Goal: Task Accomplishment & Management: Manage account settings

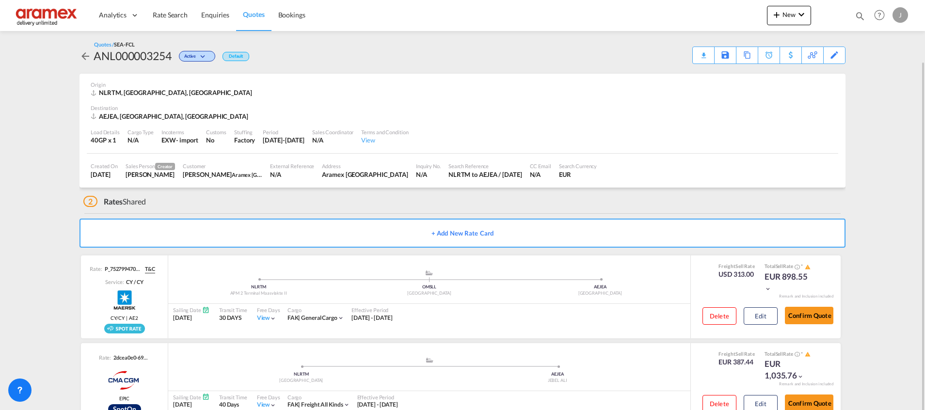
scroll to position [31, 0]
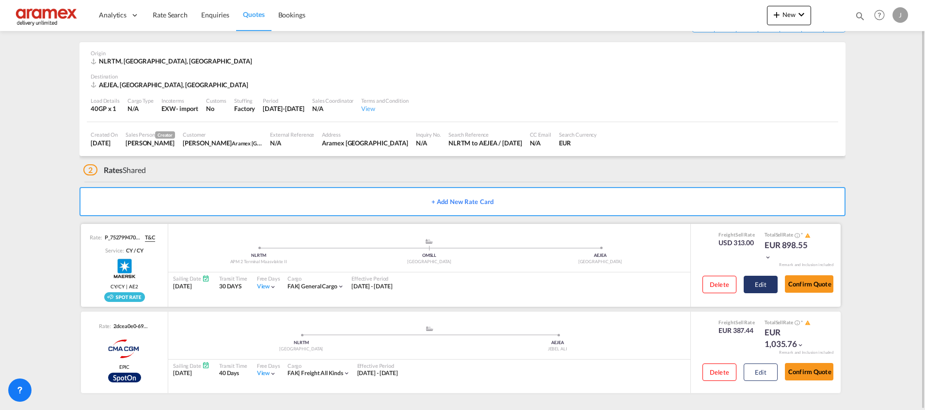
click at [764, 286] on button "Edit" at bounding box center [760, 284] width 34 height 17
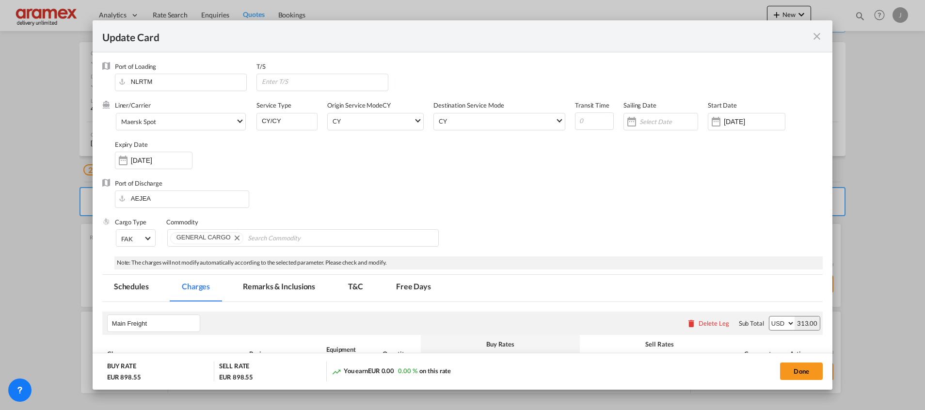
select select "per shipment"
select select "per equipment"
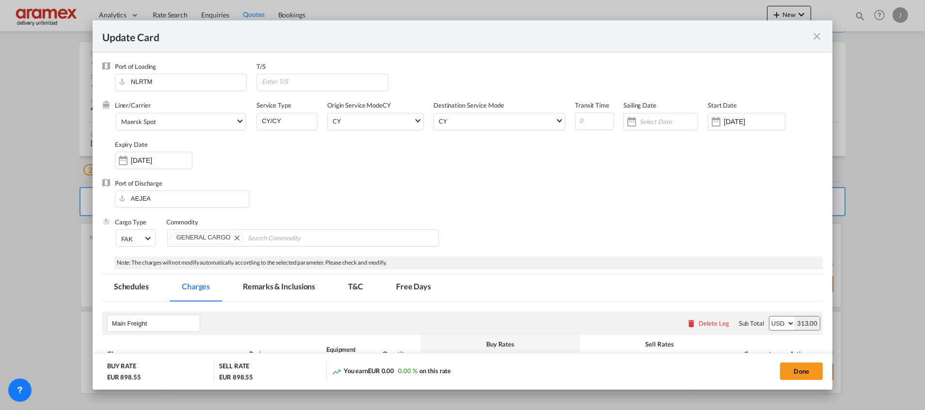
select select "per equipment"
click at [642, 122] on input "Update CardPort of ..." at bounding box center [668, 122] width 58 height 8
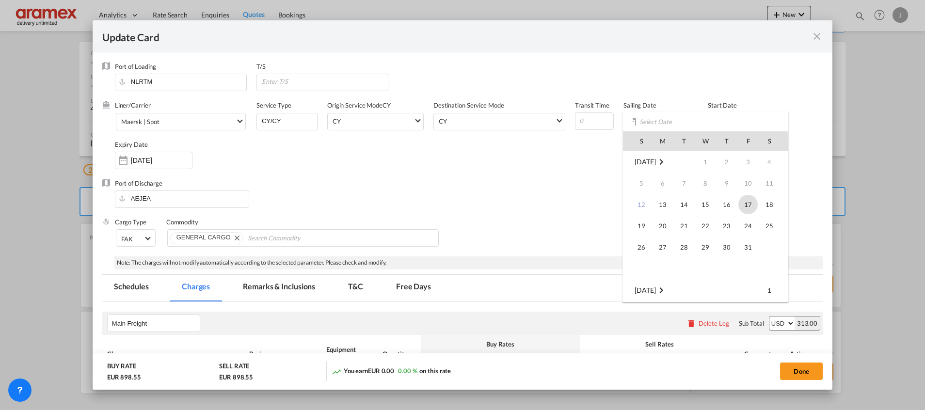
click at [752, 206] on span "17" at bounding box center [747, 204] width 19 height 19
type input "[DATE]"
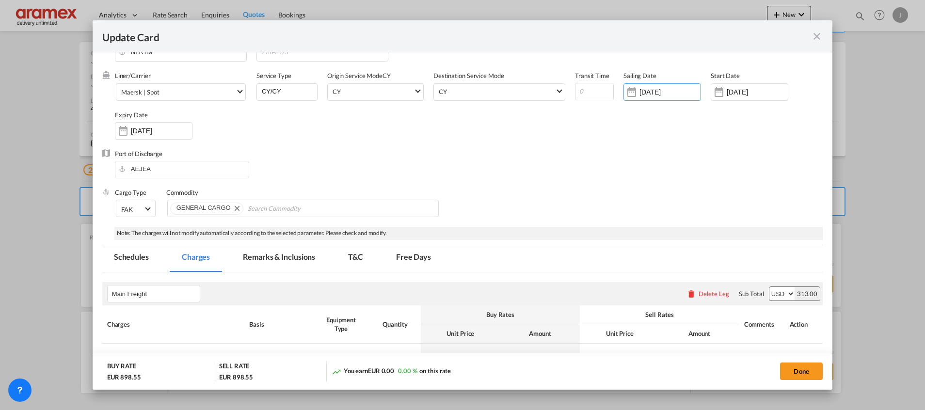
scroll to position [0, 0]
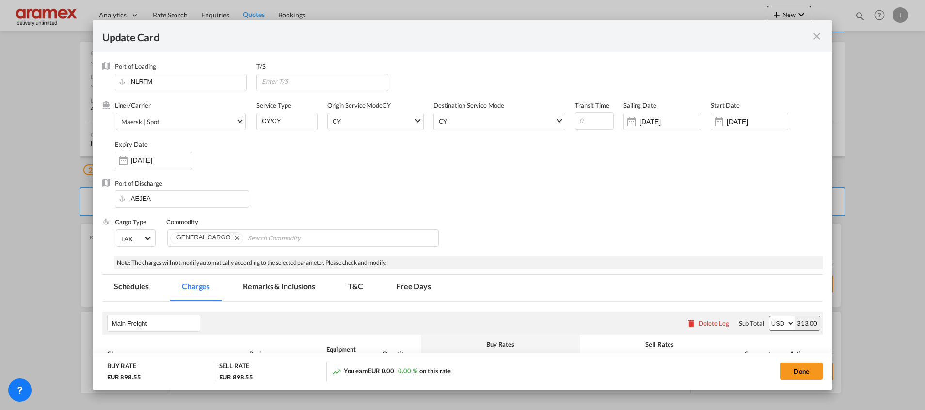
click at [816, 34] on md-icon "icon-close fg-AAA8AD m-0 pointer" at bounding box center [817, 37] width 12 height 12
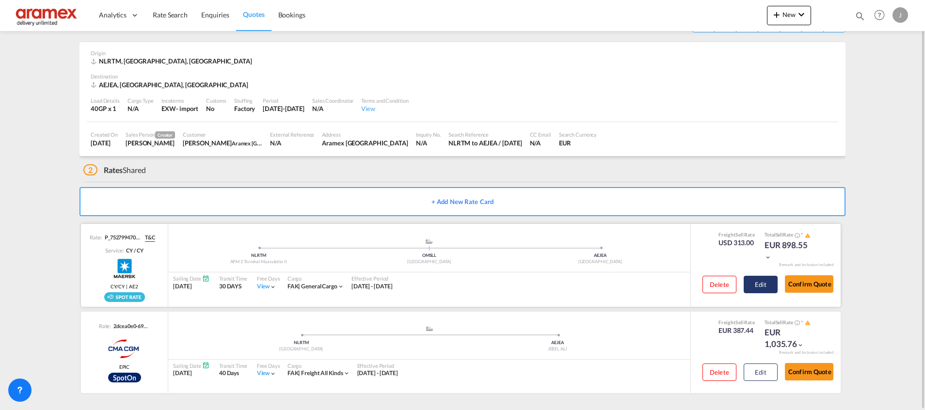
click at [765, 284] on button "Edit" at bounding box center [760, 284] width 34 height 17
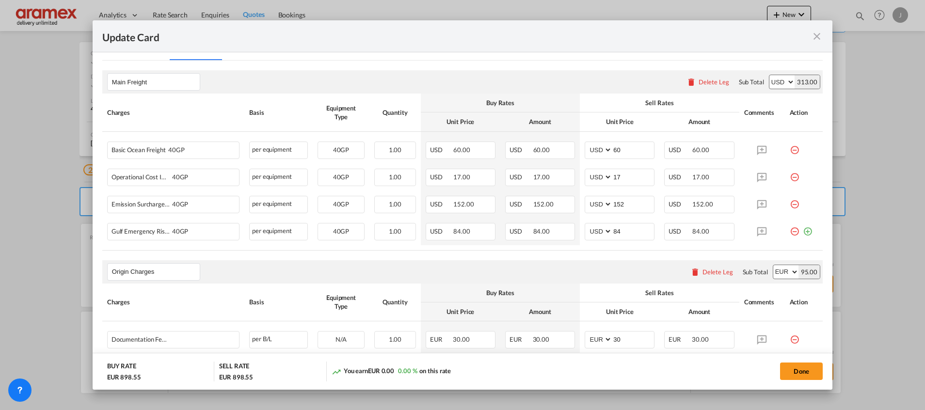
scroll to position [291, 0]
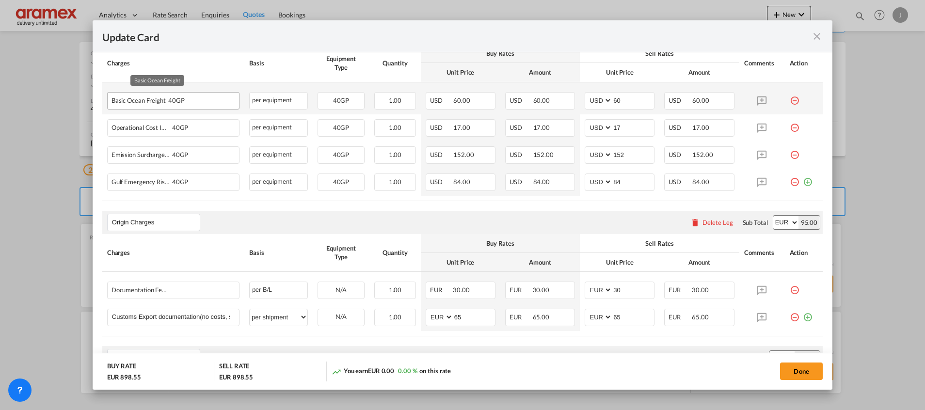
click at [127, 102] on div "Basic Ocean Freight 40GP" at bounding box center [157, 99] width 93 height 12
copy span "Basic Ocean Freight"
click at [789, 101] on md-icon "icon-minus-circle-outline red-400-fg" at bounding box center [794, 97] width 10 height 10
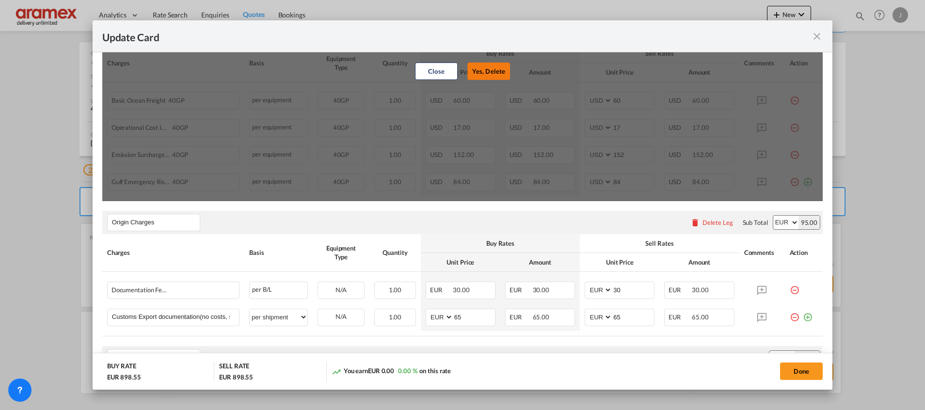
click at [489, 70] on button "Yes, Delete" at bounding box center [488, 71] width 43 height 17
type input "17"
type input "152"
type input "84"
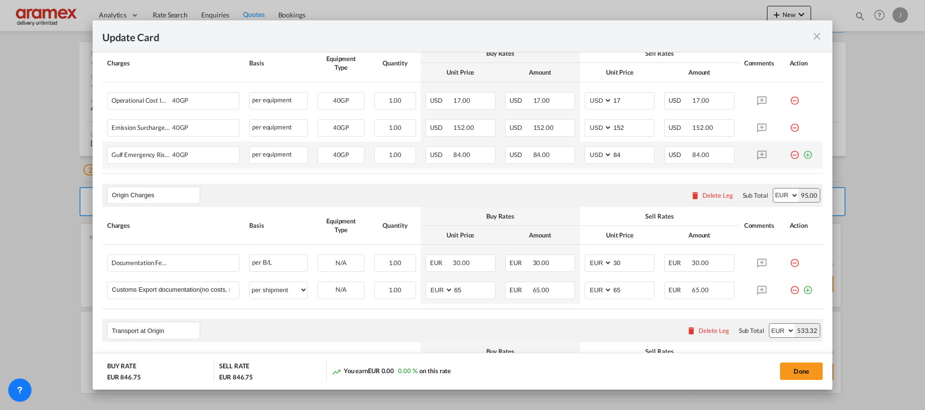
click at [802, 156] on md-icon "icon-plus-circle-outline green-400-fg" at bounding box center [807, 151] width 10 height 10
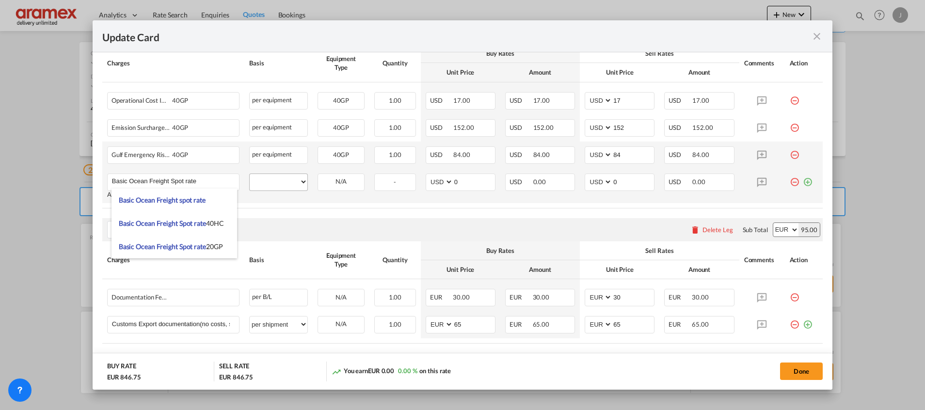
type input "Basic Ocean Freight Spot rate"
click at [278, 176] on select "per equipment per container per B/L per shipping bill per shipment % on freight…" at bounding box center [279, 182] width 58 height 16
select select "per equipment"
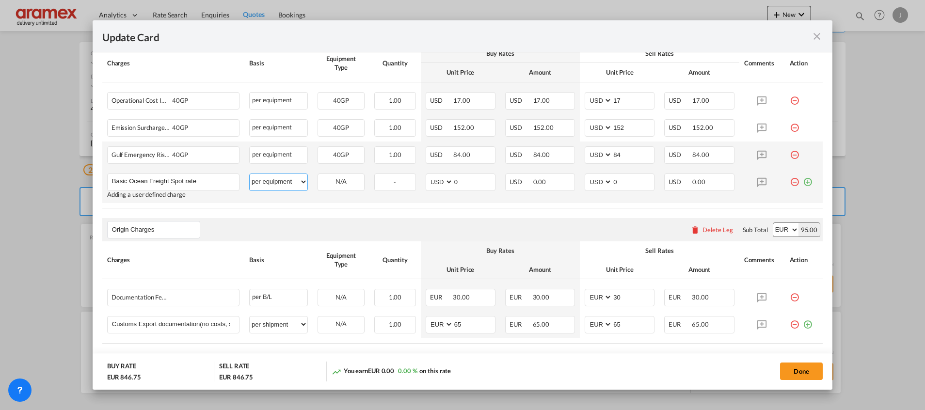
click at [250, 174] on select "per equipment per container per B/L per shipping bill per shipment % on freight…" at bounding box center [279, 182] width 58 height 16
drag, startPoint x: 343, startPoint y: 182, endPoint x: 339, endPoint y: 187, distance: 5.9
click at [343, 182] on select "40GP" at bounding box center [341, 181] width 46 height 13
select select "40GP"
click at [318, 175] on select "40GP" at bounding box center [341, 181] width 46 height 13
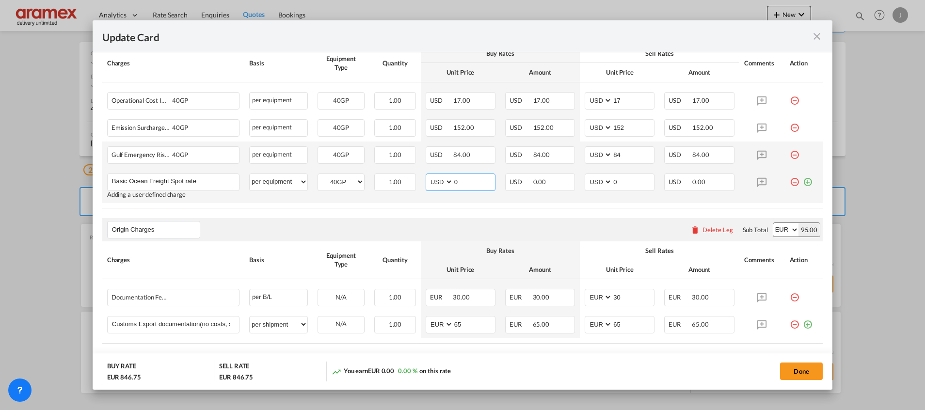
drag, startPoint x: 465, startPoint y: 184, endPoint x: 420, endPoint y: 184, distance: 45.1
click at [425, 184] on md-input-container "AED AFN ALL AMD ANG AOA ARS AUD AWG AZN BAM BBD BDT BGN BHD BIF BMD BND BOB BRL…" at bounding box center [460, 181] width 70 height 17
paste input "194"
type input "194"
drag, startPoint x: 631, startPoint y: 179, endPoint x: 589, endPoint y: 184, distance: 42.5
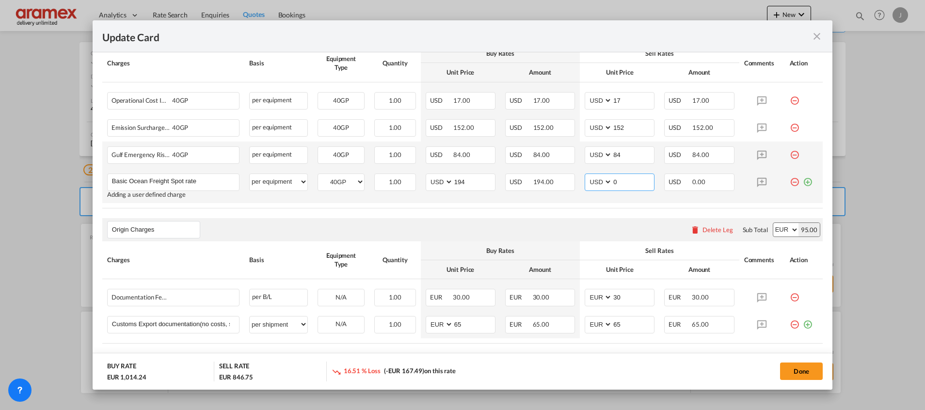
click at [589, 184] on md-input-container "AED AFN ALL AMD ANG AOA ARS AUD AWG AZN BAM BBD BDT BGN BHD BIF BMD BND BOB BRL…" at bounding box center [619, 181] width 70 height 17
paste input "194"
type input "194"
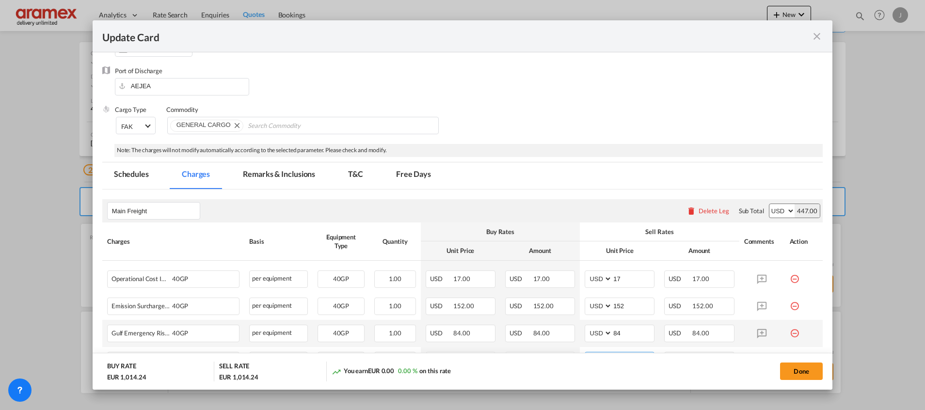
scroll to position [0, 0]
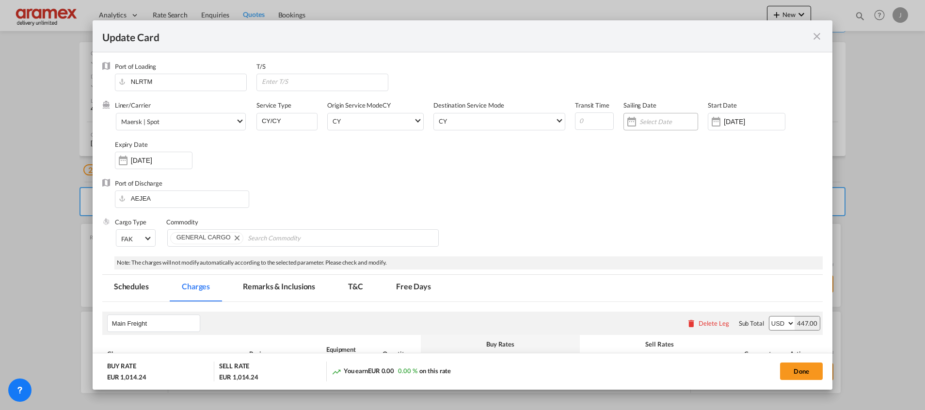
click at [649, 120] on input "Update Card Port ..." at bounding box center [668, 122] width 58 height 8
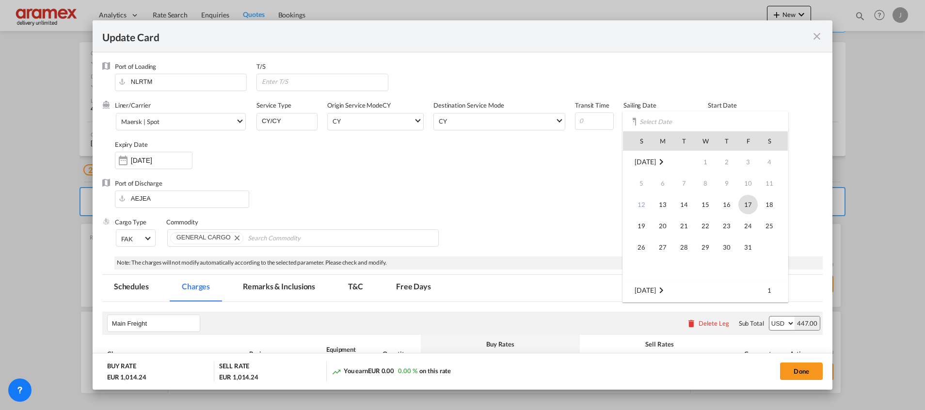
click at [751, 205] on span "17" at bounding box center [747, 204] width 19 height 19
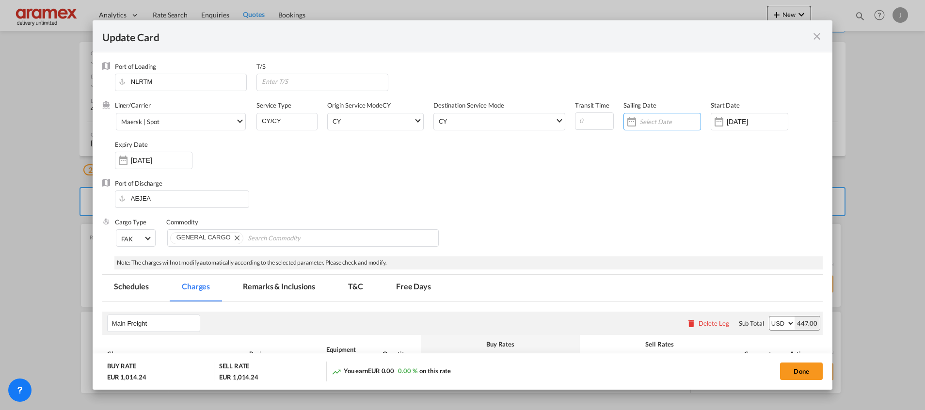
type input "[DATE]"
click at [800, 369] on button "Done" at bounding box center [801, 370] width 43 height 17
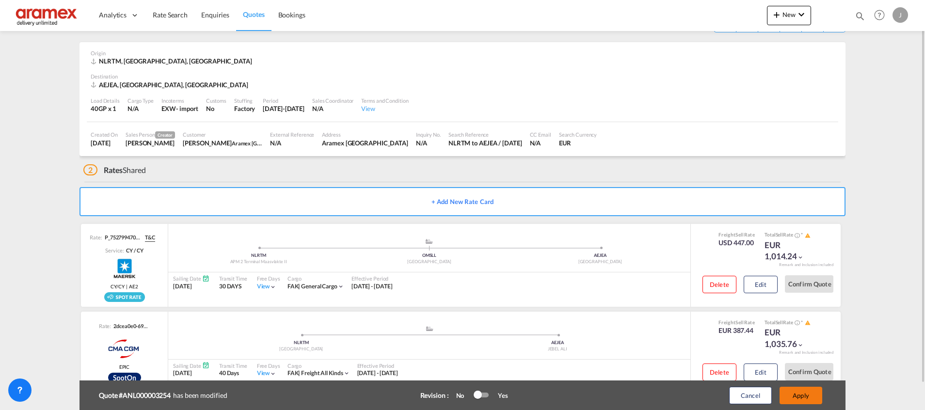
click at [802, 394] on button "Apply" at bounding box center [800, 395] width 43 height 17
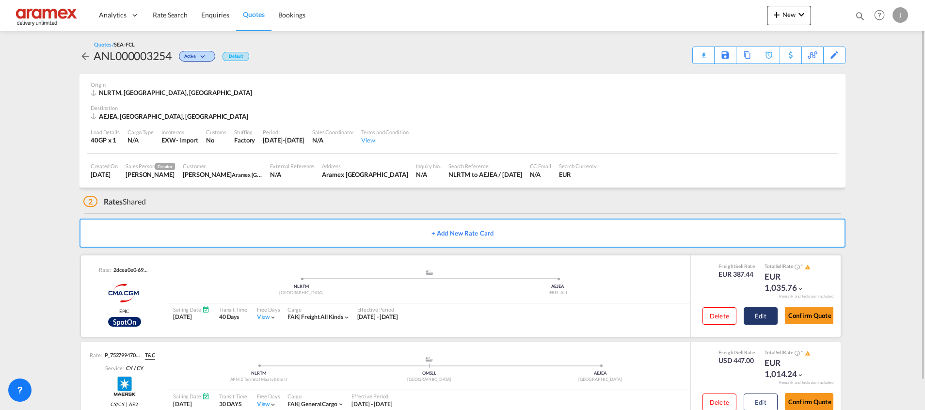
scroll to position [31, 0]
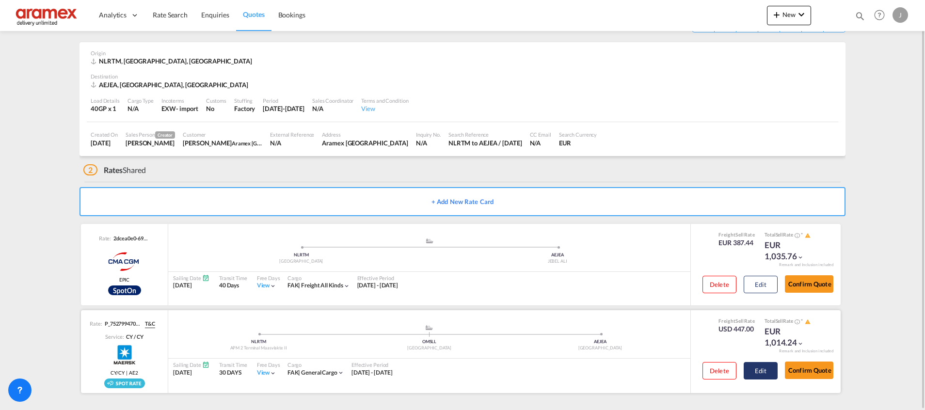
click at [759, 371] on button "Edit" at bounding box center [760, 370] width 34 height 17
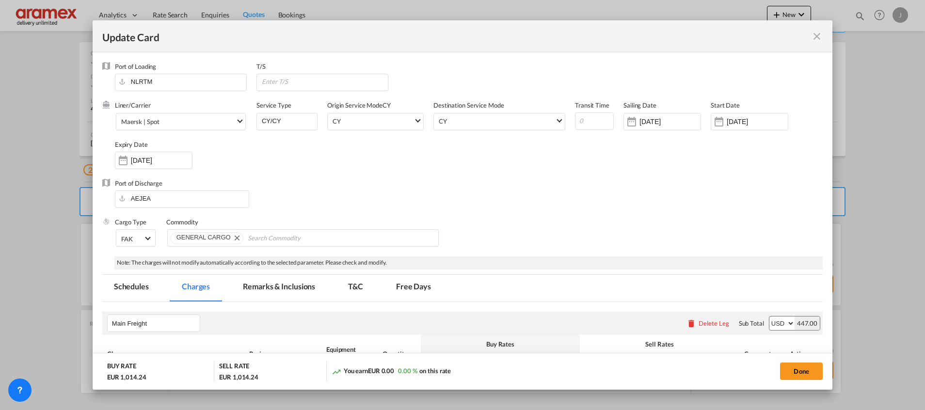
click at [283, 287] on md-tab-item "Remarks & Inclusions" at bounding box center [278, 288] width 95 height 27
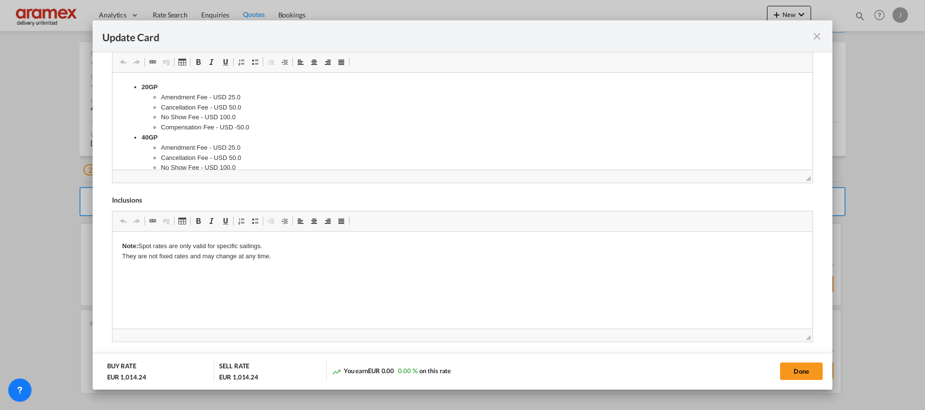
scroll to position [433, 0]
click at [271, 257] on p "Note: Spot rates are only valid for specific sailings. They are not fixed rates…" at bounding box center [462, 250] width 680 height 20
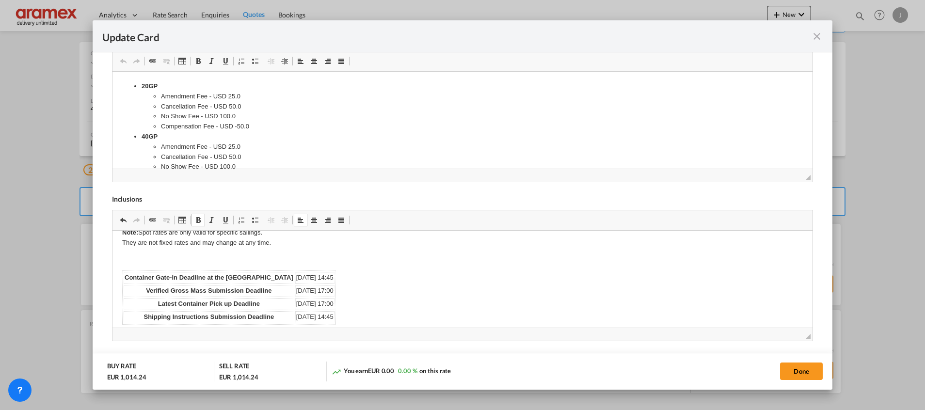
scroll to position [19, 0]
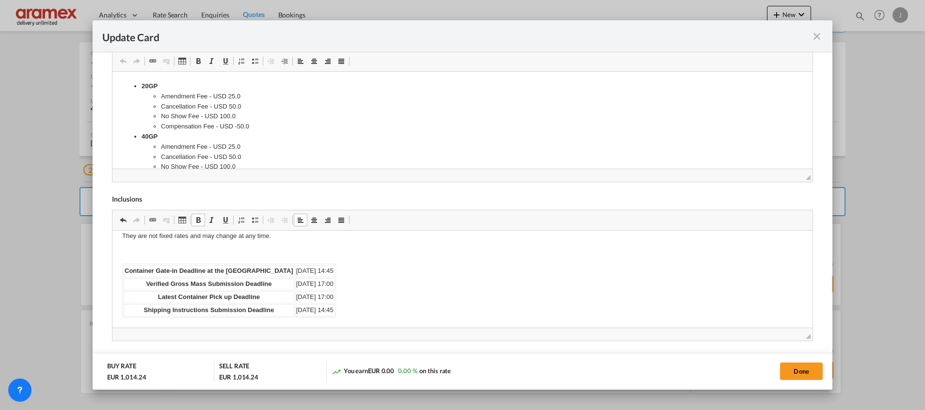
click at [171, 252] on p "Editor, editor6" at bounding box center [462, 253] width 680 height 10
click at [173, 318] on html "Note: Spot rates are only valid for specific sailings. They are not fixed rates…" at bounding box center [462, 269] width 700 height 116
click at [374, 314] on body "Note: Spot rates are only valid for specific sailings. They are not fixed rates…" at bounding box center [462, 269] width 680 height 97
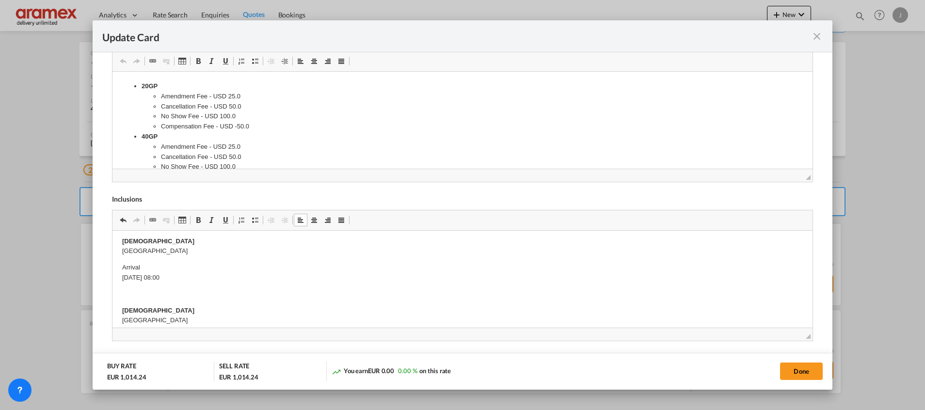
scroll to position [0, 0]
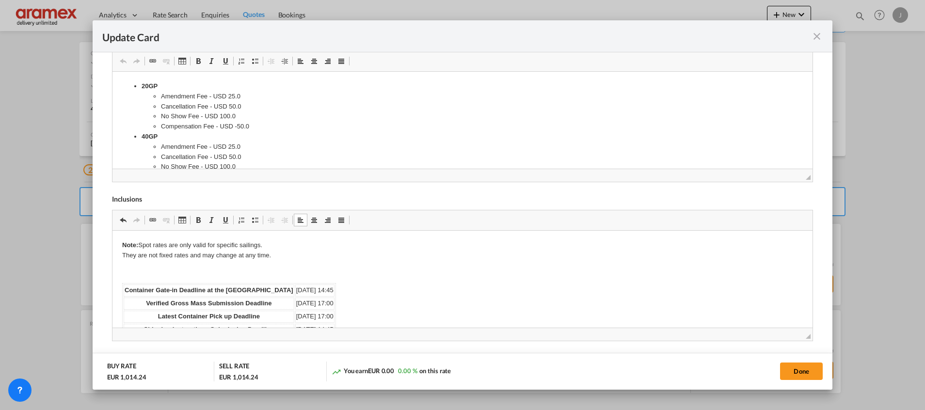
drag, startPoint x: 169, startPoint y: 282, endPoint x: 57, endPoint y: 210, distance: 132.5
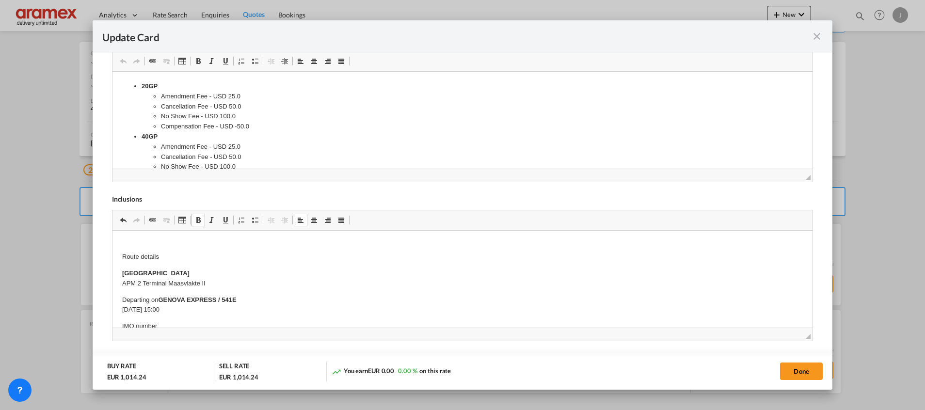
scroll to position [125, 0]
drag, startPoint x: 177, startPoint y: 316, endPoint x: 121, endPoint y: 270, distance: 72.7
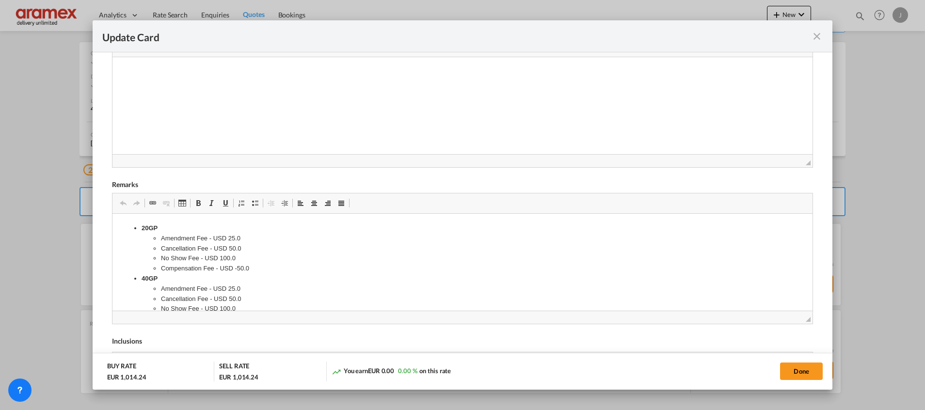
scroll to position [433, 0]
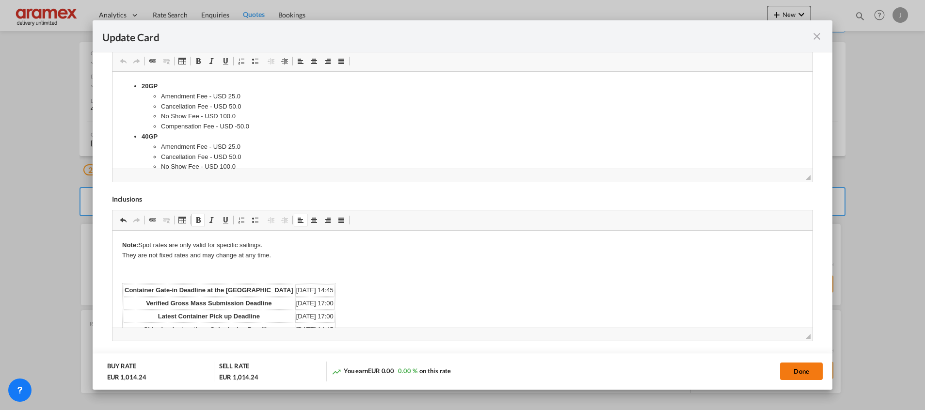
click at [801, 365] on button "Done" at bounding box center [801, 370] width 43 height 17
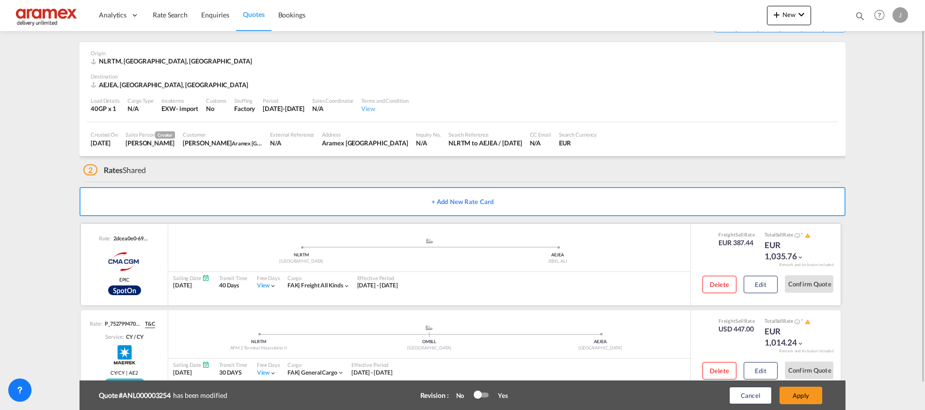
scroll to position [62, 0]
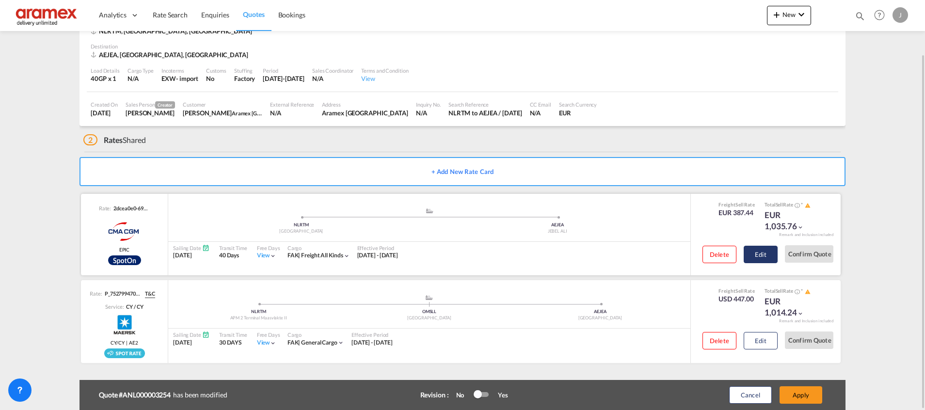
click at [765, 257] on button "Edit" at bounding box center [760, 254] width 34 height 17
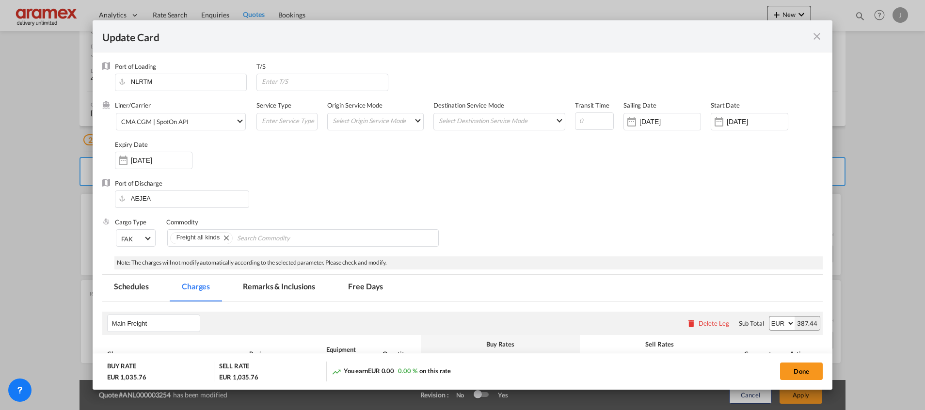
click at [256, 288] on md-tab-item "Remarks & Inclusions" at bounding box center [278, 288] width 95 height 27
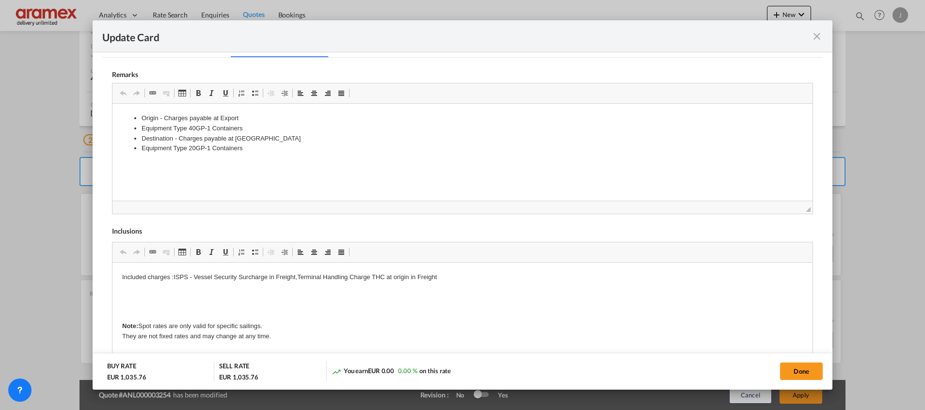
scroll to position [276, 0]
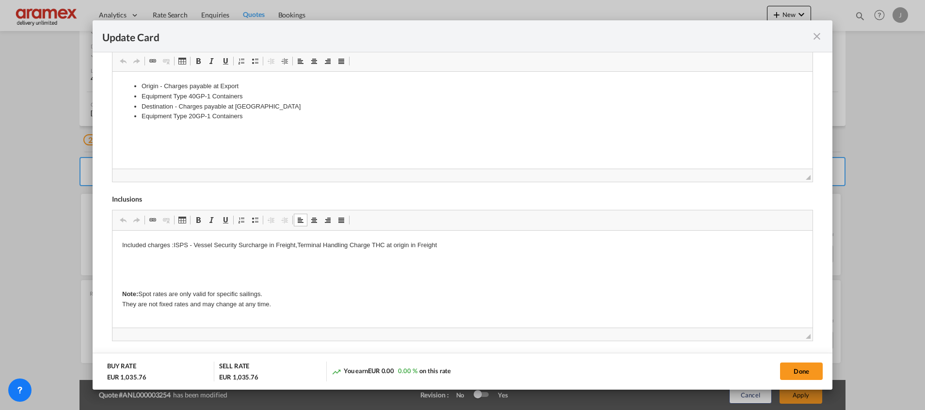
drag, startPoint x: 283, startPoint y: 304, endPoint x: 316, endPoint y: 332, distance: 43.3
click at [814, 35] on md-icon "icon-close fg-AAA8AD m-0 pointer" at bounding box center [817, 37] width 12 height 12
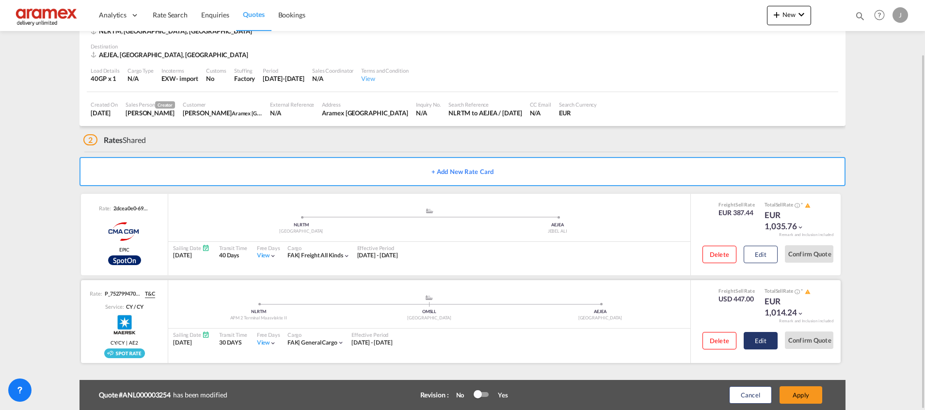
click at [761, 340] on button "Edit" at bounding box center [760, 340] width 34 height 17
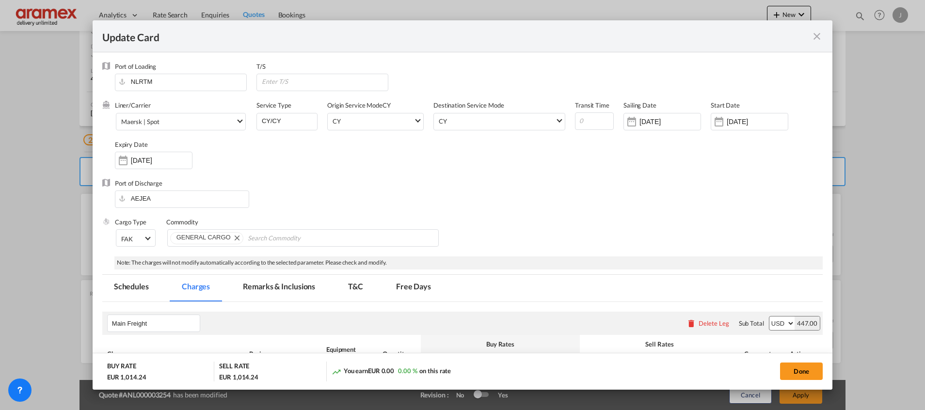
click at [274, 288] on md-tab-item "Remarks & Inclusions" at bounding box center [278, 288] width 95 height 27
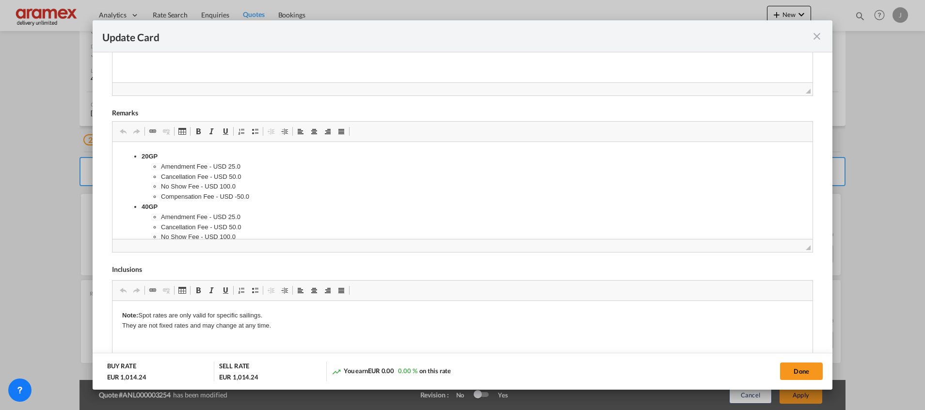
scroll to position [433, 0]
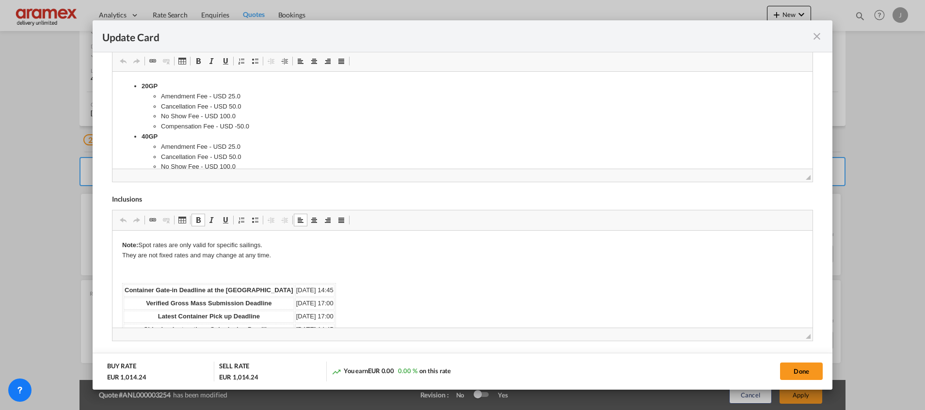
drag, startPoint x: 123, startPoint y: 288, endPoint x: 266, endPoint y: 314, distance: 145.2
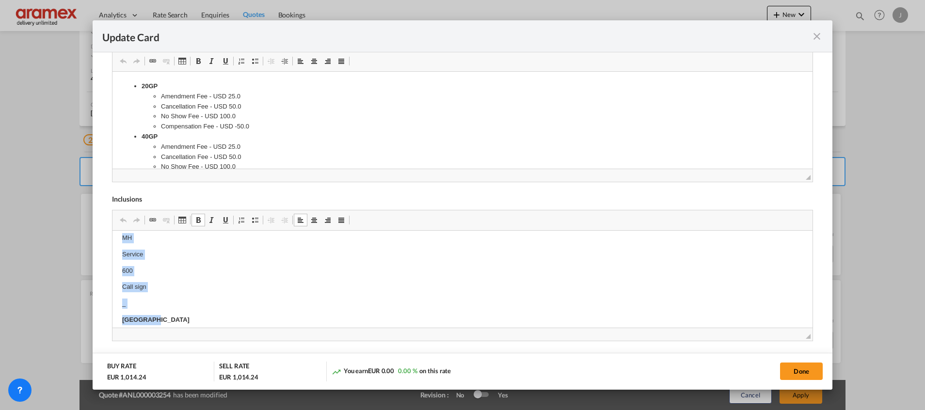
scroll to position [558, 0]
drag, startPoint x: 145, startPoint y: 276, endPoint x: 365, endPoint y: 587, distance: 380.9
click at [253, 328] on html "Note: Spot rates are only valid for specific sailings. They are not fixed rates…" at bounding box center [462, -1] width 700 height 655
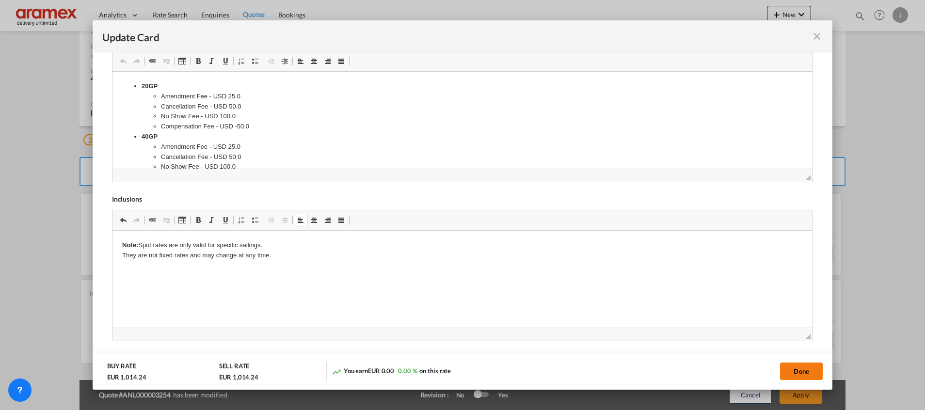
click at [801, 373] on button "Done" at bounding box center [801, 370] width 43 height 17
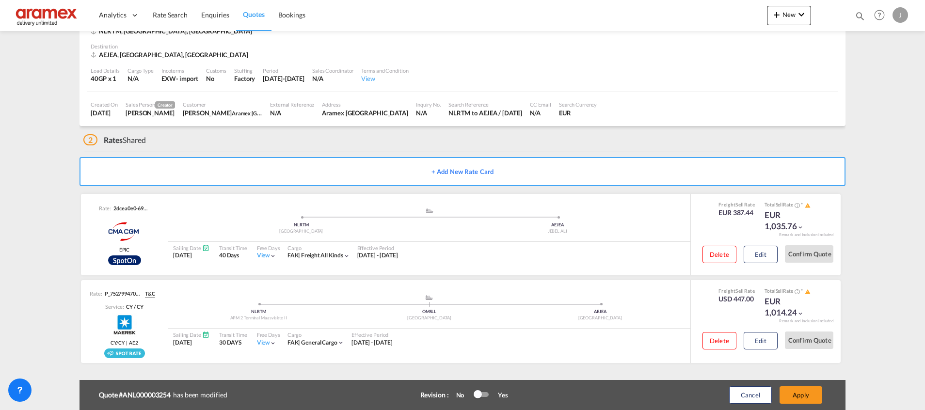
scroll to position [138, 0]
click at [768, 258] on button "Edit" at bounding box center [760, 254] width 34 height 17
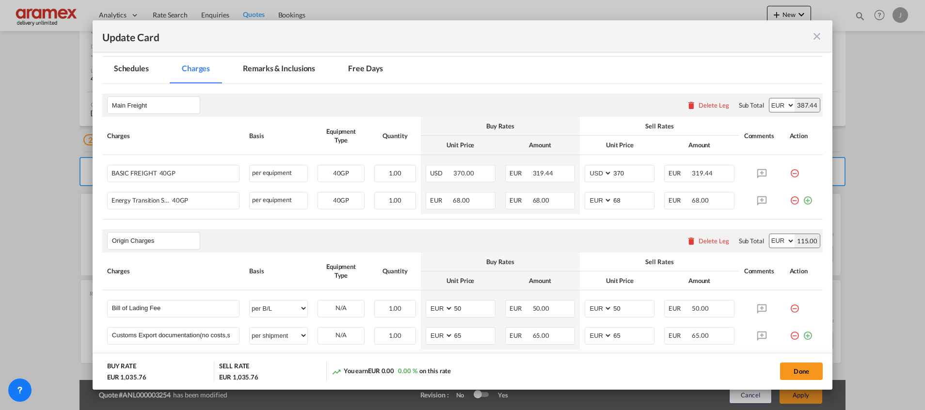
scroll to position [0, 0]
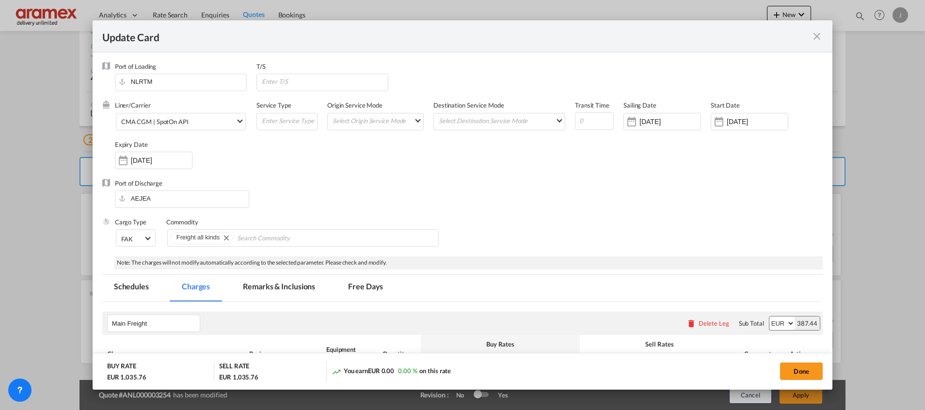
click at [813, 35] on md-icon "icon-close fg-AAA8AD m-0 pointer" at bounding box center [817, 37] width 12 height 12
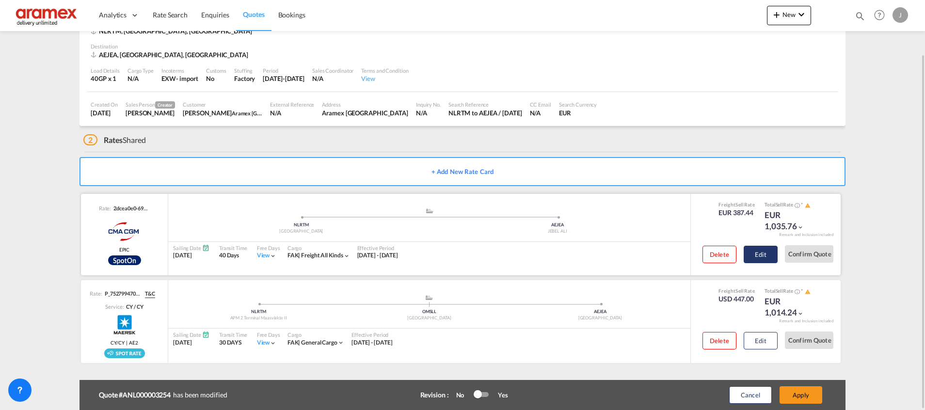
click at [757, 259] on button "Edit" at bounding box center [760, 254] width 34 height 17
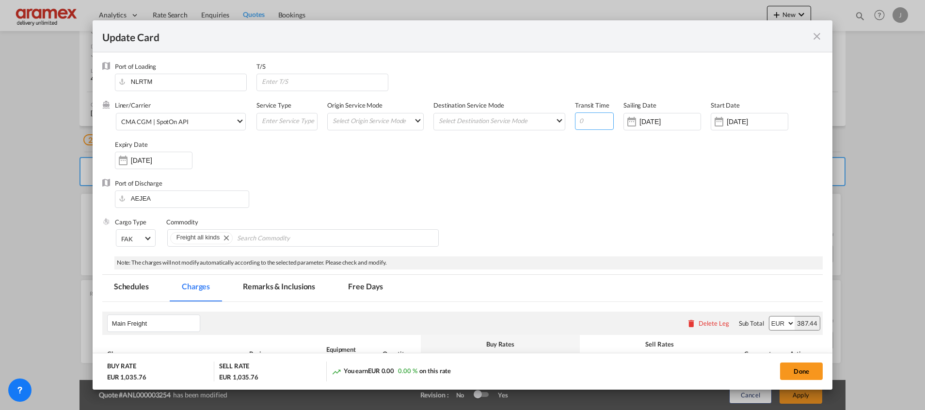
click at [587, 121] on input "Update Card Port ..." at bounding box center [594, 120] width 39 height 17
type input "39"
click at [576, 214] on div "Port of Discharge [GEOGRAPHIC_DATA]" at bounding box center [462, 198] width 720 height 39
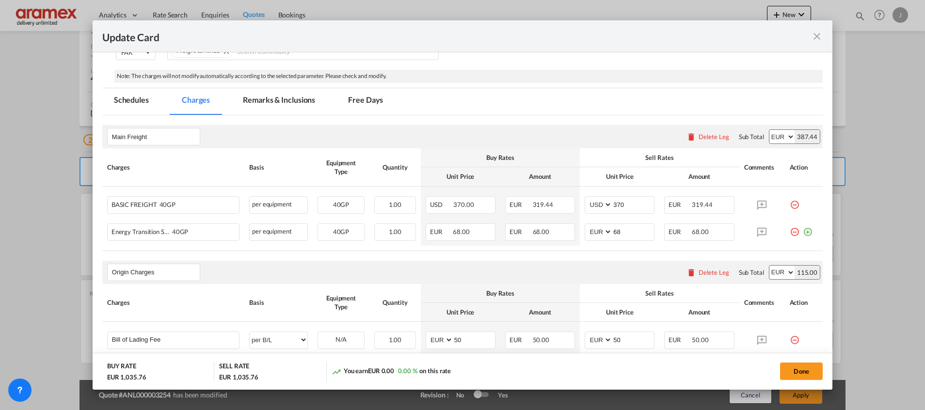
scroll to position [218, 0]
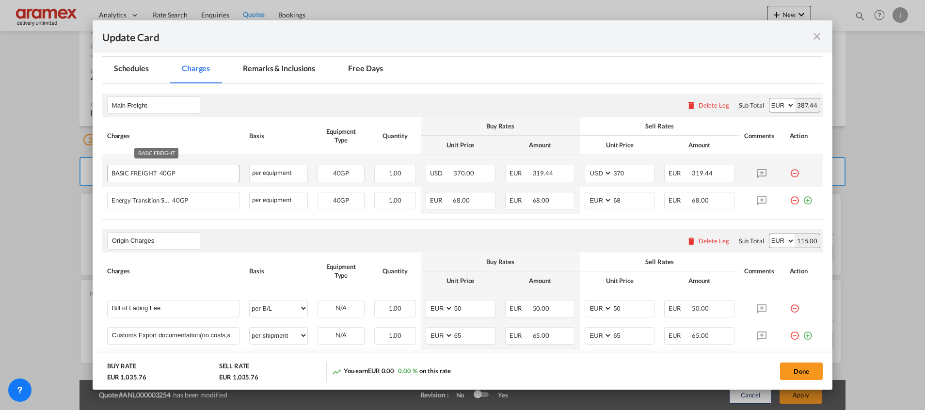
click at [125, 175] on div "BASIC FREIGHT 40GP" at bounding box center [157, 171] width 93 height 12
copy span "BASIC FREIGHT"
click at [802, 200] on md-icon "icon-plus-circle-outline green-400-fg" at bounding box center [807, 197] width 10 height 10
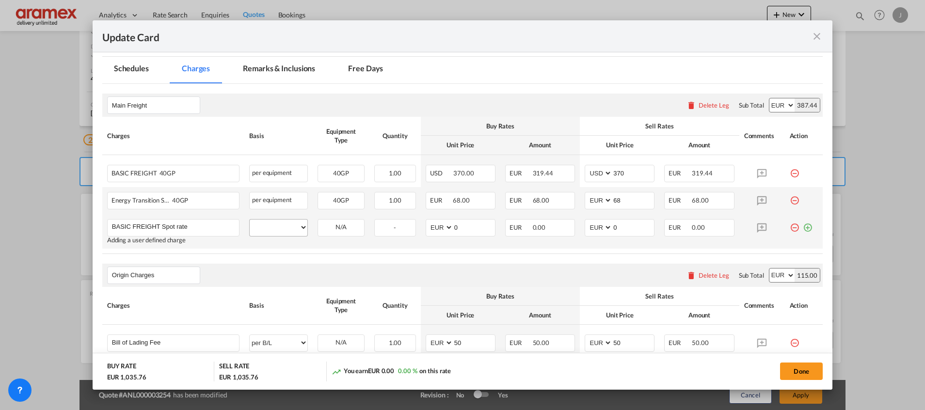
type input "BASIC FREIGHT Spot rate"
click at [273, 226] on select "per equipment per container per B/L per shipping bill per shipment % on freight…" at bounding box center [279, 228] width 58 height 16
select select "per equipment"
click at [250, 220] on select "per equipment per container per B/L per shipping bill per shipment % on freight…" at bounding box center [279, 228] width 58 height 16
click at [329, 233] on select "40GP" at bounding box center [341, 227] width 46 height 13
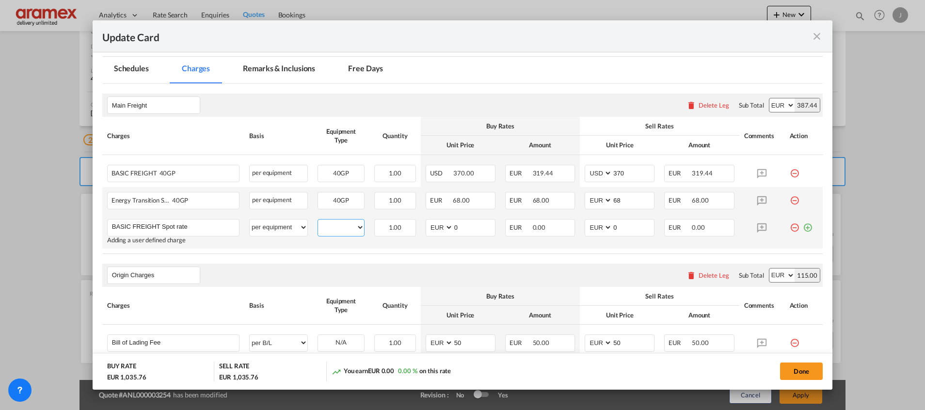
select select "40GP"
click at [318, 221] on select "40GP" at bounding box center [341, 227] width 46 height 13
drag, startPoint x: 465, startPoint y: 228, endPoint x: 436, endPoint y: 229, distance: 28.6
click at [436, 229] on md-input-container "AED AFN ALL AMD ANG AOA ARS AUD AWG AZN BAM BBD BDT BGN BHD BIF BMD BND BOB BRL…" at bounding box center [460, 227] width 70 height 17
click at [463, 223] on input "370" at bounding box center [474, 227] width 42 height 15
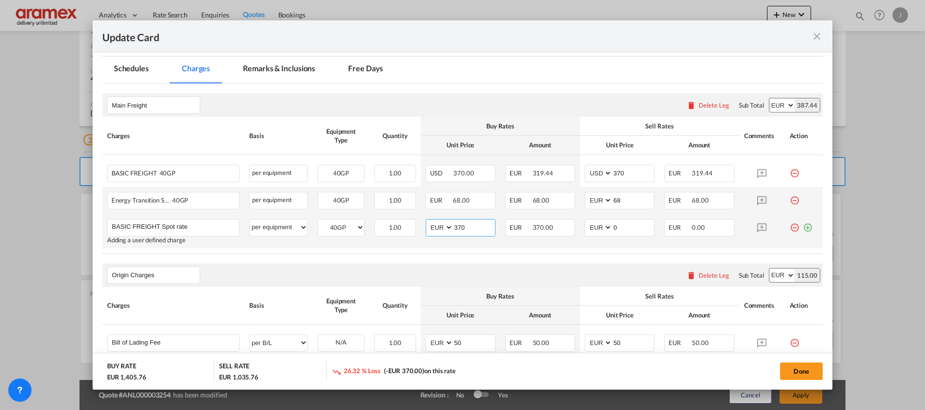
click at [463, 223] on input "370" at bounding box center [474, 227] width 42 height 15
type input "370"
click at [604, 224] on select "AED AFN ALL AMD ANG AOA ARS AUD AWG AZN BAM BBD BDT BGN BHD BIF BMD BND [PERSON…" at bounding box center [598, 227] width 25 height 13
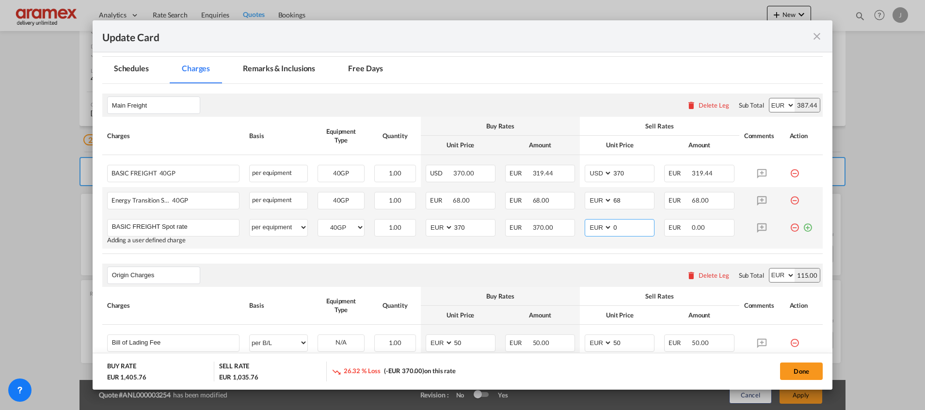
click at [612, 224] on input "0" at bounding box center [633, 227] width 42 height 15
paste input "37"
type input "370"
click at [429, 227] on select "AED AFN ALL AMD ANG AOA ARS AUD AWG AZN BAM BBD BDT BGN BHD BIF BMD BND [PERSON…" at bounding box center [439, 227] width 25 height 13
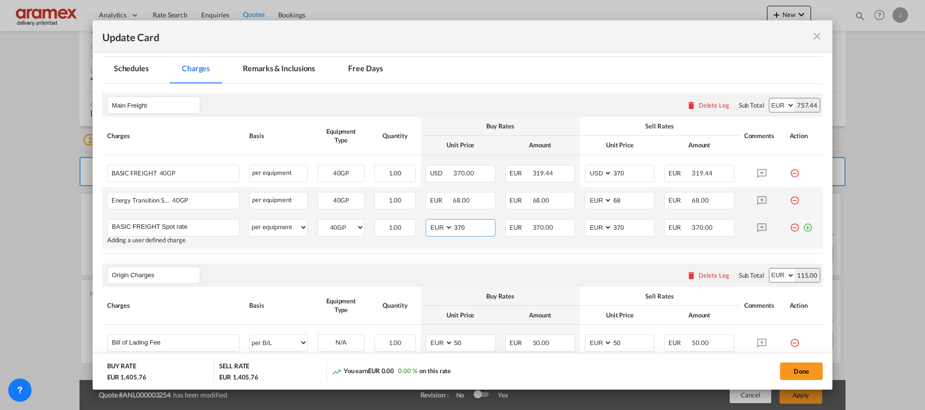
select select "string:USD"
click at [427, 221] on select "AED AFN ALL AMD ANG AOA ARS AUD AWG AZN BAM BBD BDT BGN BHD BIF BMD BND [PERSON…" at bounding box center [439, 227] width 25 height 13
click at [595, 232] on select "AED AFN ALL AMD ANG AOA ARS AUD AWG AZN BAM BBD BDT BGN BHD BIF BMD BND [PERSON…" at bounding box center [598, 227] width 25 height 13
select select "string:USD"
click at [586, 221] on select "AED AFN ALL AMD ANG AOA ARS AUD AWG AZN BAM BBD BDT BGN BHD BIF BMD BND [PERSON…" at bounding box center [598, 227] width 25 height 13
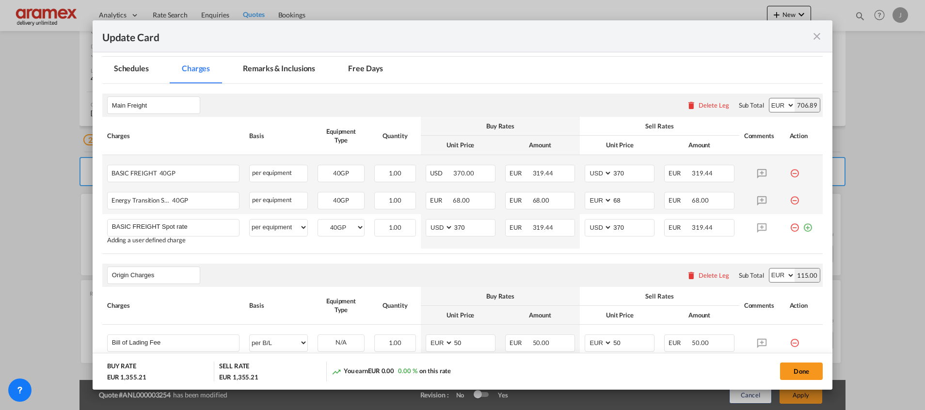
click at [789, 173] on md-icon "icon-minus-circle-outline red-400-fg" at bounding box center [794, 170] width 10 height 10
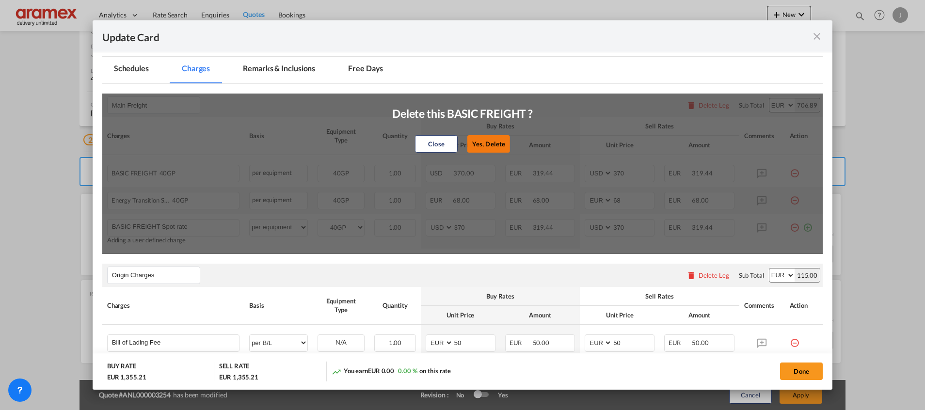
click at [486, 142] on button "Yes, Delete" at bounding box center [488, 143] width 43 height 17
select select "string:EUR"
type input "68"
select select "string:USD"
type input "370"
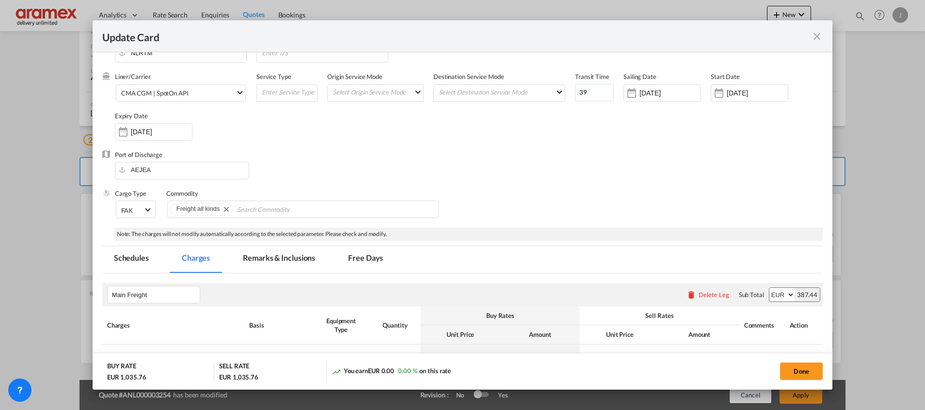
scroll to position [0, 0]
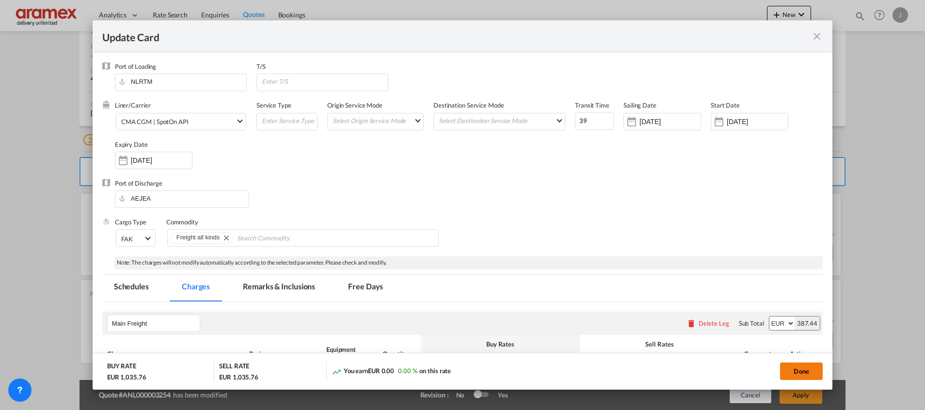
click at [796, 370] on button "Done" at bounding box center [801, 370] width 43 height 17
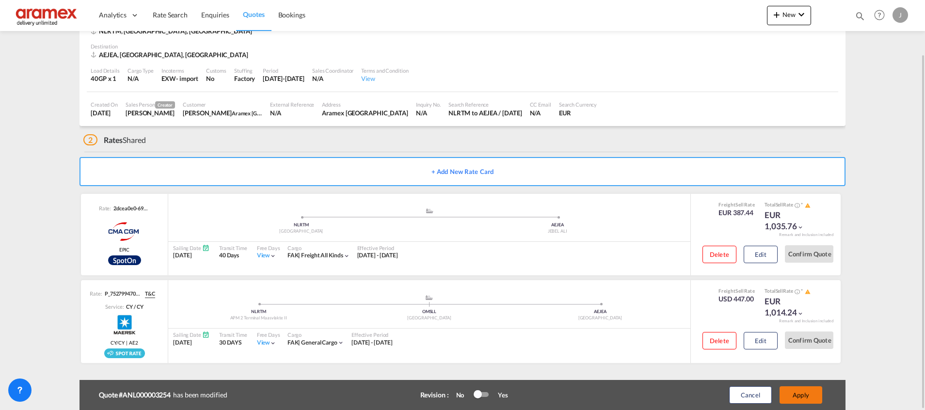
click at [798, 391] on button "Apply" at bounding box center [800, 394] width 43 height 17
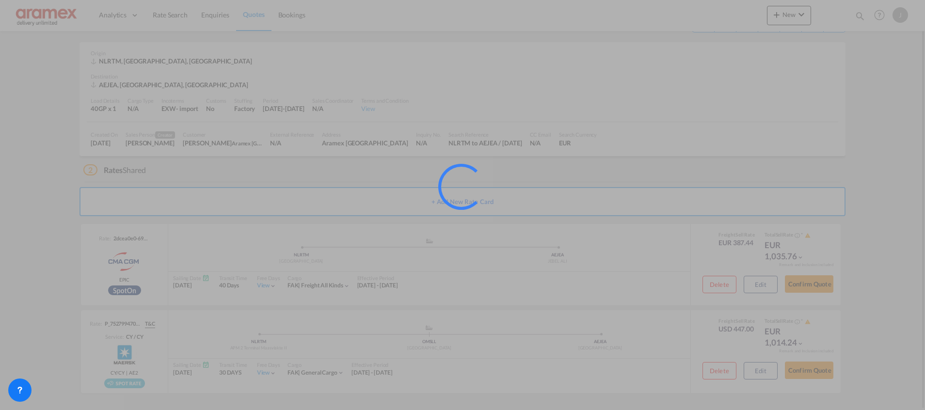
scroll to position [31, 0]
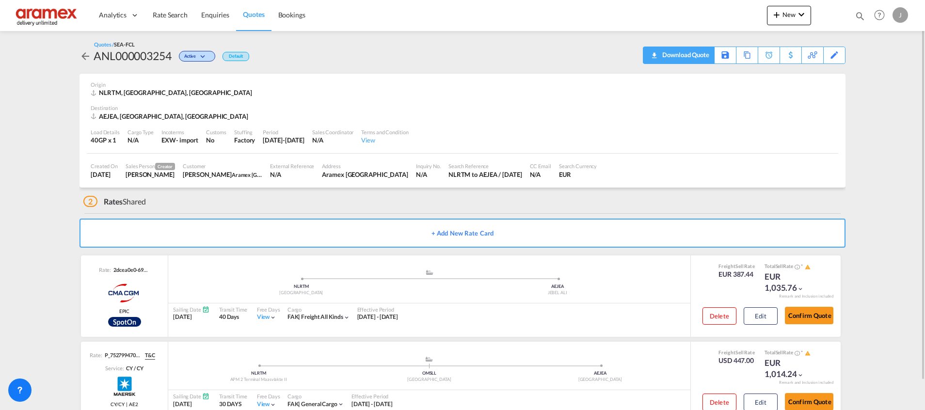
click at [682, 56] on div "Download Quote" at bounding box center [683, 55] width 49 height 16
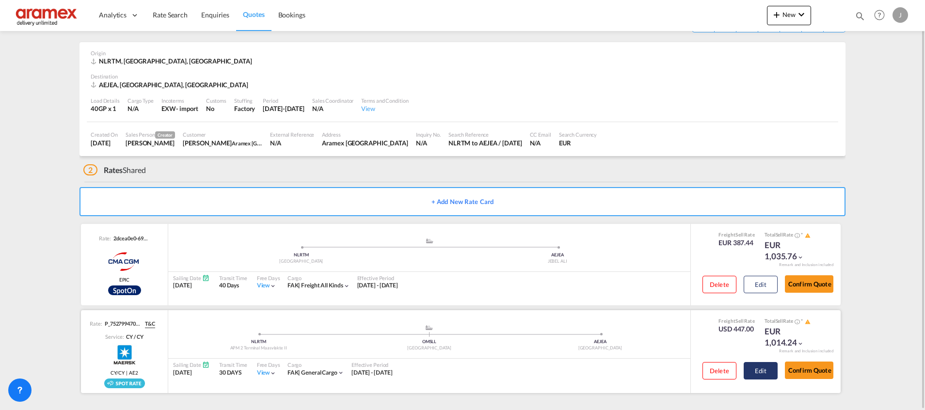
click at [759, 364] on button "Edit" at bounding box center [760, 370] width 34 height 17
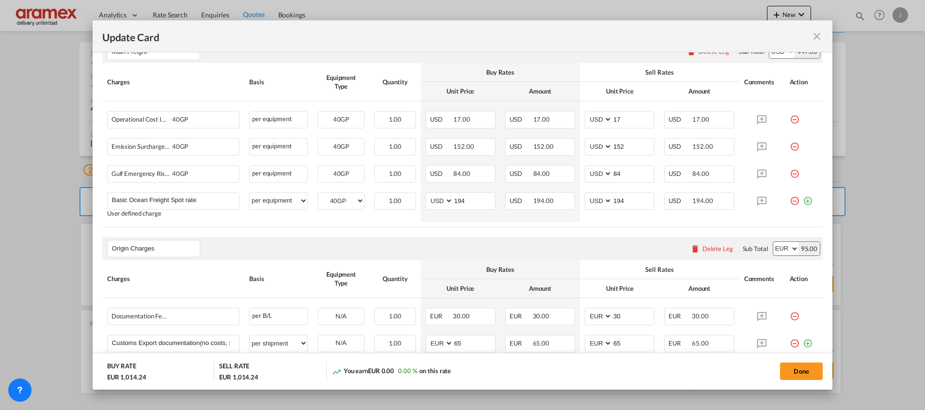
scroll to position [291, 0]
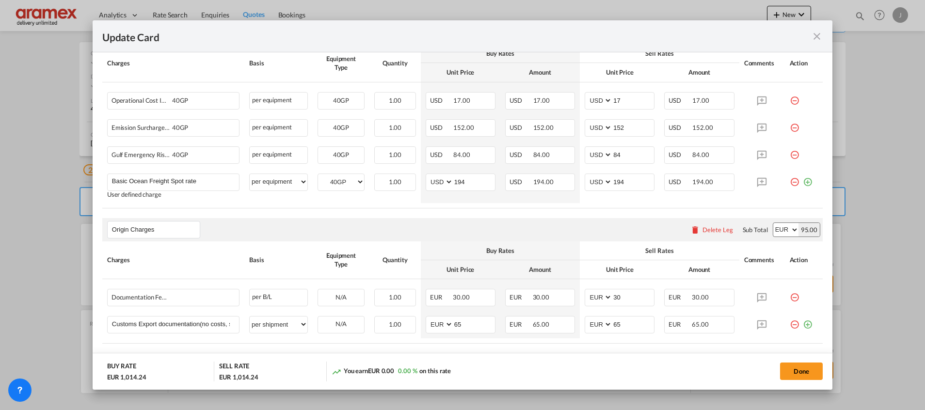
click at [816, 37] on md-icon "icon-close fg-AAA8AD m-0 pointer" at bounding box center [817, 37] width 12 height 12
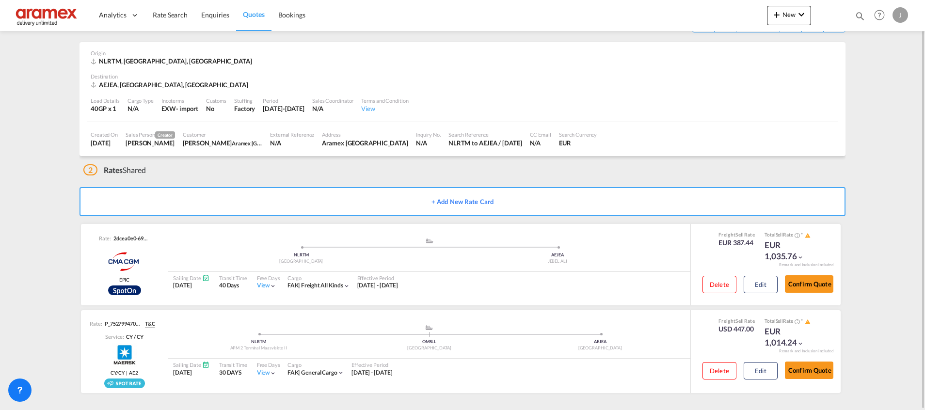
click at [261, 19] on span "Quotes" at bounding box center [253, 15] width 21 height 10
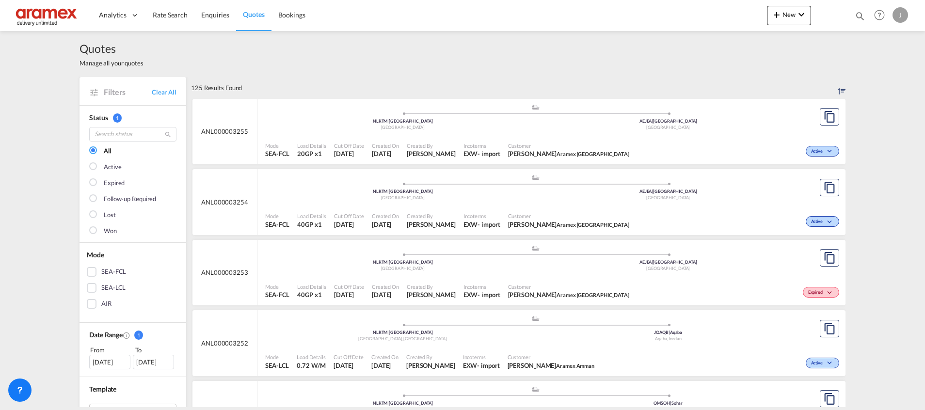
click at [558, 133] on div ".a{fill:#aaa8ad;} .a{fill:#aaa8ad;} NLRTM | [GEOGRAPHIC_DATA] [GEOGRAPHIC_DATA]…" at bounding box center [535, 119] width 540 height 31
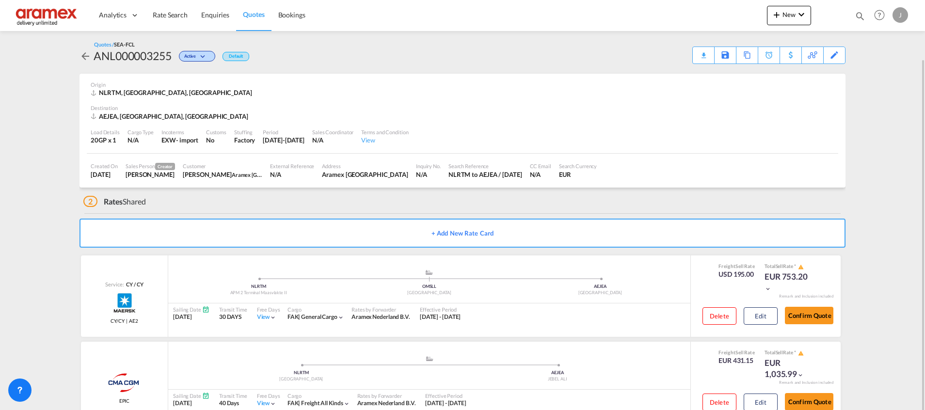
scroll to position [30, 0]
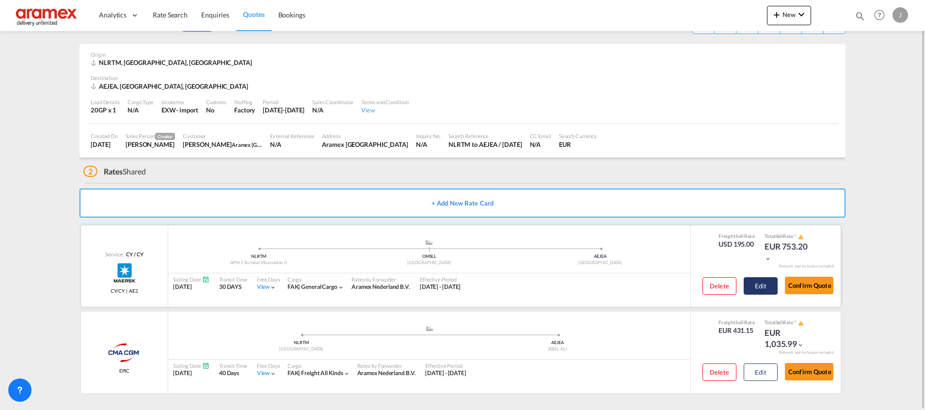
click at [764, 285] on button "Edit" at bounding box center [760, 285] width 34 height 17
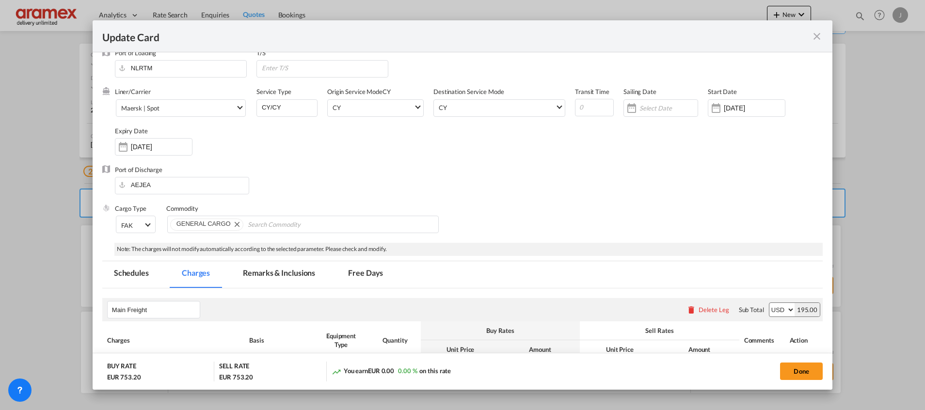
scroll to position [0, 0]
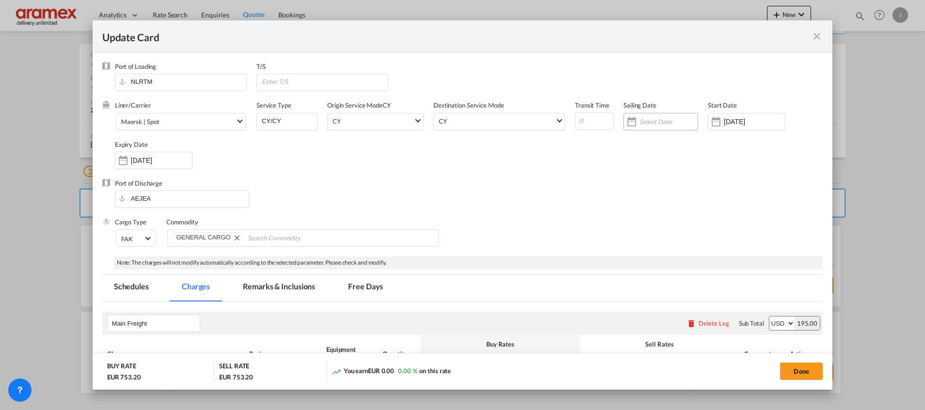
click at [664, 120] on input "Update Card Port ..." at bounding box center [668, 122] width 58 height 8
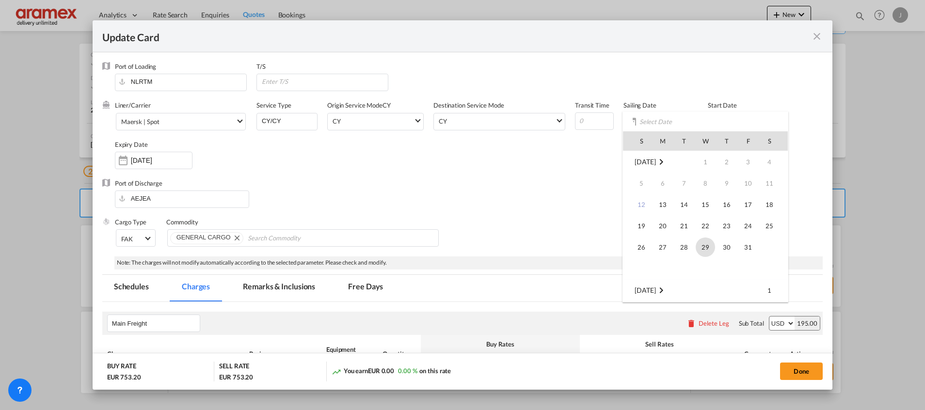
scroll to position [145, 0]
click at [750, 165] on span "7" at bounding box center [747, 166] width 19 height 19
type input "[DATE]"
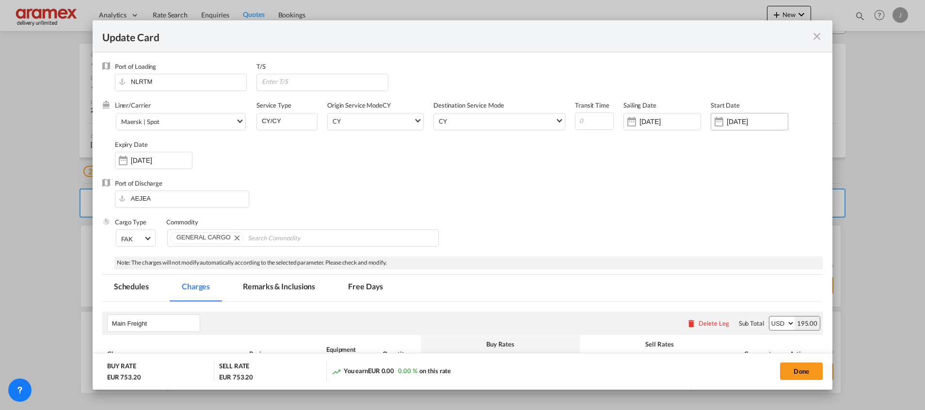
click at [740, 120] on input "[DATE]" at bounding box center [756, 122] width 61 height 8
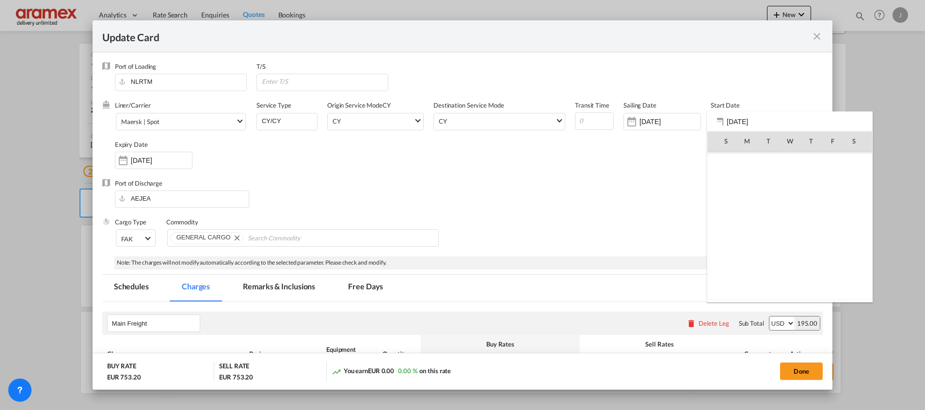
scroll to position [224584, 0]
click at [748, 199] on span "13" at bounding box center [746, 204] width 19 height 19
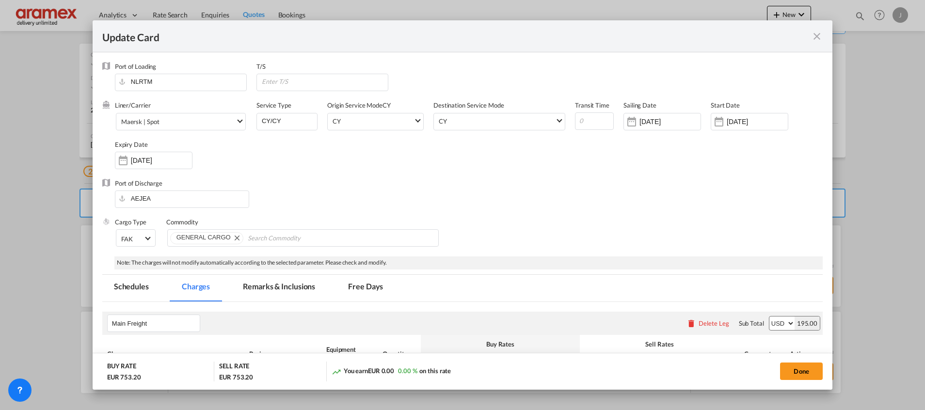
click at [686, 196] on div "Port of Discharge [GEOGRAPHIC_DATA]" at bounding box center [462, 198] width 720 height 39
click at [582, 124] on input "Update Card Port ..." at bounding box center [594, 120] width 39 height 17
type input "30"
click at [581, 216] on div "Port of Discharge [GEOGRAPHIC_DATA]" at bounding box center [462, 198] width 720 height 39
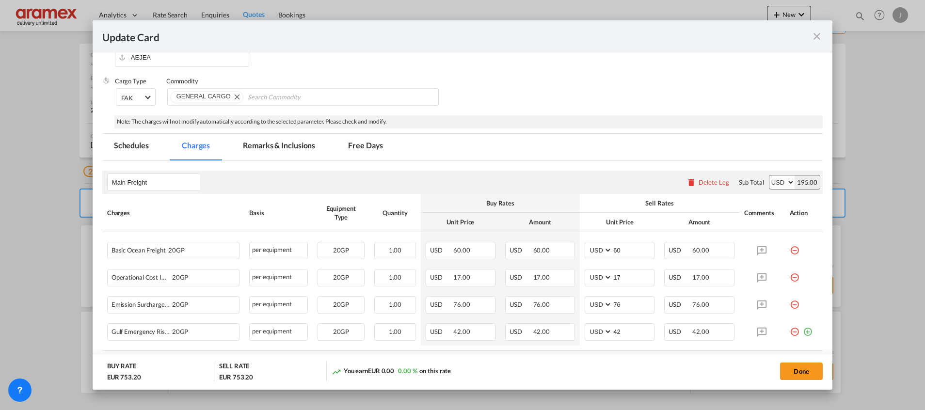
scroll to position [145, 0]
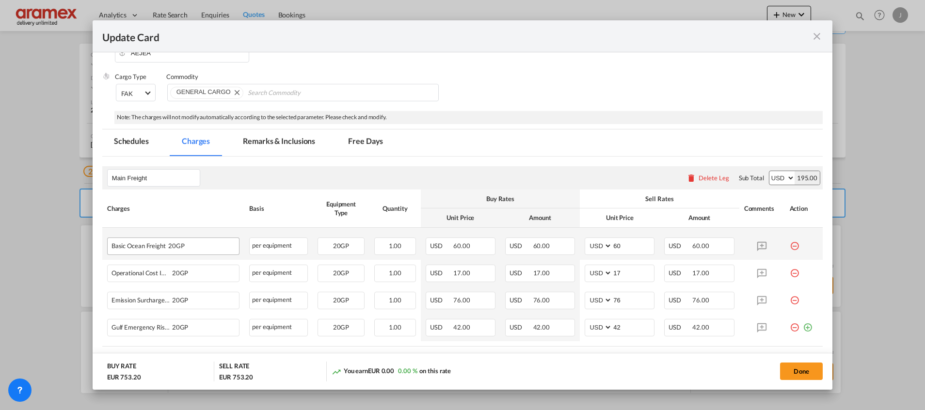
click at [139, 253] on div "Basic Ocean Freight 20GP" at bounding box center [173, 245] width 132 height 17
click at [139, 246] on div "Basic Ocean Freight 20GP" at bounding box center [157, 244] width 93 height 12
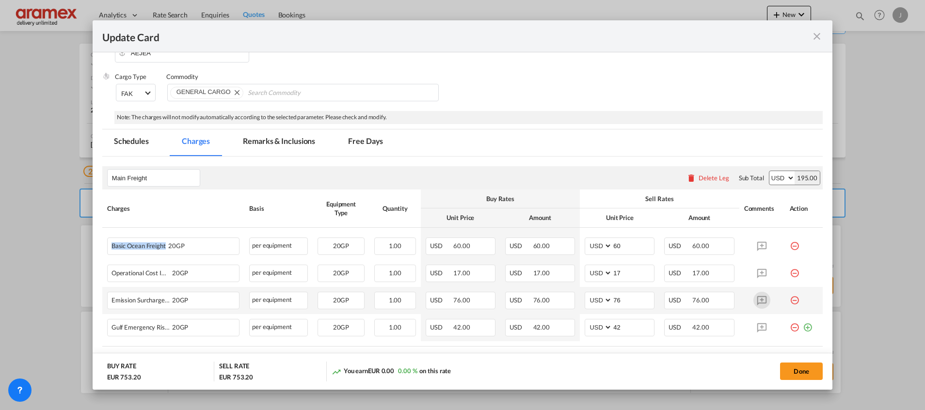
copy span "Basic Ocean Freight"
click at [789, 242] on md-icon "icon-minus-circle-outline red-400-fg" at bounding box center [794, 242] width 10 height 10
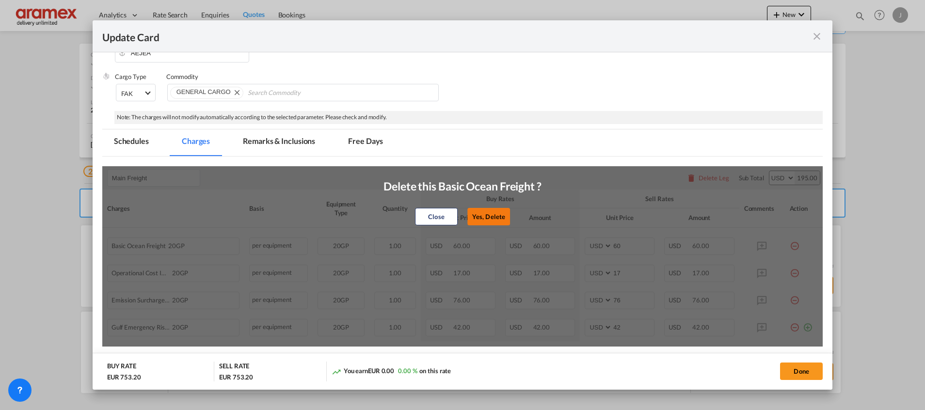
click at [487, 218] on button "Yes, Delete" at bounding box center [488, 216] width 43 height 17
type input "17"
type input "76"
type input "42"
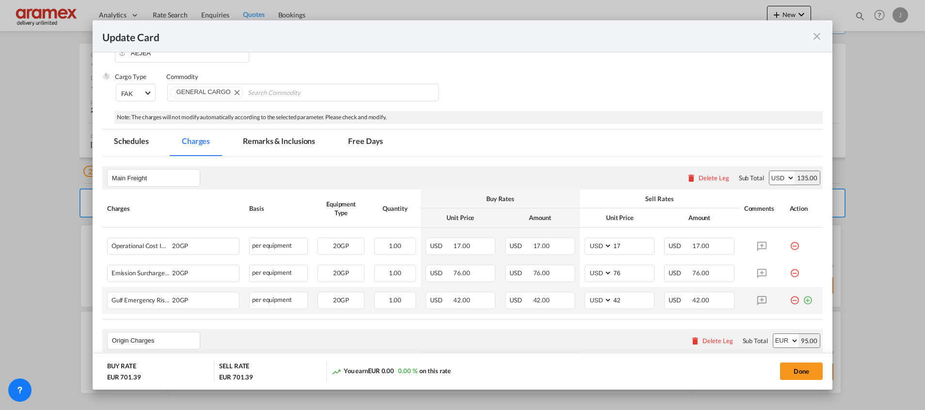
click at [802, 299] on md-icon "icon-plus-circle-outline green-400-fg" at bounding box center [807, 297] width 10 height 10
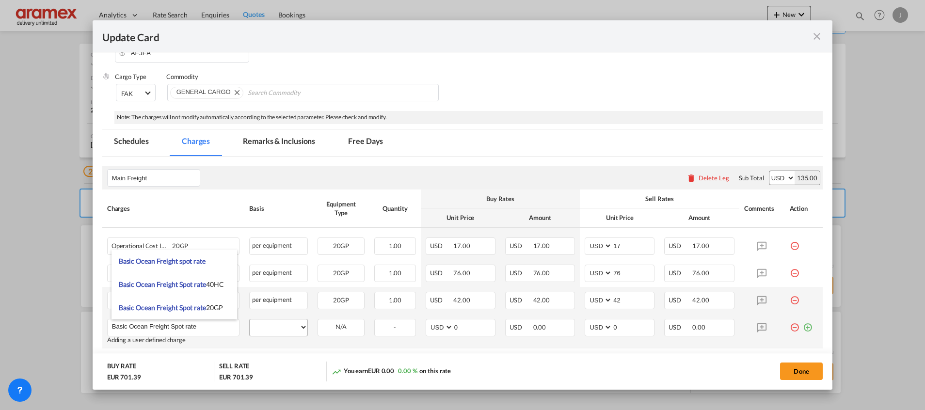
type input "Basic Ocean Freight Spot rate"
click at [283, 322] on select "per equipment per container per B/L per shipping bill per shipment % on freight…" at bounding box center [279, 327] width 58 height 16
select select "per equipment"
click at [250, 319] on select "per equipment per container per B/L per shipping bill per shipment % on freight…" at bounding box center [279, 327] width 58 height 16
click at [330, 327] on select "20GP" at bounding box center [341, 327] width 46 height 13
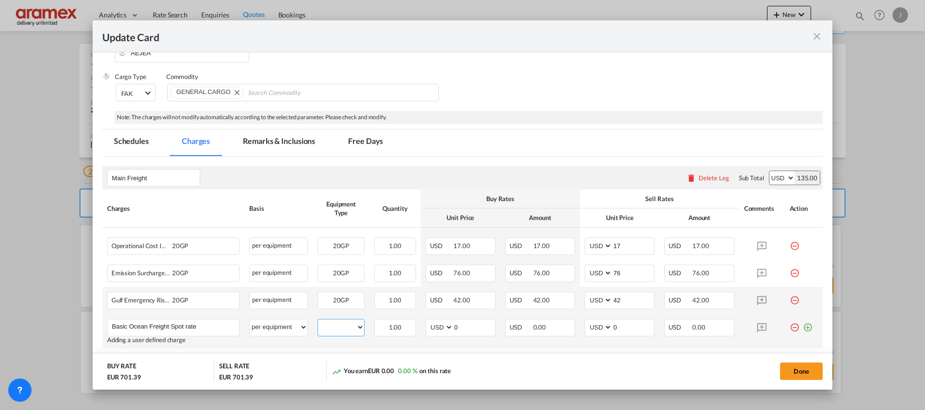
select select "20GP"
click at [318, 321] on select "20GP" at bounding box center [341, 327] width 46 height 13
drag, startPoint x: 467, startPoint y: 328, endPoint x: 435, endPoint y: 327, distance: 32.0
click at [435, 327] on md-input-container "AED AFN ALL AMD ANG AOA ARS AUD AWG AZN BAM BBD BDT BGN BHD BIF BMD BND BOB BRL…" at bounding box center [460, 327] width 70 height 17
paste input "85"
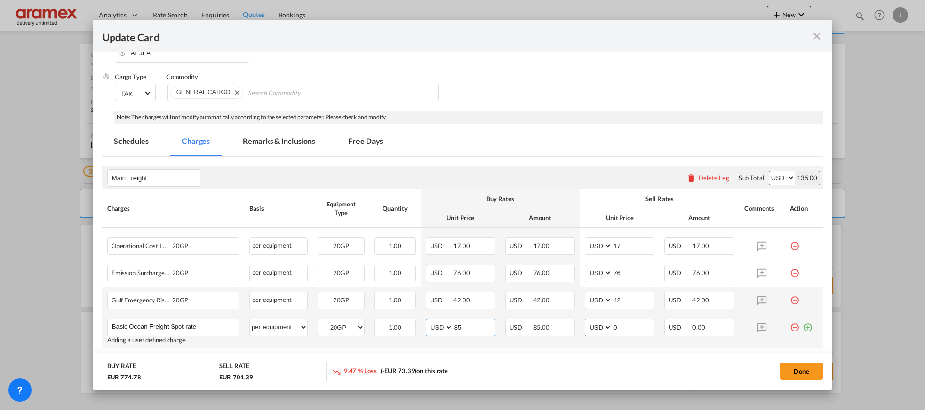
type input "85"
drag, startPoint x: 610, startPoint y: 328, endPoint x: 603, endPoint y: 328, distance: 7.3
click at [604, 328] on md-input-container "AED AFN ALL AMD ANG AOA ARS AUD AWG AZN BAM BBD BDT BGN BHD BIF BMD BND BOB BRL…" at bounding box center [619, 327] width 70 height 17
paste input "85"
type input "85"
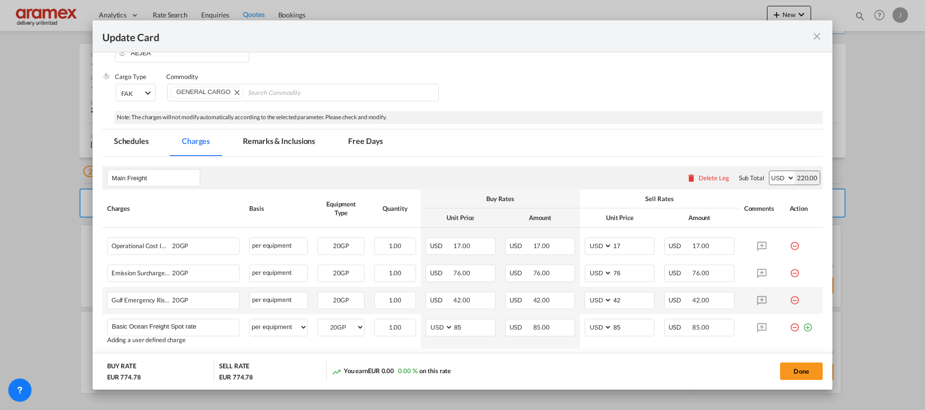
click at [526, 353] on md-dialog-actions "BUY RATE EUR 774.78 SELL RATE EUR 774.78 You earn EUR 0.00 0.00 % on this rate …" at bounding box center [462, 371] width 739 height 37
click at [490, 169] on div "Main Freight Please enter leg name Leg Name Already Exists Delete Leg Sub Total…" at bounding box center [462, 177] width 720 height 23
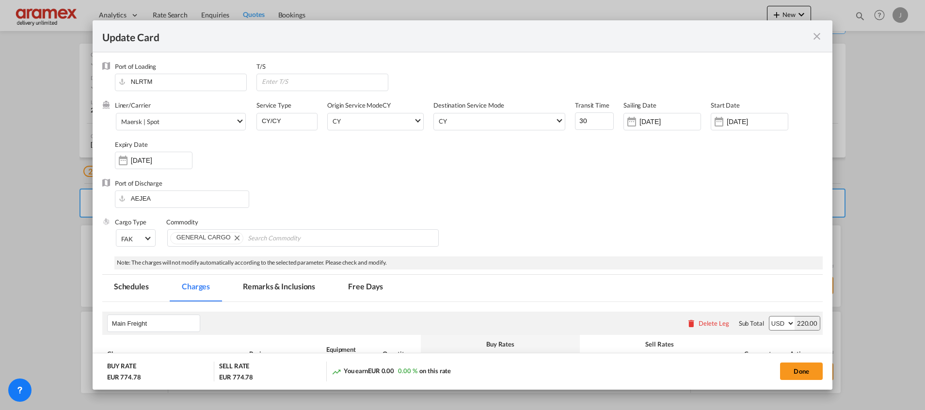
scroll to position [73, 0]
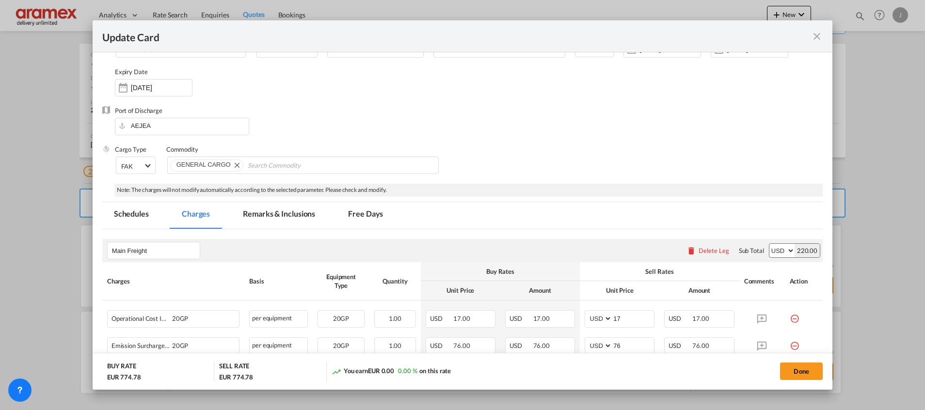
click at [311, 214] on md-tab-item "Remarks & Inclusions" at bounding box center [278, 215] width 95 height 27
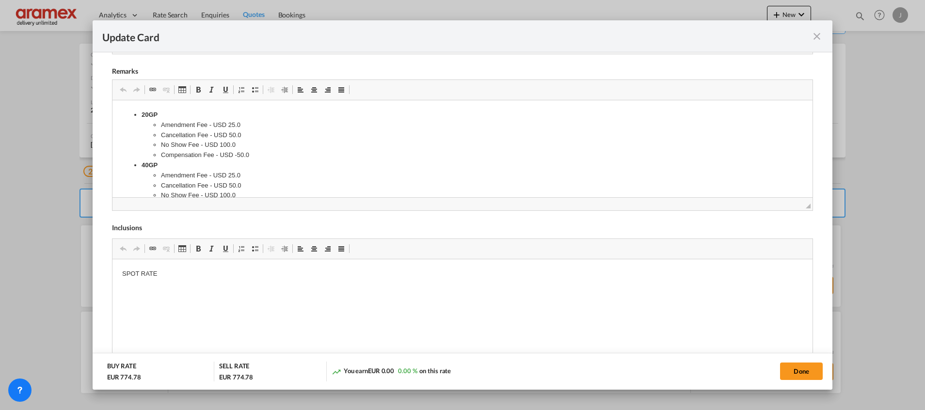
scroll to position [433, 0]
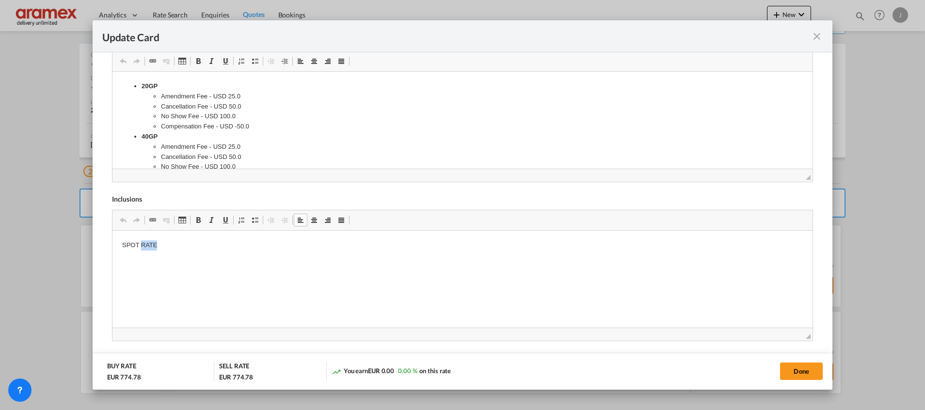
click at [144, 246] on p "SPOT RATE" at bounding box center [462, 245] width 680 height 10
click at [122, 244] on p "Note: Spot rates are only valid for specific sailings. They are not fixed rates…" at bounding box center [462, 255] width 680 height 30
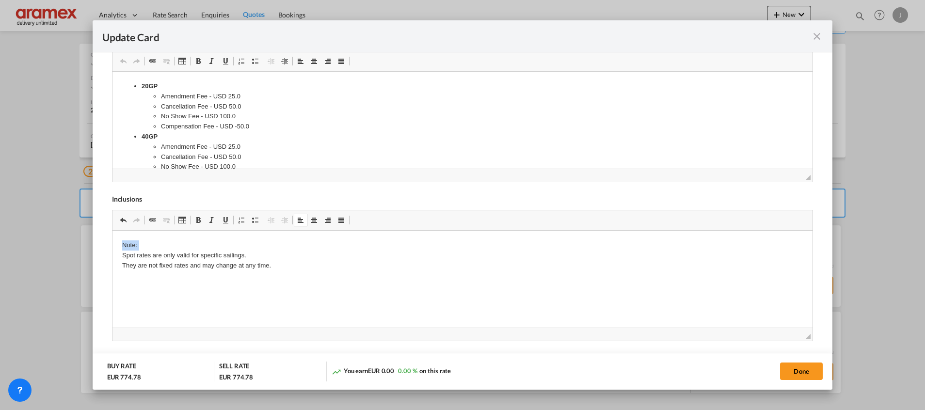
click at [195, 216] on span "Update Card Port ..." at bounding box center [198, 220] width 8 height 8
click at [248, 253] on p "Spot rates are only valid for specific sailings. Note: ​​​​​​​ They are not fix…" at bounding box center [462, 255] width 680 height 30
drag, startPoint x: 268, startPoint y: 267, endPoint x: 221, endPoint y: 466, distance: 205.1
click at [112, 235] on html "Spot rates are only valid for specific sailings. Note: ​​​​​​​ They are not fix…" at bounding box center [462, 255] width 700 height 49
click at [133, 244] on p "Note: Spot rates are only valid for specific sailings. They are not fixed rates…" at bounding box center [462, 255] width 680 height 30
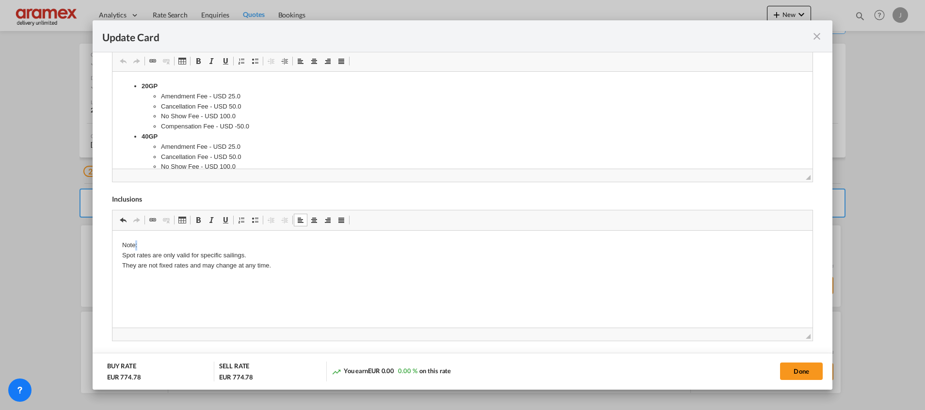
click at [133, 244] on p "Note: Spot rates are only valid for specific sailings. They are not fixed rates…" at bounding box center [462, 255] width 680 height 30
drag, startPoint x: 198, startPoint y: 220, endPoint x: 115, endPoint y: 3, distance: 232.2
click at [198, 220] on span "Update Card Port ..." at bounding box center [198, 220] width 8 height 8
click at [461, 280] on html "Note: Spot rates are only valid for specific sailings. They are not fixed rates…" at bounding box center [462, 255] width 700 height 49
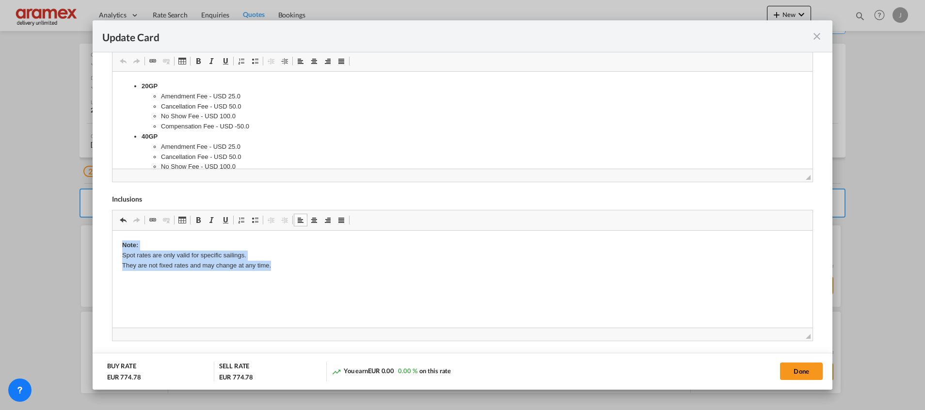
drag, startPoint x: 269, startPoint y: 266, endPoint x: 87, endPoint y: 232, distance: 185.8
click at [112, 232] on html "Note: Spot rates are only valid for specific sailings. They are not fixed rates…" at bounding box center [462, 255] width 700 height 49
copy p "Note: Spot rates are only valid for specific sailings. They are not fixed rates…"
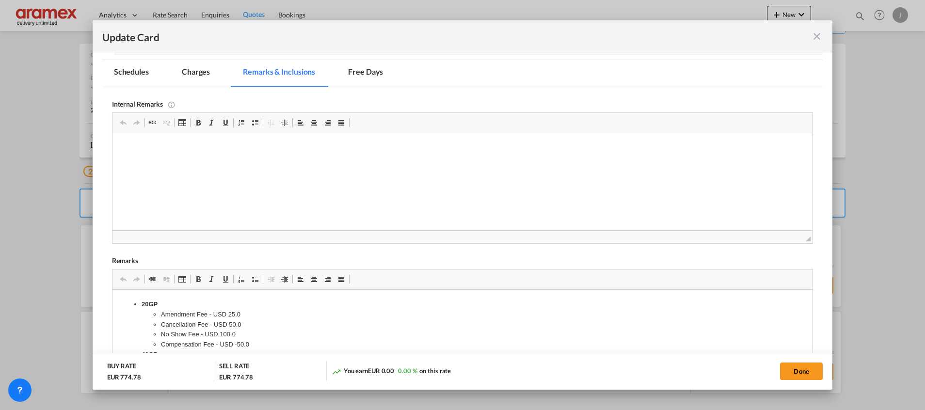
scroll to position [0, 0]
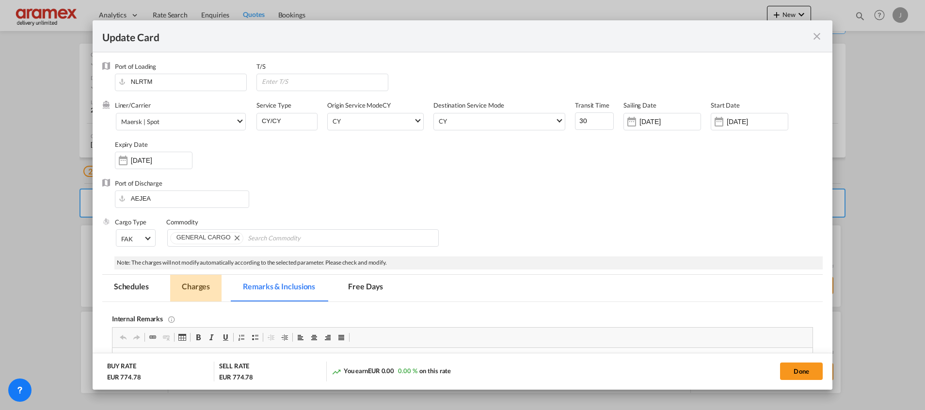
click at [199, 287] on md-tab-item "Charges" at bounding box center [195, 288] width 51 height 27
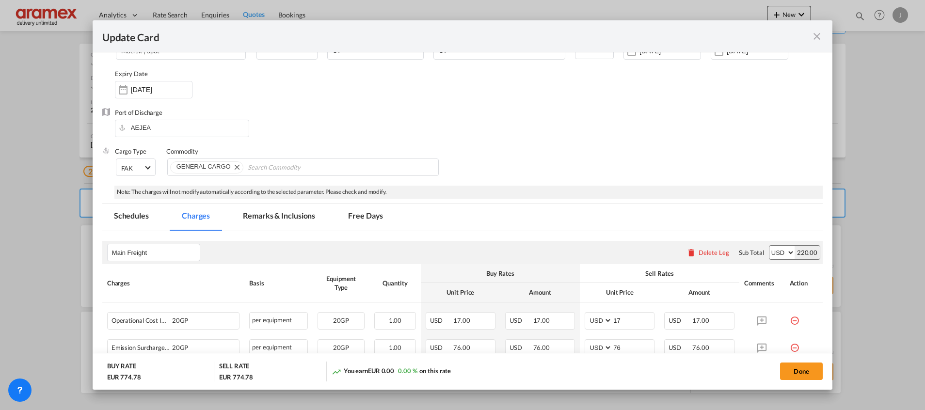
scroll to position [218, 0]
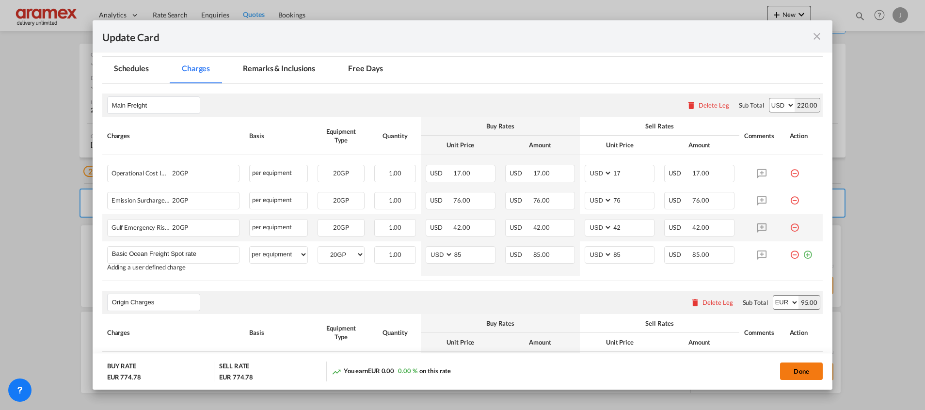
click at [798, 378] on button "Done" at bounding box center [801, 370] width 43 height 17
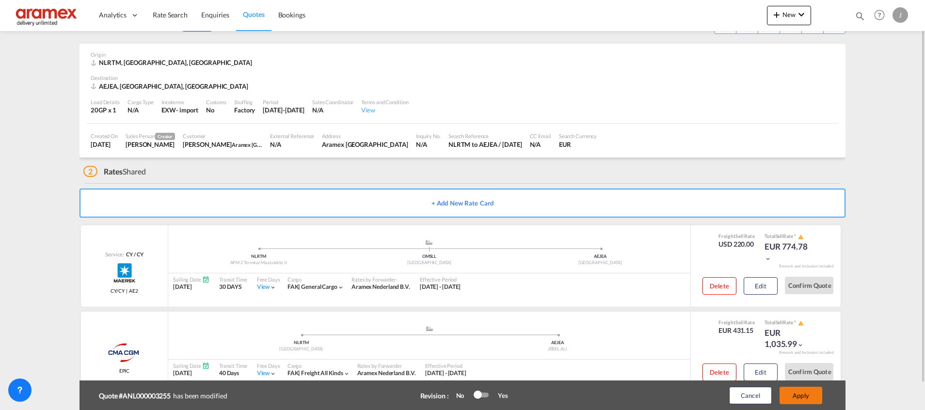
click at [802, 388] on button "Apply" at bounding box center [800, 395] width 43 height 17
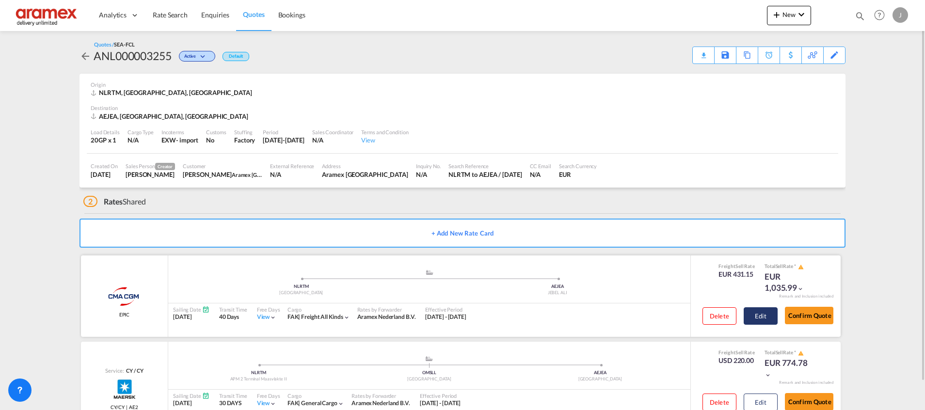
click at [756, 314] on button "Edit" at bounding box center [760, 315] width 34 height 17
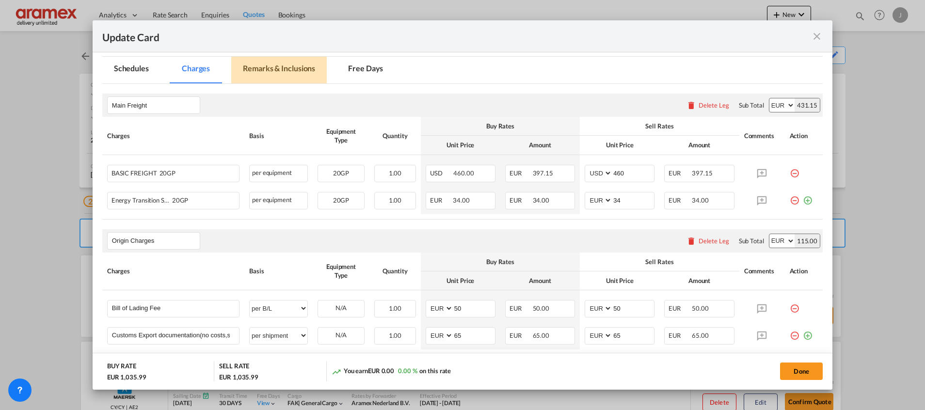
click at [282, 66] on md-tab-item "Remarks & Inclusions" at bounding box center [278, 70] width 95 height 27
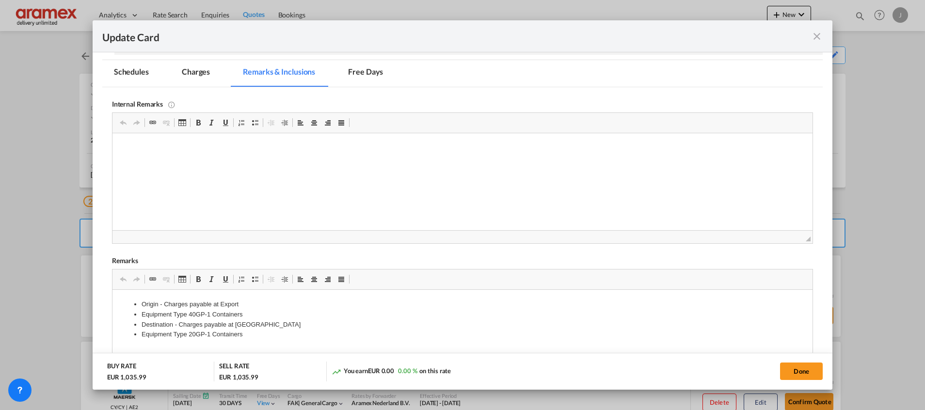
scroll to position [0, 0]
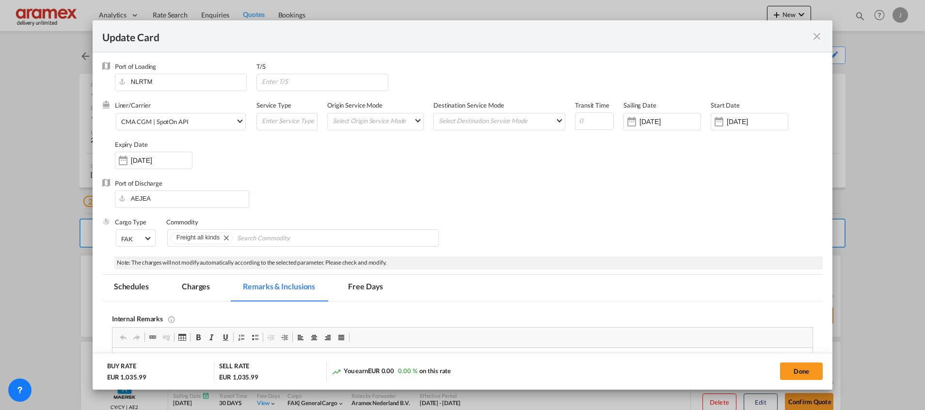
click at [193, 284] on md-tab-item "Charges" at bounding box center [195, 288] width 51 height 27
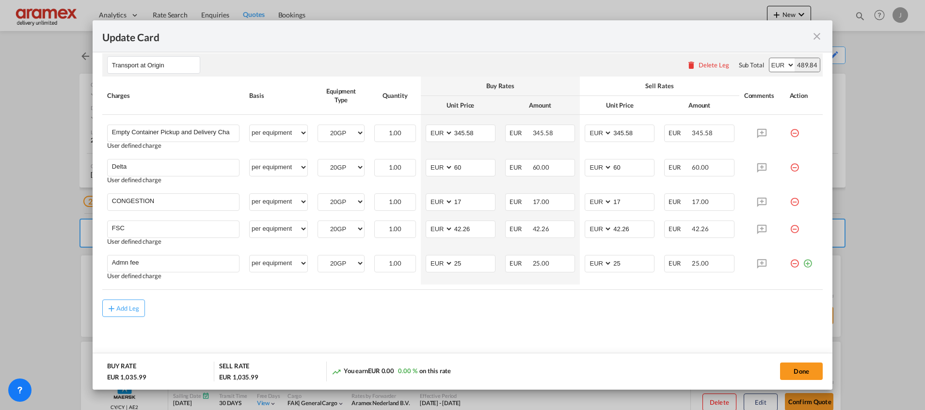
scroll to position [530, 0]
click at [801, 365] on button "Done" at bounding box center [801, 370] width 43 height 17
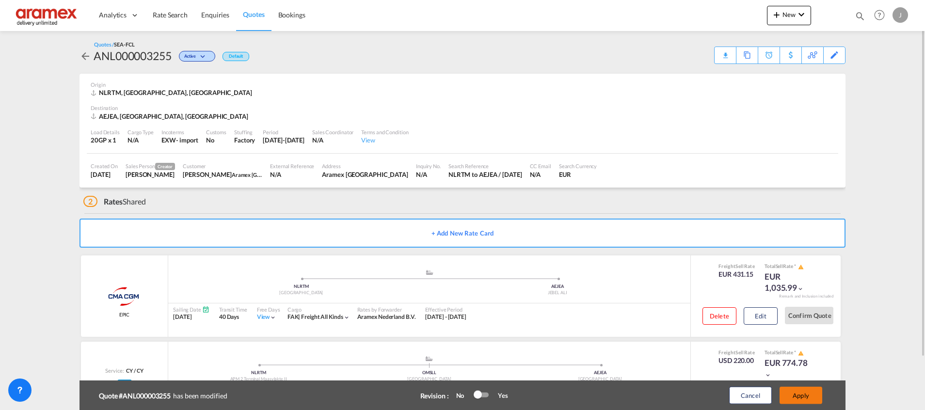
click at [806, 396] on button "Apply" at bounding box center [800, 395] width 43 height 17
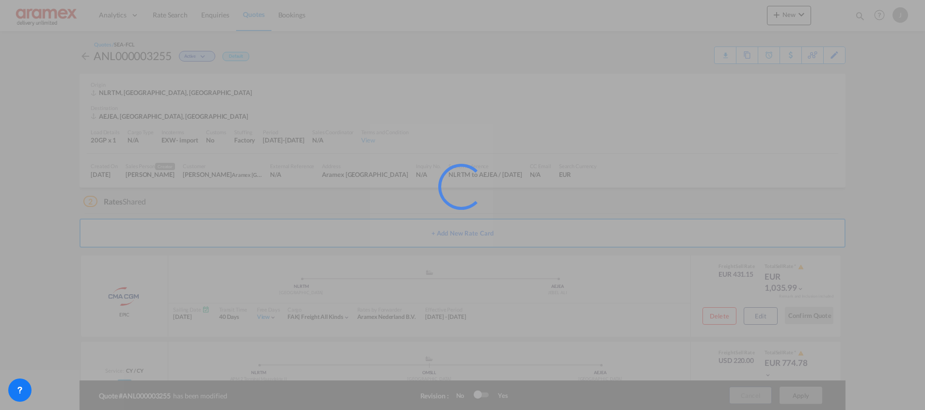
drag, startPoint x: 581, startPoint y: 272, endPoint x: 577, endPoint y: 256, distance: 16.7
click at [577, 256] on div at bounding box center [462, 205] width 925 height 410
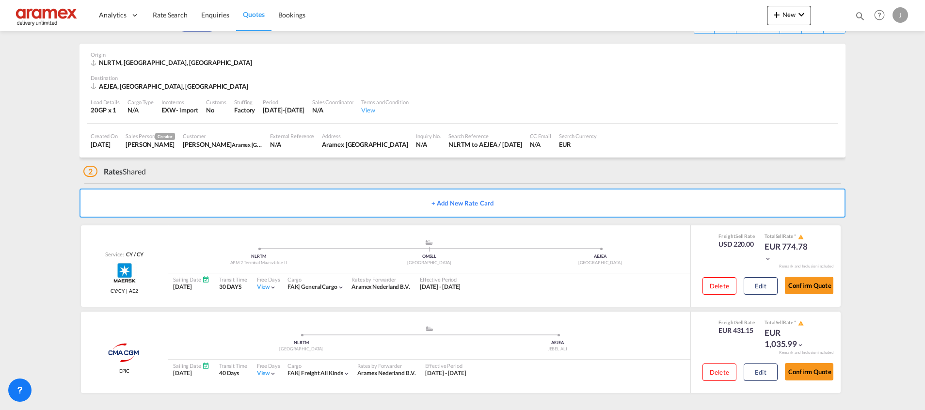
scroll to position [0, 0]
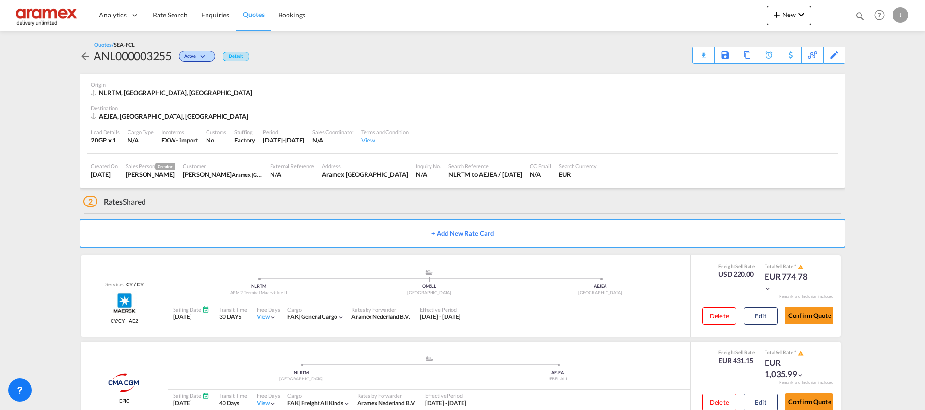
click at [0, 0] on div "Download Quote" at bounding box center [0, 0] width 0 height 0
click at [697, 55] on div "Download Quote" at bounding box center [683, 55] width 49 height 16
click at [244, 11] on span "Quotes" at bounding box center [253, 14] width 21 height 8
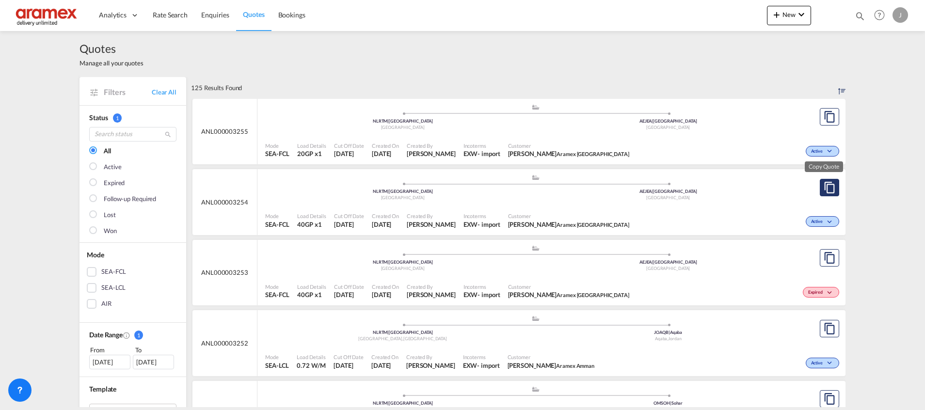
click at [823, 186] on md-icon "assets/icons/custom/copyQuote.svg" at bounding box center [829, 188] width 12 height 12
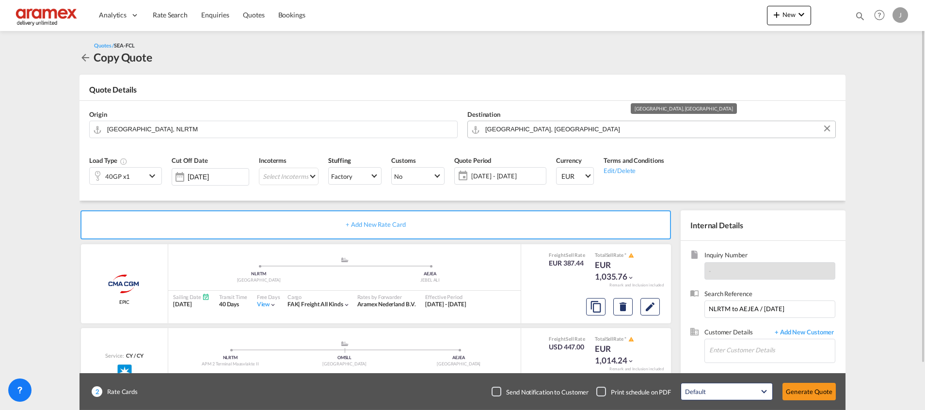
click at [508, 129] on input "[GEOGRAPHIC_DATA], [GEOGRAPHIC_DATA]" at bounding box center [657, 129] width 345 height 17
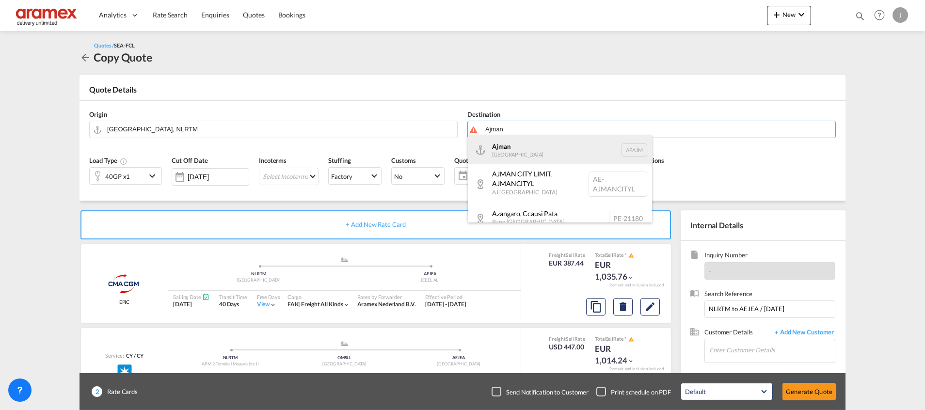
click at [527, 149] on div "Ajman [GEOGRAPHIC_DATA] [GEOGRAPHIC_DATA]" at bounding box center [560, 149] width 184 height 29
type input "Ajman, AEAJM"
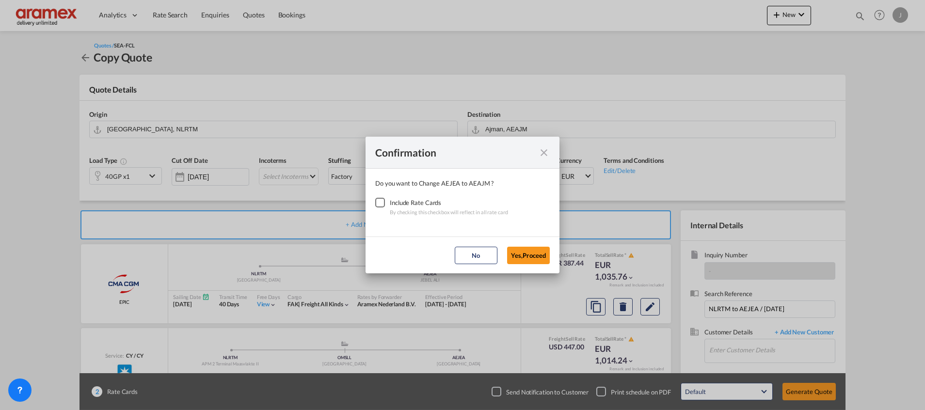
click at [376, 205] on div "Checkbox No Ink" at bounding box center [380, 203] width 10 height 10
click at [524, 254] on button "Yes,Proceed" at bounding box center [528, 255] width 43 height 17
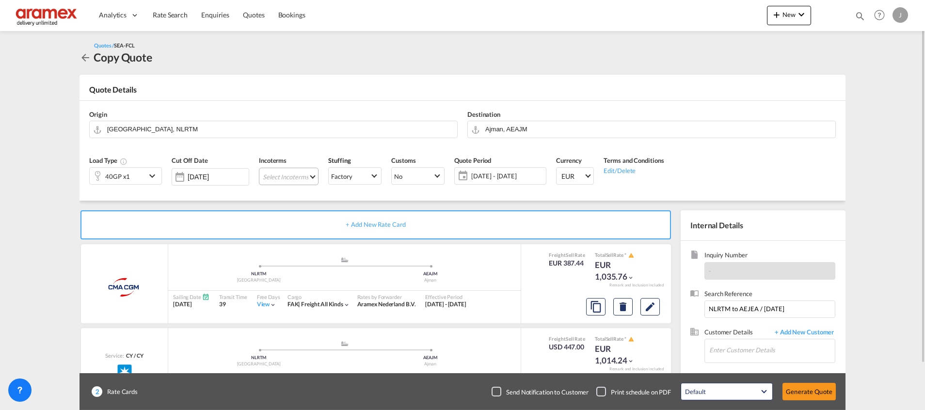
click at [293, 180] on md-select "Select Incoterms CFR - export Cost and Freight CPT - import Carrier Paid to EXW…" at bounding box center [289, 176] width 60 height 17
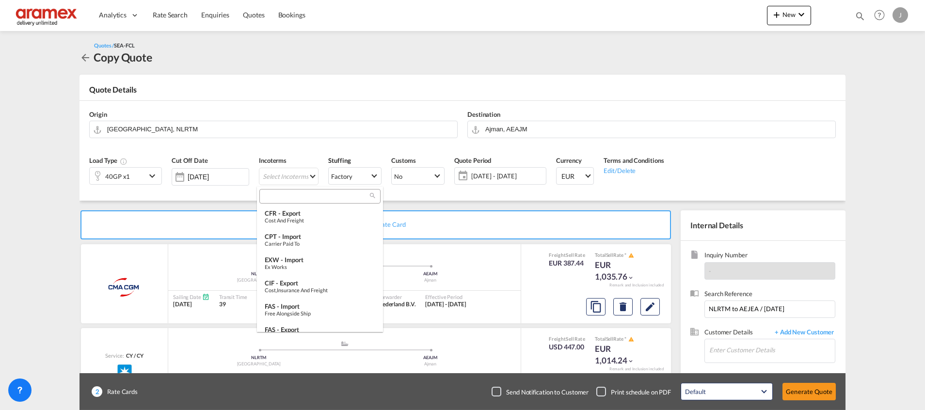
click at [296, 196] on input "search" at bounding box center [316, 196] width 108 height 9
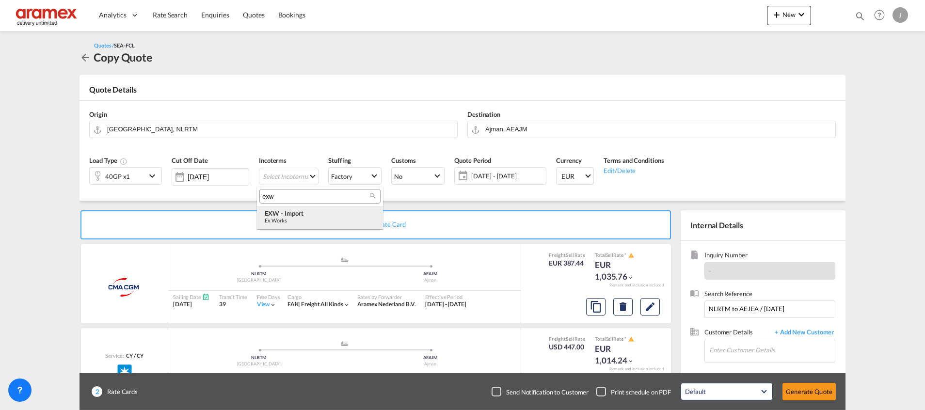
type input "exw"
click at [313, 217] on div "Ex Works" at bounding box center [320, 220] width 110 height 6
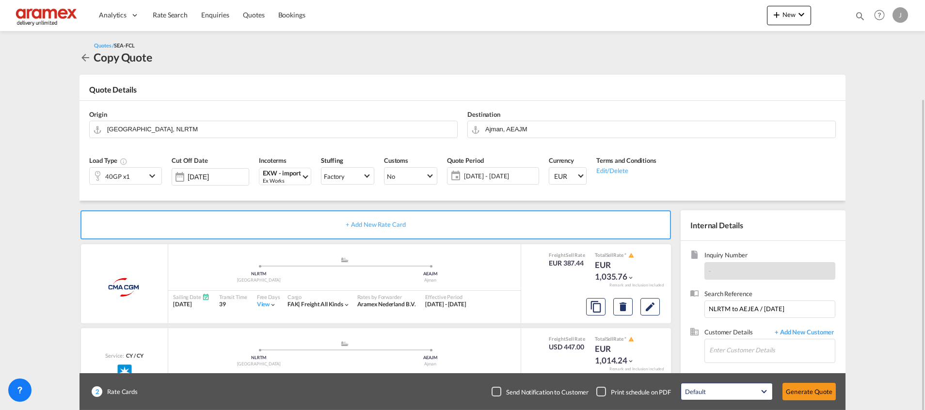
scroll to position [52, 0]
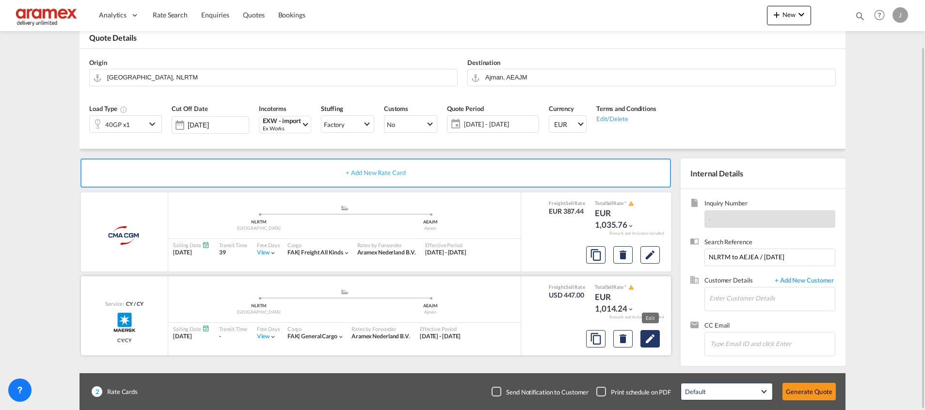
click at [650, 337] on md-icon "Edit" at bounding box center [650, 339] width 12 height 12
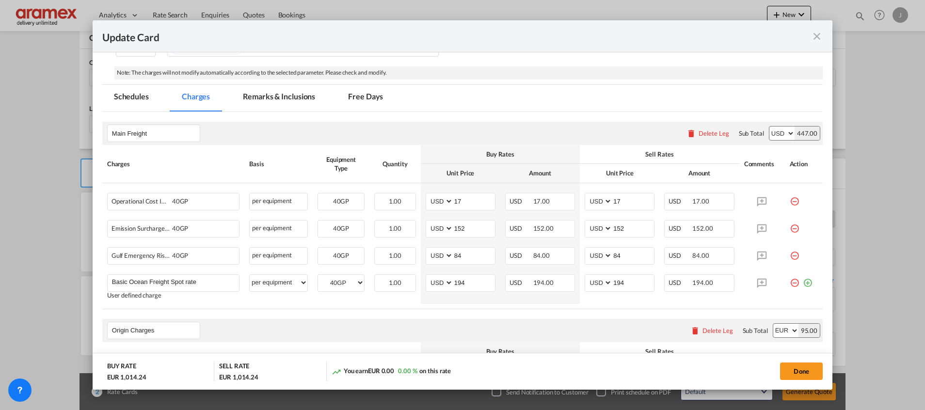
scroll to position [218, 0]
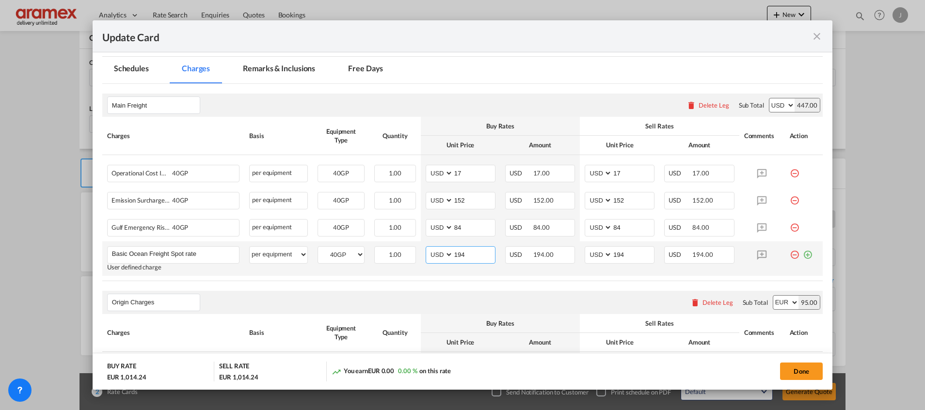
click at [458, 255] on input "194" at bounding box center [474, 254] width 42 height 15
paste input "85"
type input "185"
click at [622, 255] on input "194" at bounding box center [633, 254] width 42 height 15
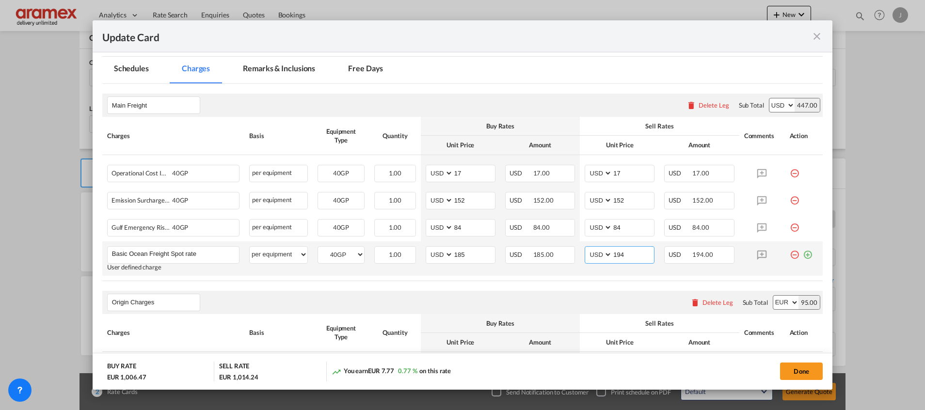
click at [622, 255] on input "194" at bounding box center [633, 254] width 42 height 15
paste input "85"
type input "185"
click at [789, 171] on md-icon "icon-minus-circle-outline red-400-fg" at bounding box center [794, 170] width 10 height 10
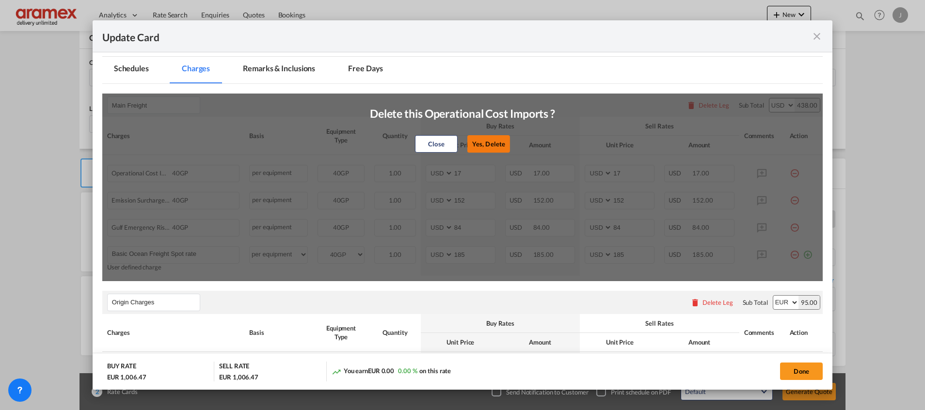
click at [479, 145] on button "Yes, Delete" at bounding box center [488, 143] width 43 height 17
type input "152"
type input "84"
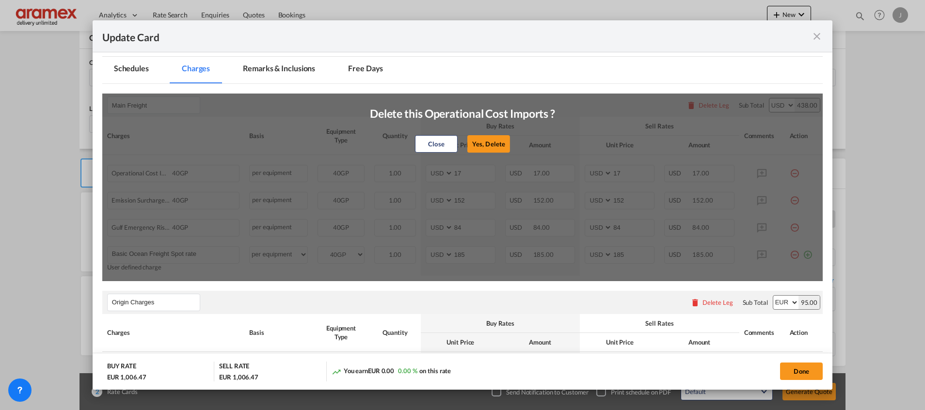
type input "185"
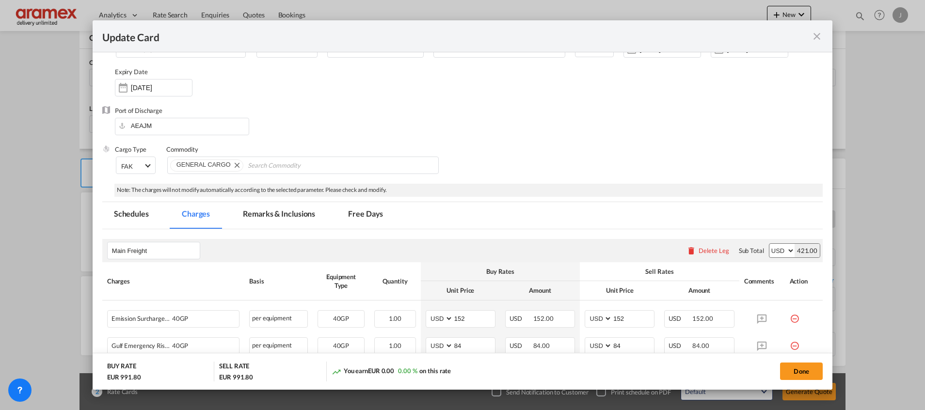
scroll to position [0, 0]
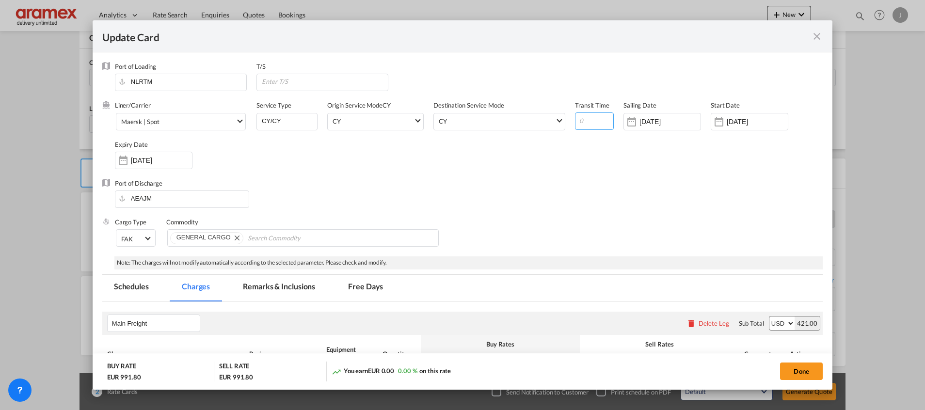
click at [587, 117] on input "Update Card Port ..." at bounding box center [594, 120] width 39 height 17
type input "34"
click at [576, 188] on div "Port of Discharge [GEOGRAPHIC_DATA]" at bounding box center [462, 198] width 720 height 39
click at [816, 35] on md-icon "icon-close fg-AAA8AD m-0 pointer" at bounding box center [817, 37] width 12 height 12
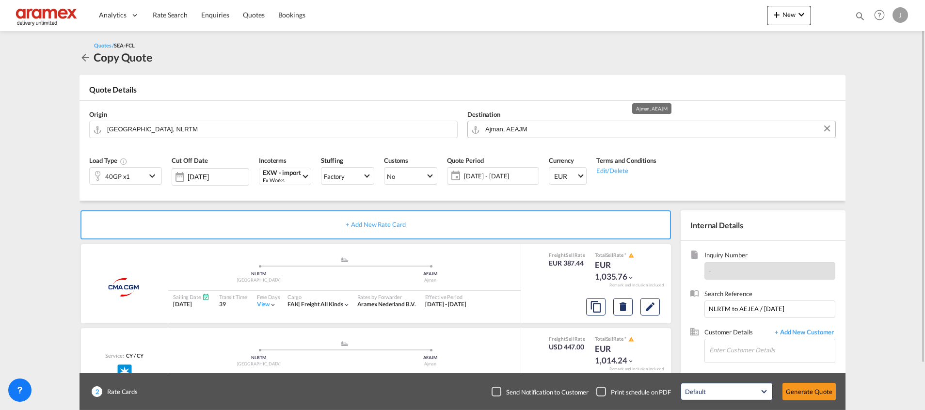
click at [490, 128] on input "Ajman, AEAJM" at bounding box center [657, 129] width 345 height 17
drag, startPoint x: 138, startPoint y: 29, endPoint x: 169, endPoint y: 18, distance: 32.8
click at [165, 21] on md-content "Analytics Dashboard Rate Search Enquiries Quotes Bookings New Quote Bookings" at bounding box center [462, 205] width 925 height 410
click at [169, 17] on span "Rate Search" at bounding box center [170, 15] width 35 height 8
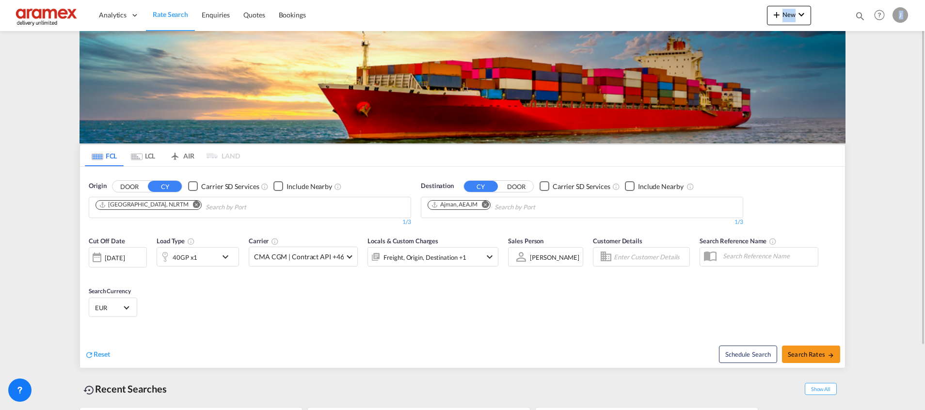
click at [472, 290] on div "Cut Off Date [DATE] [DATE] Load Type 40GP x1 Carrier CMA CGM | Contract API +46…" at bounding box center [462, 278] width 765 height 94
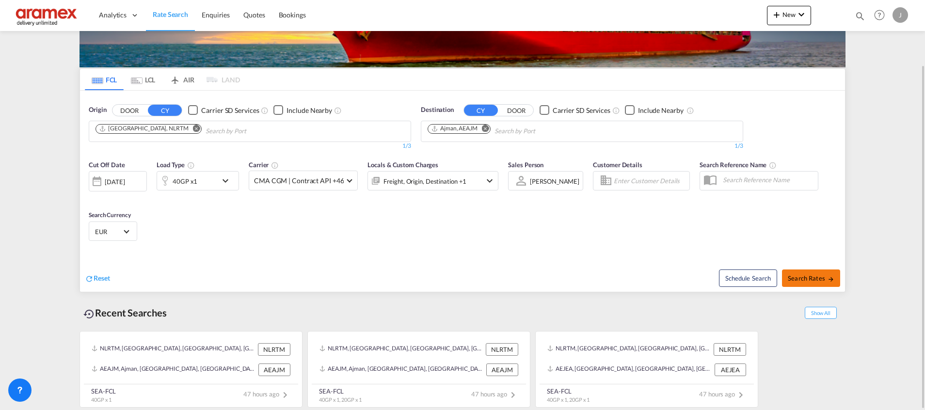
click at [803, 279] on span "Search Rates" at bounding box center [810, 278] width 47 height 8
type input "NLRTM to AEAJM / [DATE]"
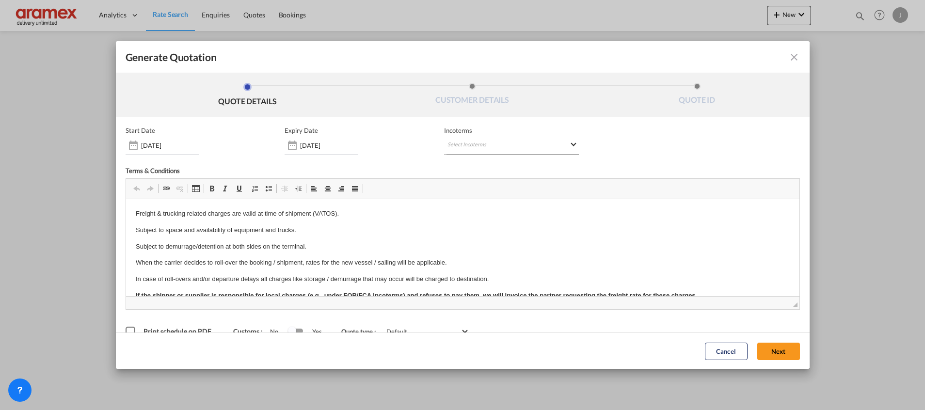
click at [499, 141] on md-select "Select Incoterms CFR - export Cost and Freight CPT - import Carrier Paid to EXW…" at bounding box center [511, 145] width 135 height 17
click at [481, 167] on input "search" at bounding box center [490, 165] width 90 height 9
type input "exw"
click at [479, 194] on md-option "EXW - import Ex Works" at bounding box center [494, 186] width 108 height 23
click at [768, 346] on button "Next" at bounding box center [778, 350] width 43 height 17
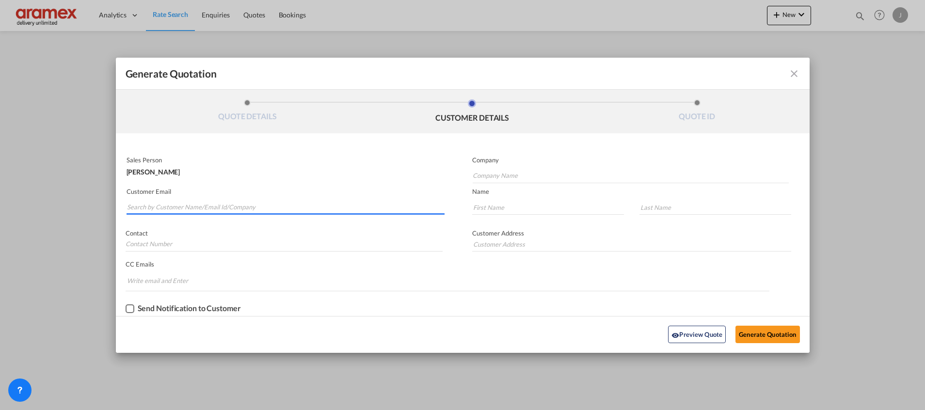
click at [156, 201] on input "Search by Customer Name/Email Id/Company" at bounding box center [285, 207] width 317 height 15
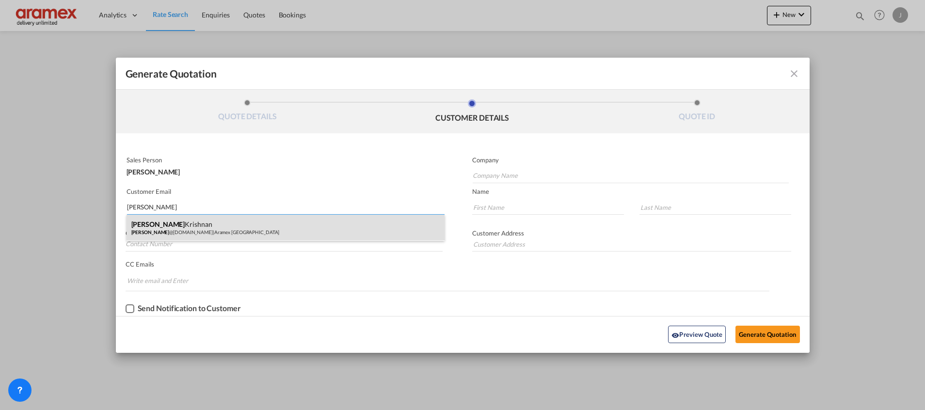
type input "[PERSON_NAME]"
click at [161, 226] on div "[PERSON_NAME] [PERSON_NAME] @[DOMAIN_NAME] | Aramex [GEOGRAPHIC_DATA]" at bounding box center [285, 228] width 318 height 26
type input "Aramex [GEOGRAPHIC_DATA]"
type input "[PERSON_NAME][EMAIL_ADDRESS][DOMAIN_NAME]"
type input "[PERSON_NAME]"
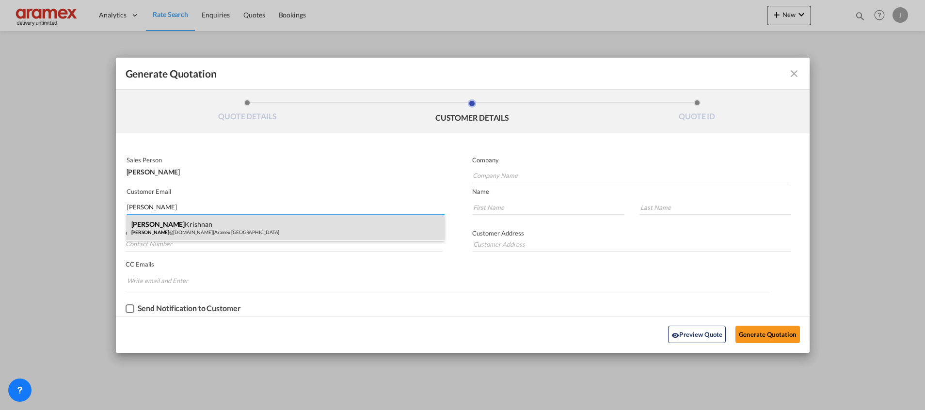
type input "Krishnan"
type input "Aramex [GEOGRAPHIC_DATA]"
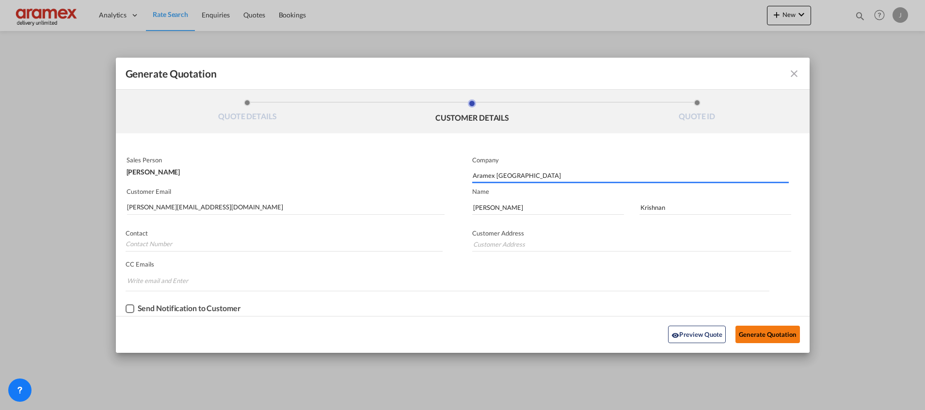
click at [766, 329] on button "Generate Quotation" at bounding box center [767, 334] width 64 height 17
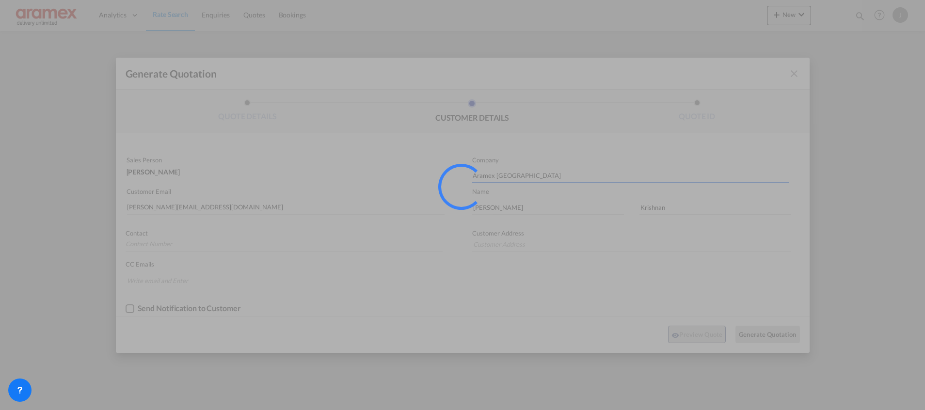
type input "Aramex [GEOGRAPHIC_DATA]"
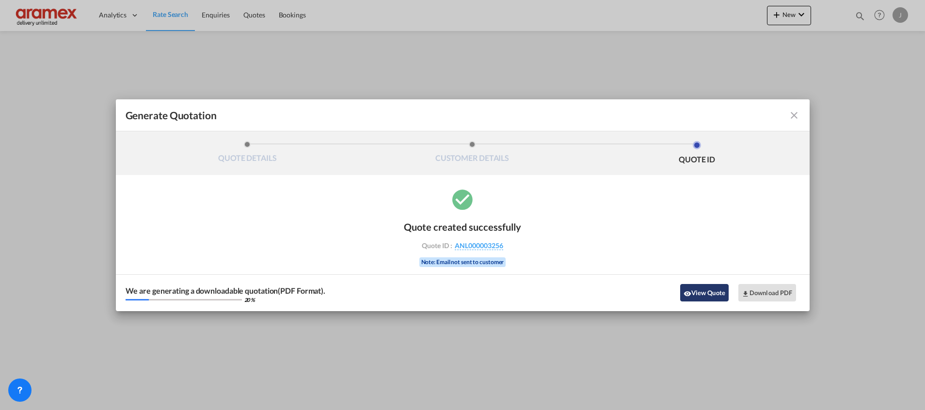
click at [702, 293] on button "View Quote" at bounding box center [704, 292] width 48 height 17
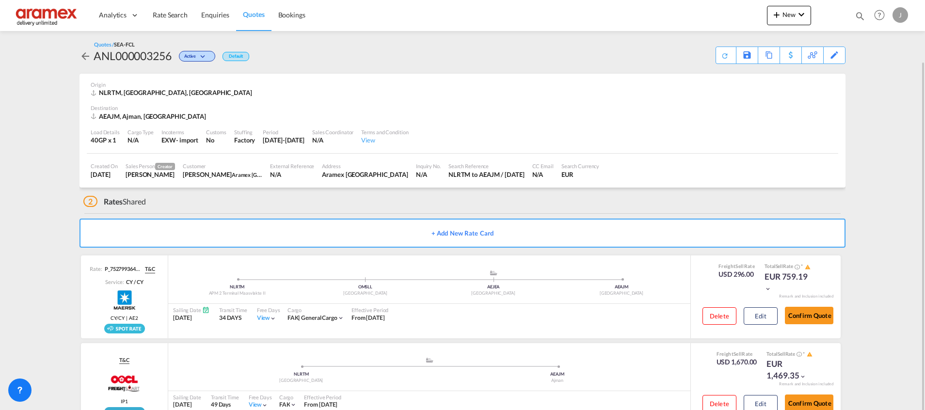
scroll to position [31, 0]
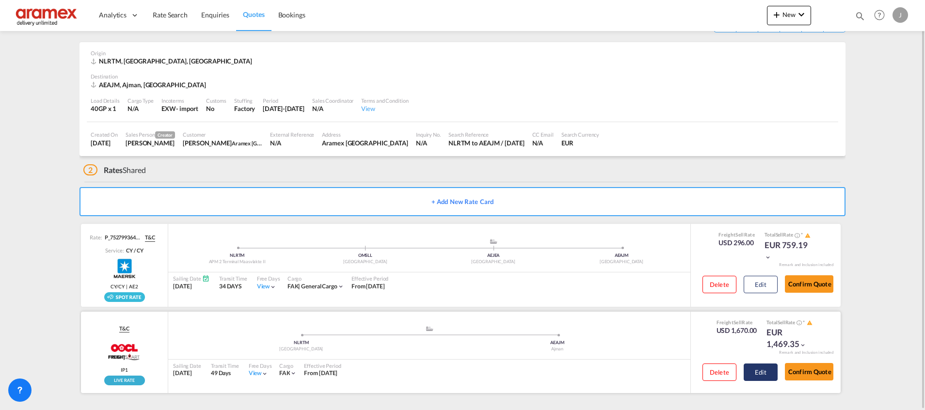
click at [760, 375] on button "Edit" at bounding box center [760, 371] width 34 height 17
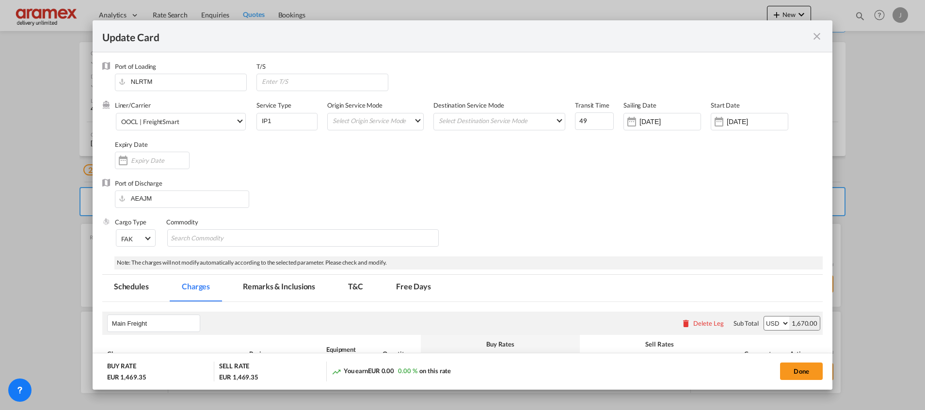
click at [816, 35] on md-icon "icon-close fg-AAA8AD m-0 pointer" at bounding box center [817, 37] width 12 height 12
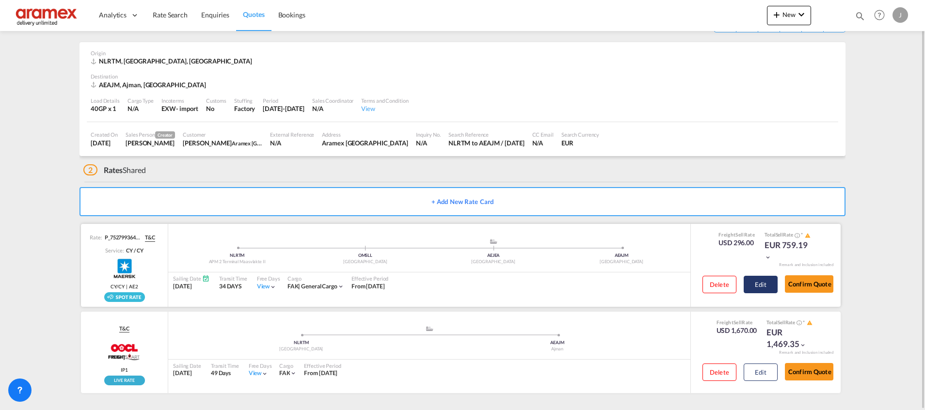
click at [756, 281] on button "Edit" at bounding box center [760, 284] width 34 height 17
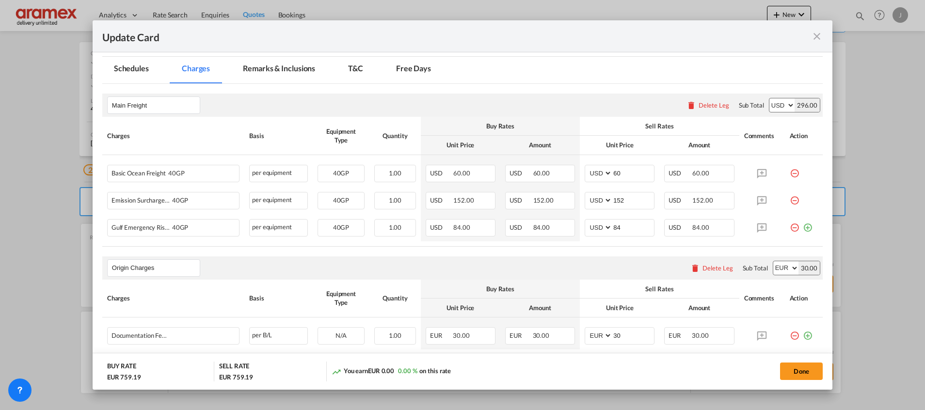
scroll to position [436, 0]
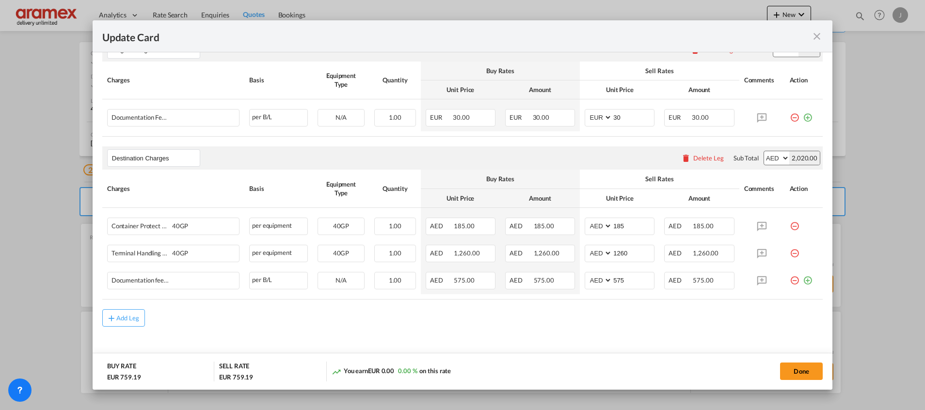
click at [693, 160] on div "Delete Leg" at bounding box center [708, 158] width 31 height 8
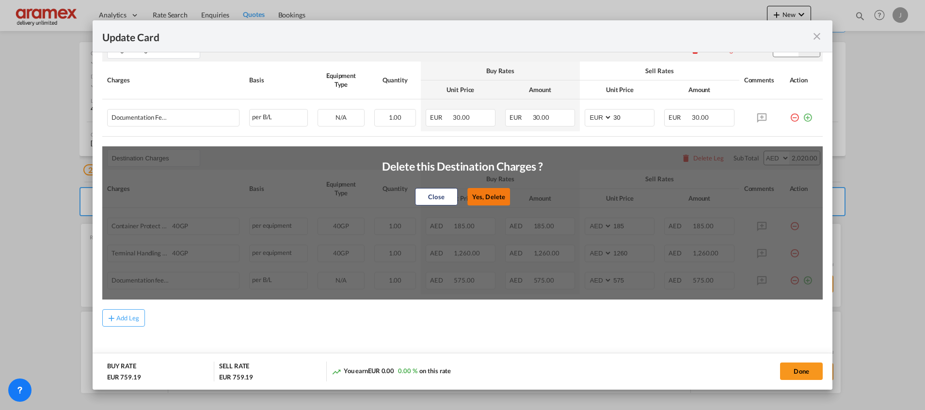
click at [492, 194] on button "Yes, Delete" at bounding box center [488, 196] width 43 height 17
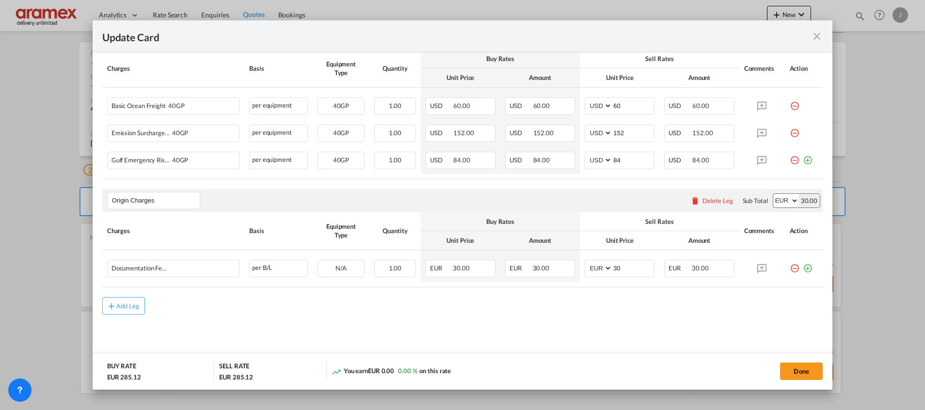
scroll to position [284, 0]
click at [802, 268] on md-icon "icon-plus-circle-outline green-400-fg" at bounding box center [807, 266] width 10 height 10
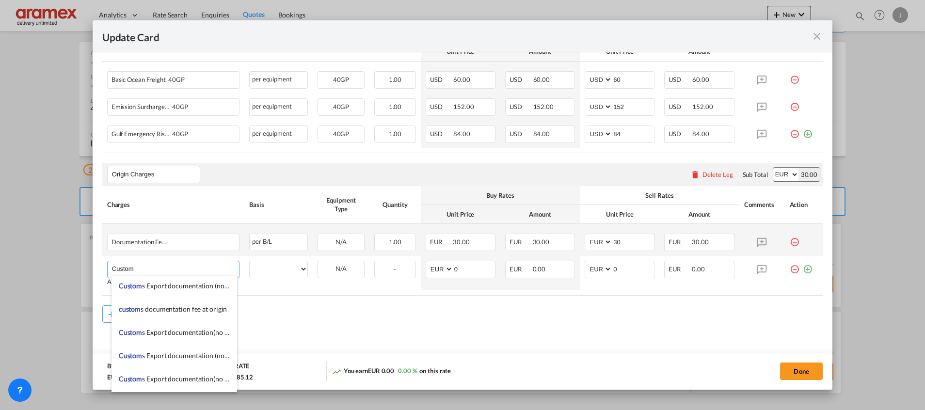
scroll to position [1163, 0]
click at [203, 285] on span "Custom s Export documentation(no costs,suggested sell)" at bounding box center [201, 287] width 165 height 8
type input "Customs Export documentation(no costs,suggested sell)"
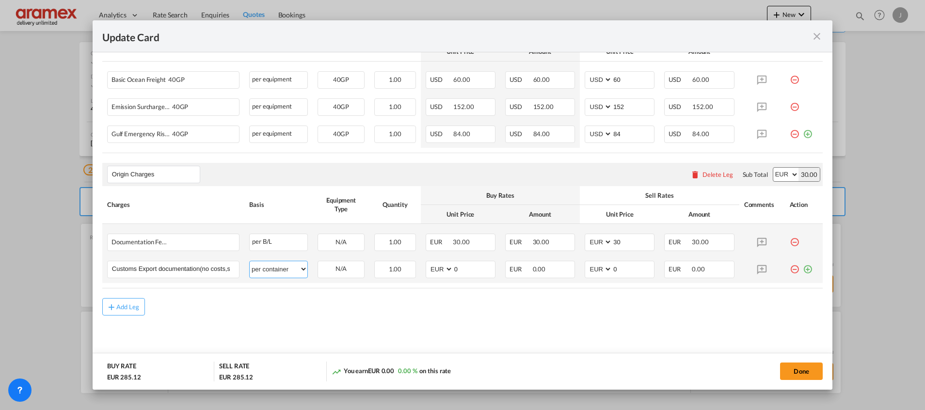
click at [277, 265] on select "per equipment per container per B/L per shipping bill per shipment per pallet p…" at bounding box center [279, 269] width 58 height 16
select select "per shipment"
click at [250, 261] on select "per equipment per container per B/L per shipping bill per shipment per pallet p…" at bounding box center [279, 269] width 58 height 16
drag, startPoint x: 455, startPoint y: 267, endPoint x: 441, endPoint y: 266, distance: 13.1
click at [441, 266] on md-input-container "AED AFN ALL AMD ANG AOA ARS AUD AWG AZN BAM BBD BDT BGN BHD BIF BMD BND BOB BRL…" at bounding box center [460, 269] width 70 height 17
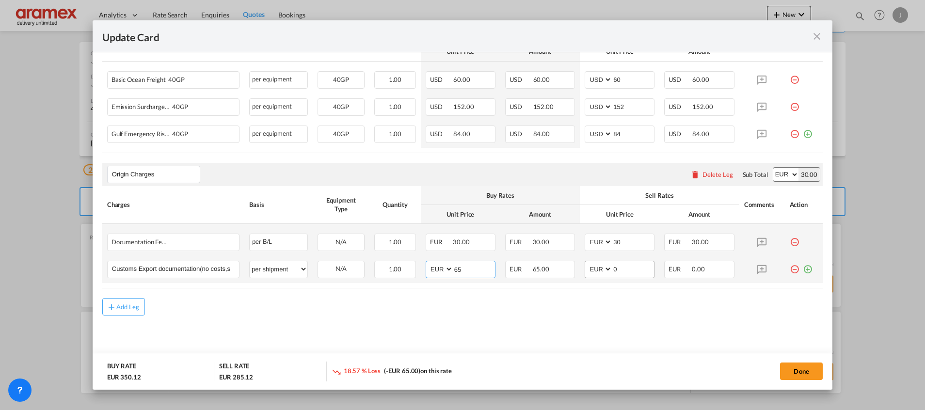
type input "65"
drag, startPoint x: 625, startPoint y: 269, endPoint x: 578, endPoint y: 272, distance: 47.5
click at [584, 272] on md-input-container "AED AFN ALL AMD ANG AOA ARS AUD AWG AZN BAM BBD BDT BGN BHD BIF BMD BND BOB BRL…" at bounding box center [619, 269] width 70 height 17
type input "65"
click at [578, 318] on md-content "Main Freight Please enter leg name Leg Name Already Exists Delete Leg Sub Total…" at bounding box center [462, 178] width 720 height 376
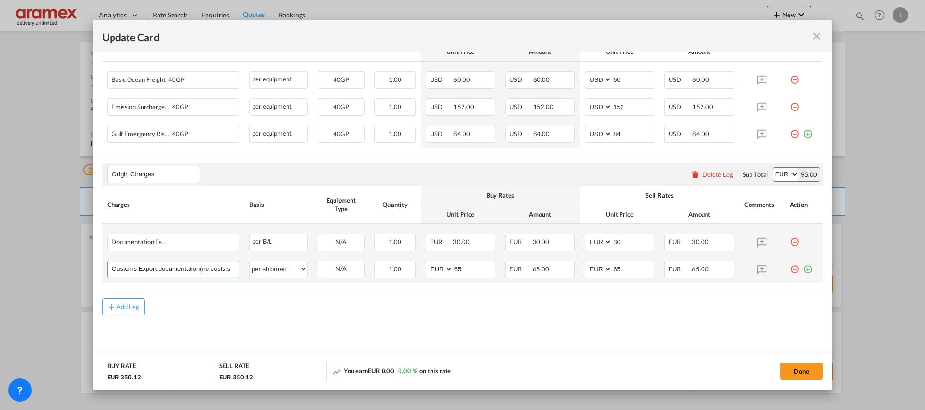
click at [215, 267] on input "Customs Export documentation(no costs,suggested sell)" at bounding box center [175, 268] width 127 height 15
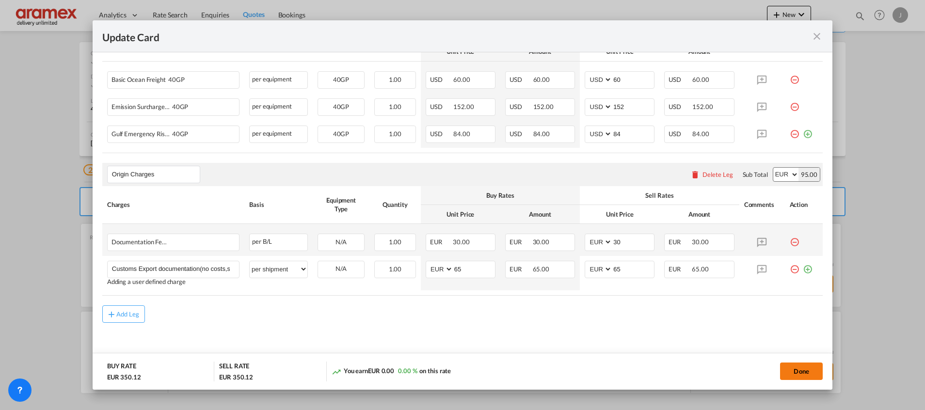
click at [796, 370] on button "Done" at bounding box center [801, 370] width 43 height 17
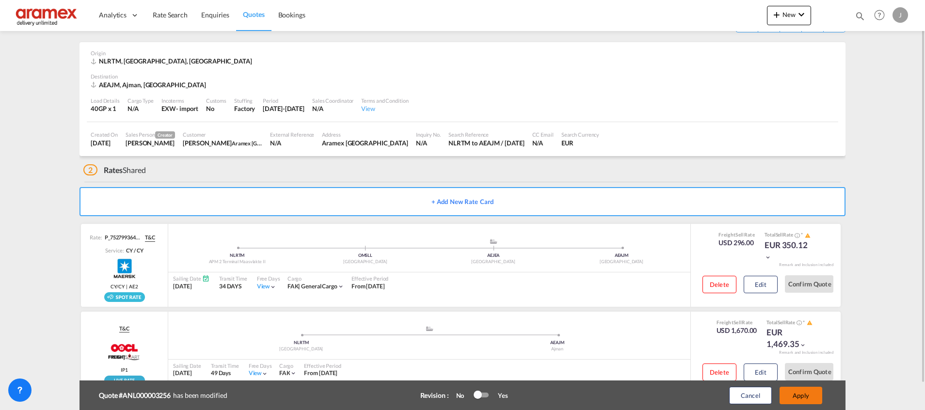
click at [798, 397] on button "Apply" at bounding box center [800, 395] width 43 height 17
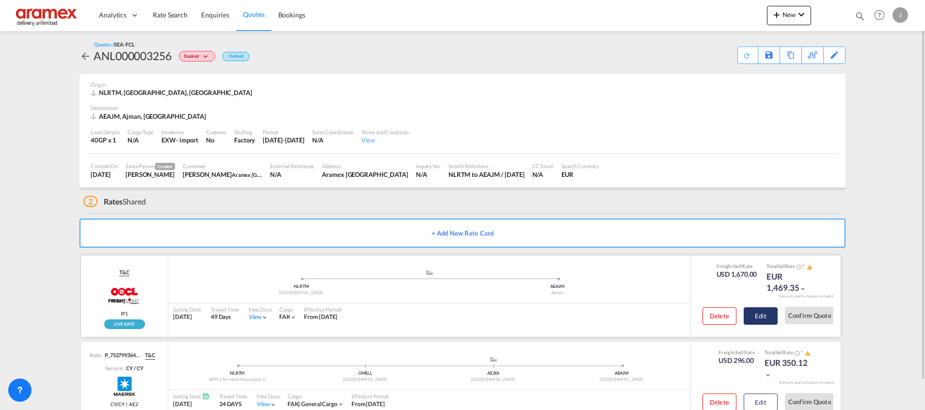
click at [760, 317] on button "Edit" at bounding box center [760, 315] width 34 height 17
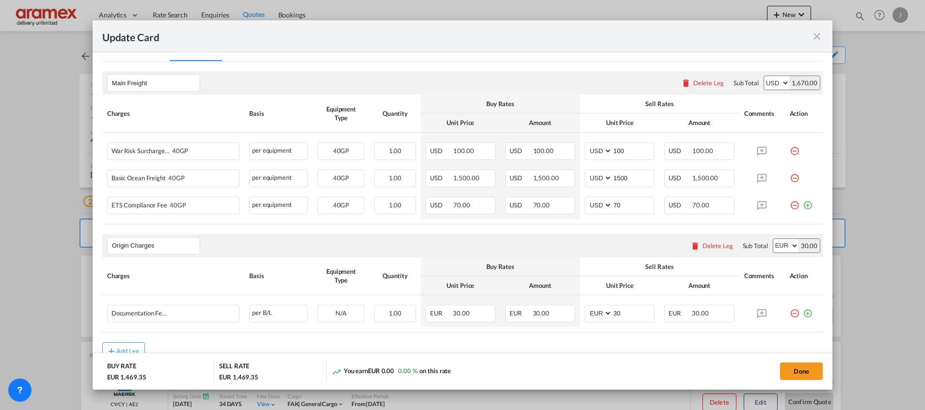
scroll to position [284, 0]
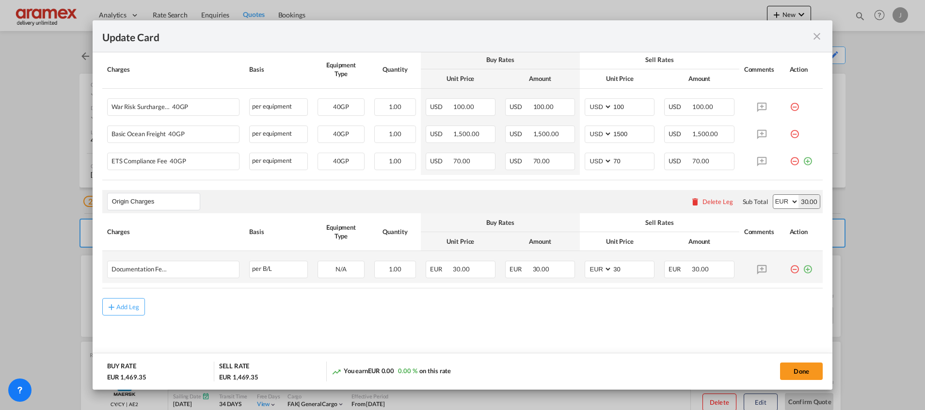
click at [802, 269] on md-icon "icon-plus-circle-outline green-400-fg" at bounding box center [807, 266] width 10 height 10
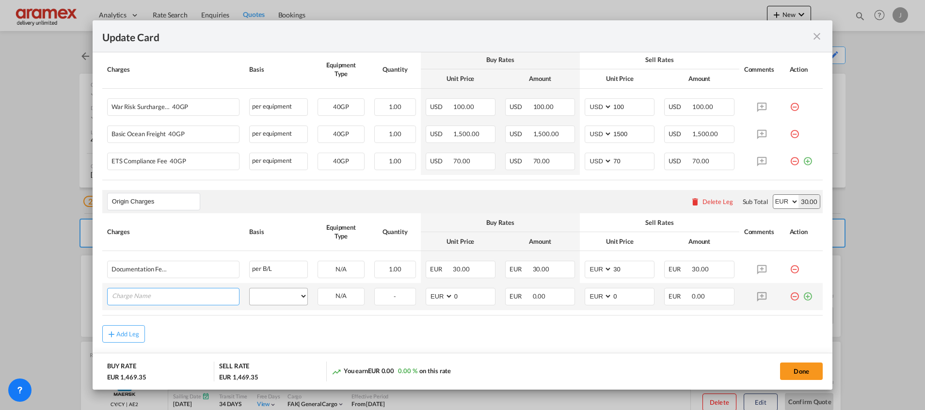
paste input "Customs Export documentation(no costs,suggested sell)"
type input "Customs Export documentation(no costs,suggested sell)"
click at [285, 296] on select "per equipment per container per B/L per shipping bill per shipment per pallet p…" at bounding box center [279, 296] width 58 height 16
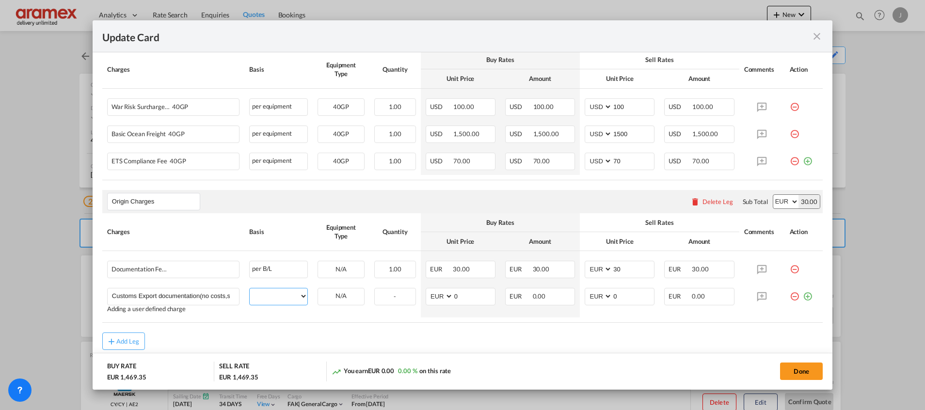
select select "per shipment"
click at [250, 288] on select "per equipment per container per B/L per shipping bill per shipment per pallet p…" at bounding box center [279, 296] width 58 height 16
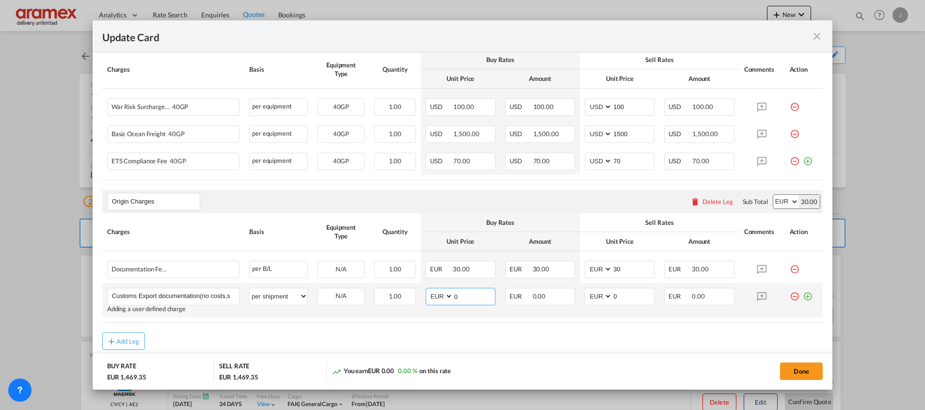
drag, startPoint x: 465, startPoint y: 293, endPoint x: 437, endPoint y: 293, distance: 27.6
click at [437, 293] on md-input-container "AED AFN ALL AMD ANG AOA ARS AUD AWG AZN BAM BBD BDT BGN BHD BIF BMD BND BOB BRL…" at bounding box center [460, 296] width 70 height 17
type input "65"
drag, startPoint x: 608, startPoint y: 296, endPoint x: 591, endPoint y: 296, distance: 17.4
click at [591, 296] on md-input-container "AED AFN ALL AMD ANG AOA ARS AUD AWG AZN BAM BBD BDT BGN BHD BIF BMD BND BOB BRL…" at bounding box center [619, 296] width 70 height 17
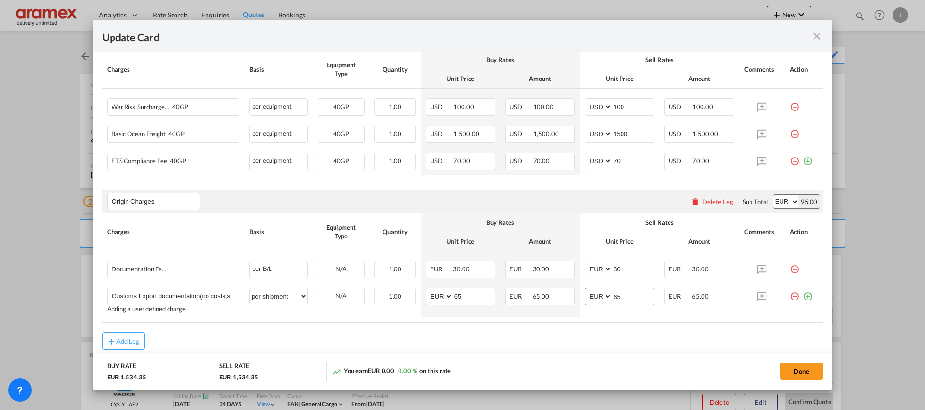
type input "65"
drag, startPoint x: 571, startPoint y: 330, endPoint x: 577, endPoint y: 332, distance: 6.1
click at [571, 330] on rate-modification "Main Freight Please enter leg name Leg Name Already Exists Delete Leg Sub Total…" at bounding box center [462, 183] width 720 height 332
click at [801, 365] on button "Done" at bounding box center [801, 370] width 43 height 17
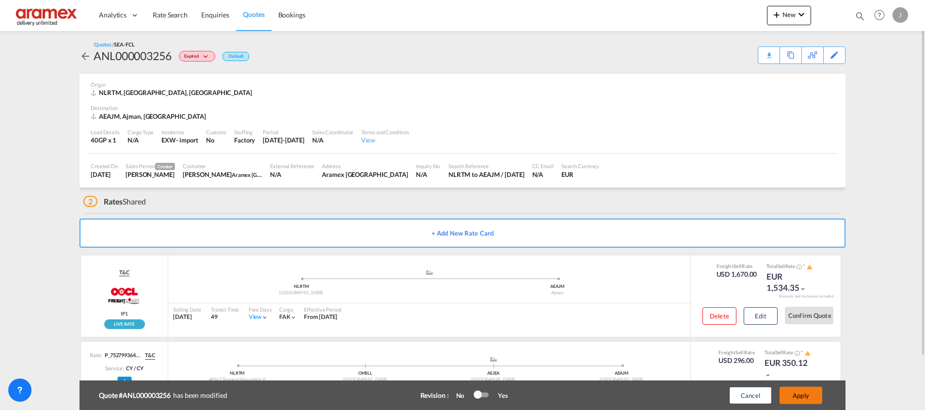
click at [801, 393] on button "Apply" at bounding box center [800, 395] width 43 height 17
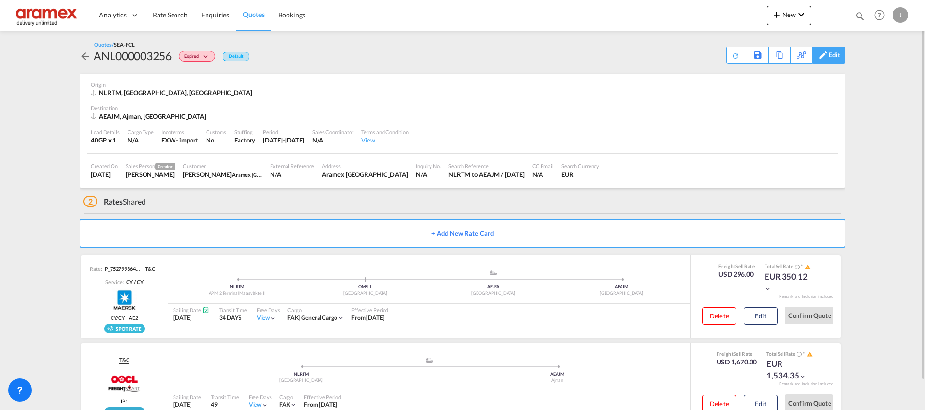
click at [836, 57] on div "Edit" at bounding box center [834, 55] width 11 height 16
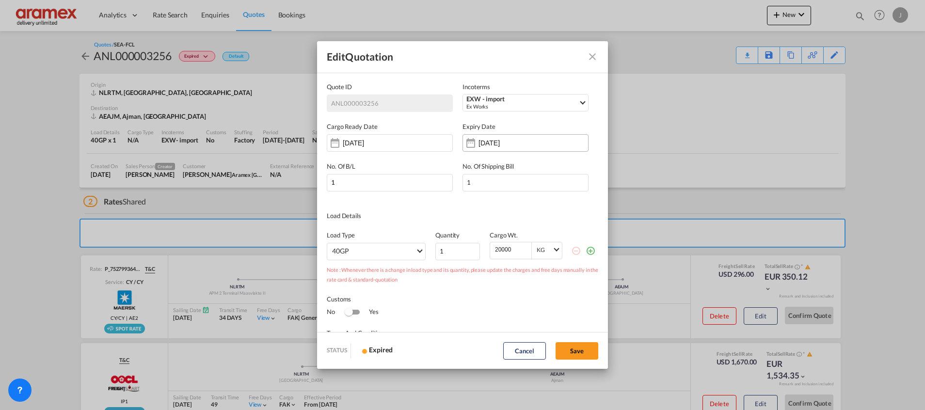
click at [513, 146] on input "[DATE]" at bounding box center [508, 143] width 61 height 8
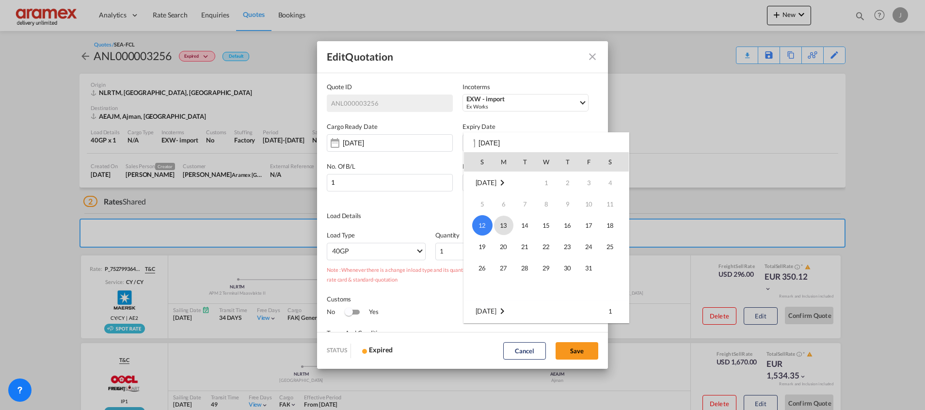
click at [502, 221] on span "13" at bounding box center [503, 225] width 19 height 19
type input "[DATE]"
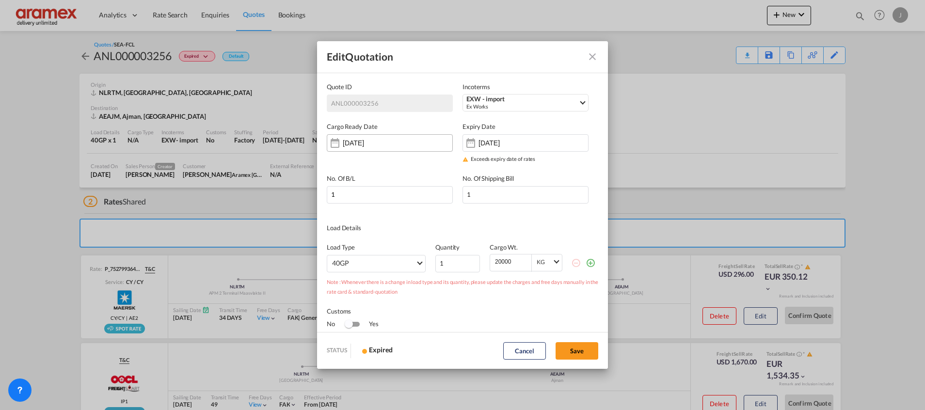
click at [384, 145] on input "[DATE]" at bounding box center [373, 143] width 61 height 8
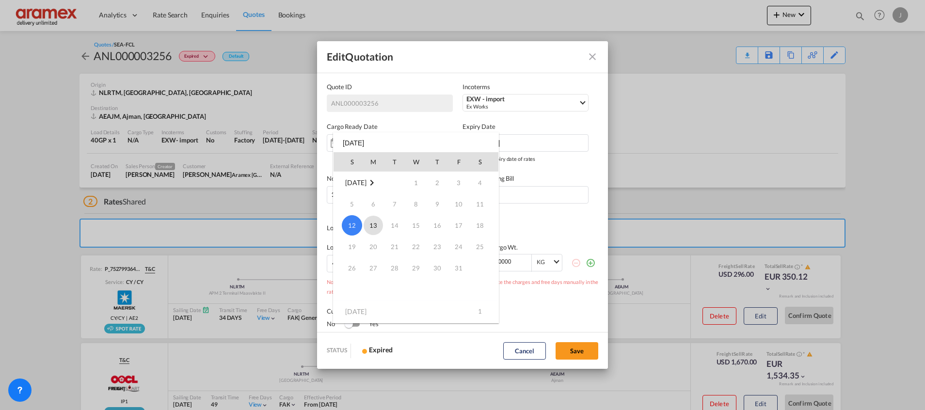
click at [374, 229] on span "13" at bounding box center [372, 225] width 19 height 19
type input "[DATE]"
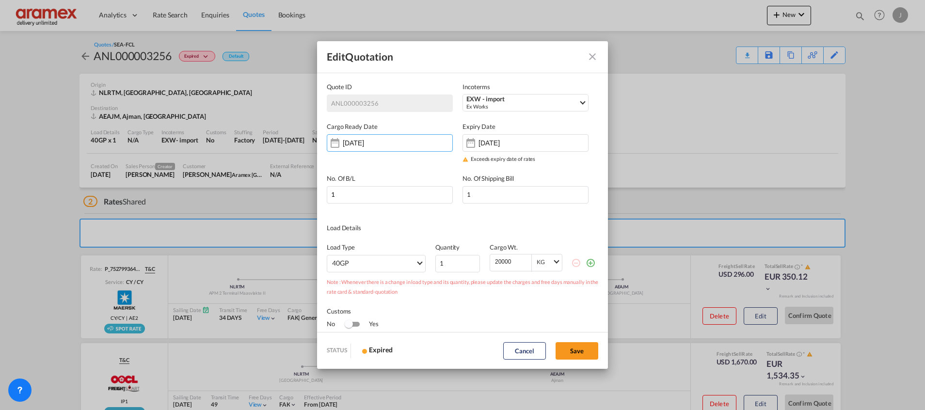
click at [741, 160] on div "Edit Quotation Quote ID ANL000003256 Incoterms EXW - import Ex Works CFR - expo…" at bounding box center [462, 205] width 925 height 410
click at [579, 341] on md-dialog-actions "STATUS Expired Cancel Save" at bounding box center [462, 350] width 291 height 37
click at [579, 346] on button "Save" at bounding box center [576, 350] width 43 height 17
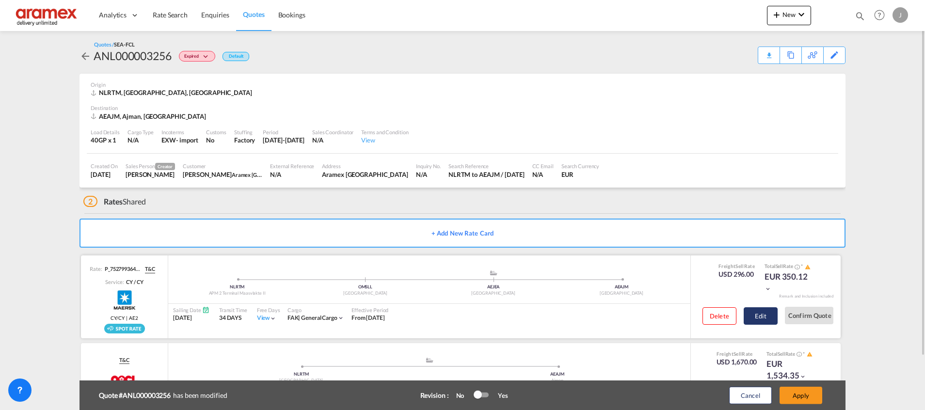
click at [770, 312] on button "Edit" at bounding box center [760, 315] width 34 height 17
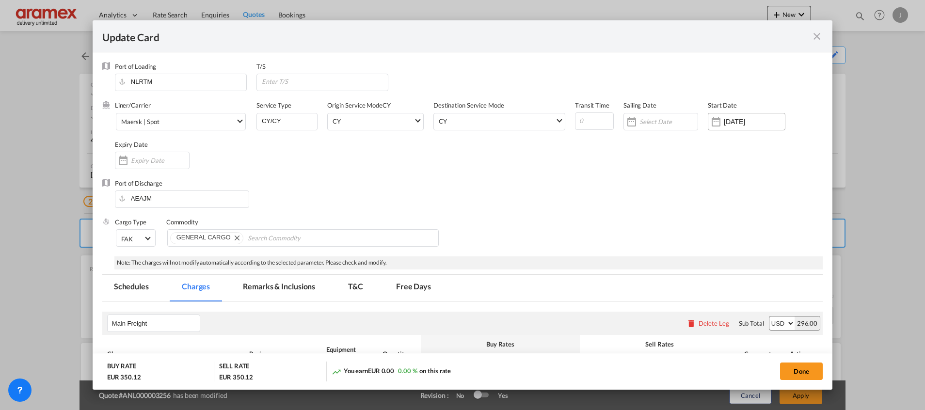
click at [732, 124] on input "[DATE]" at bounding box center [753, 122] width 61 height 8
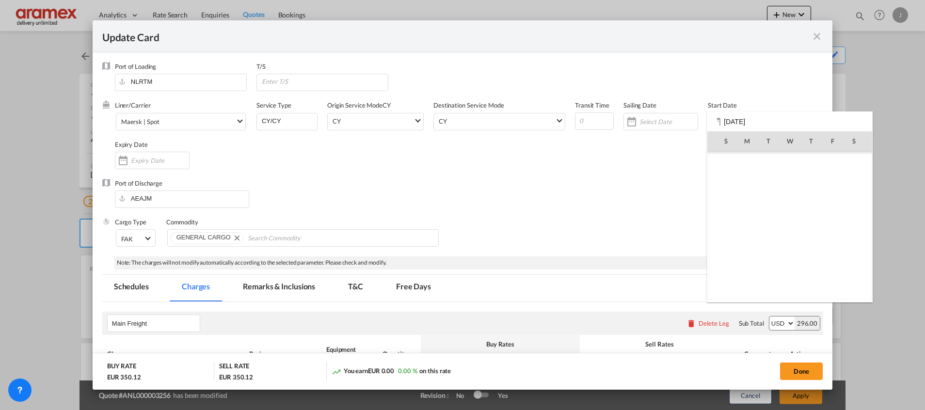
scroll to position [224584, 0]
click at [753, 199] on span "13" at bounding box center [746, 204] width 19 height 19
type input "[DATE]"
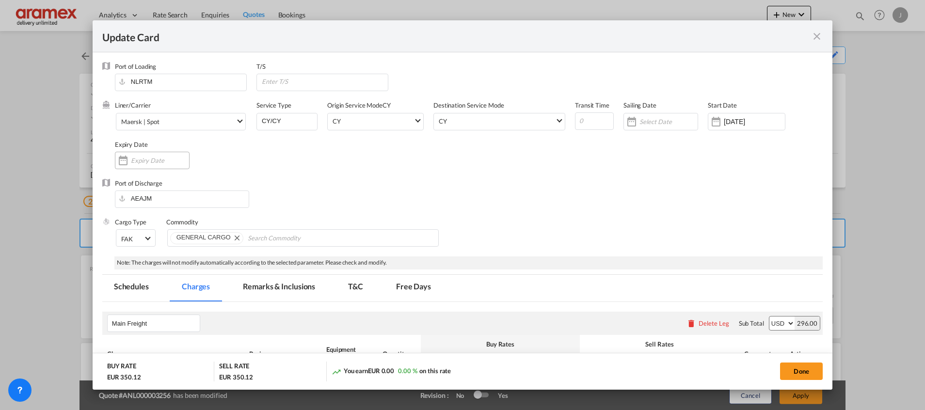
click at [165, 161] on input "Update Card Port ..." at bounding box center [160, 161] width 58 height 8
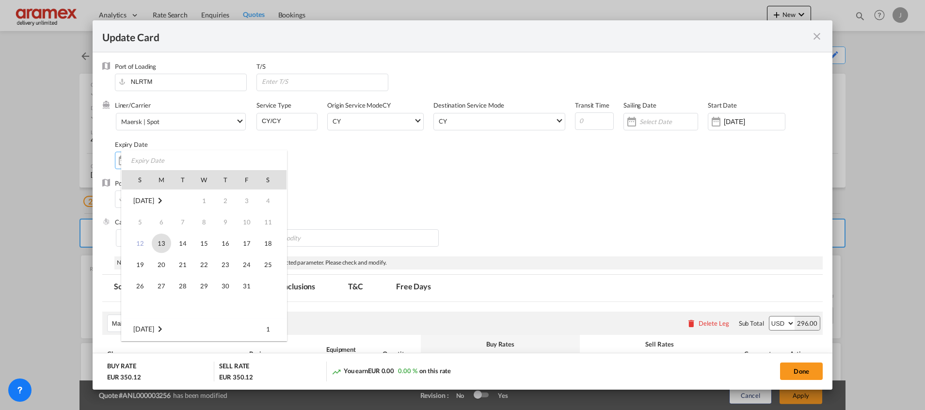
click at [161, 244] on span "13" at bounding box center [161, 243] width 19 height 19
type input "[DATE]"
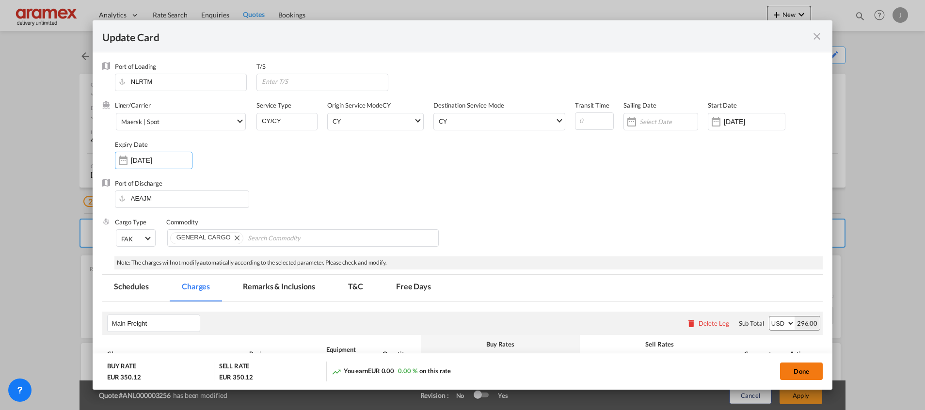
click at [806, 373] on button "Done" at bounding box center [801, 370] width 43 height 17
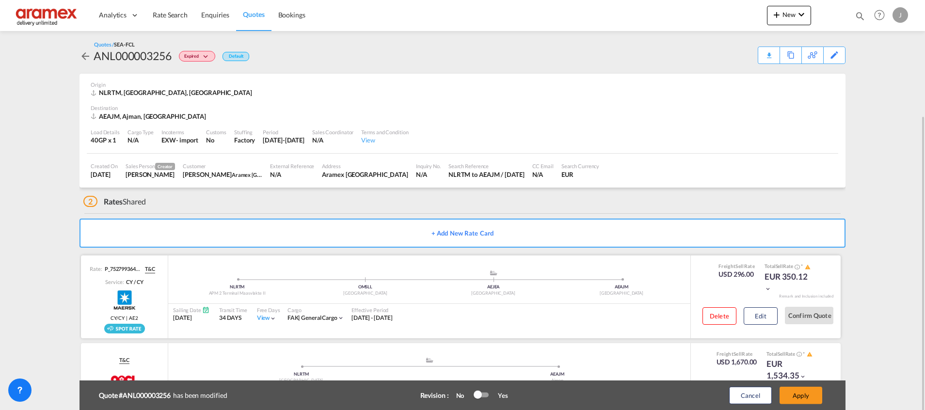
scroll to position [62, 0]
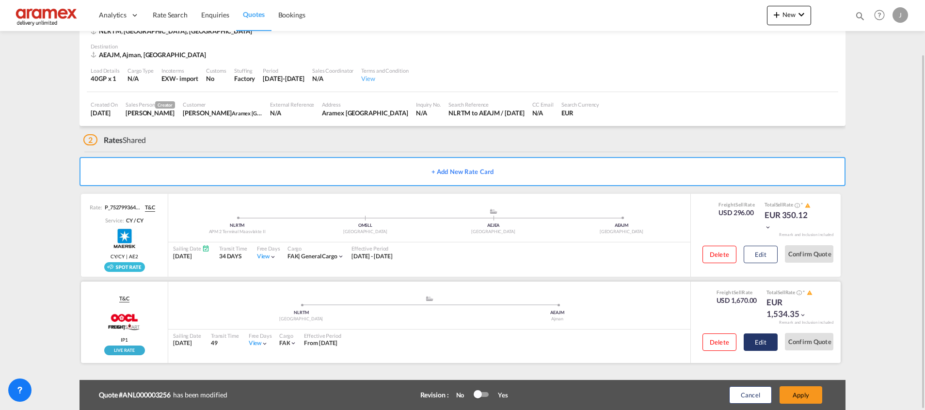
click at [767, 343] on button "Edit" at bounding box center [760, 341] width 34 height 17
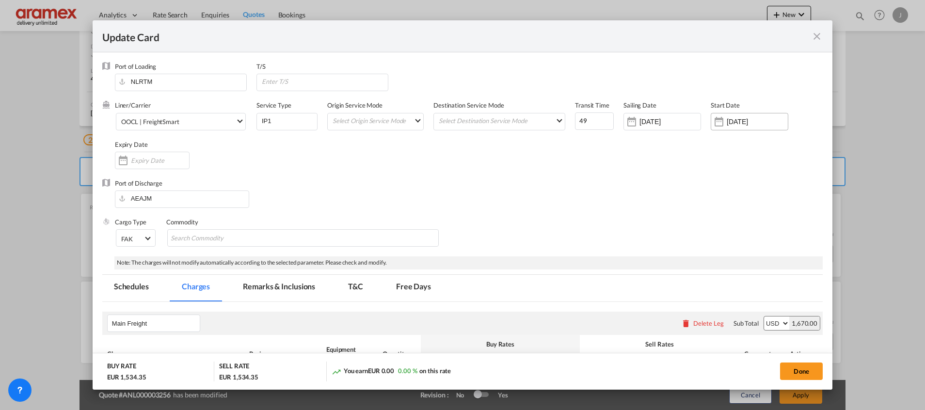
click at [742, 118] on input "[DATE]" at bounding box center [756, 122] width 61 height 8
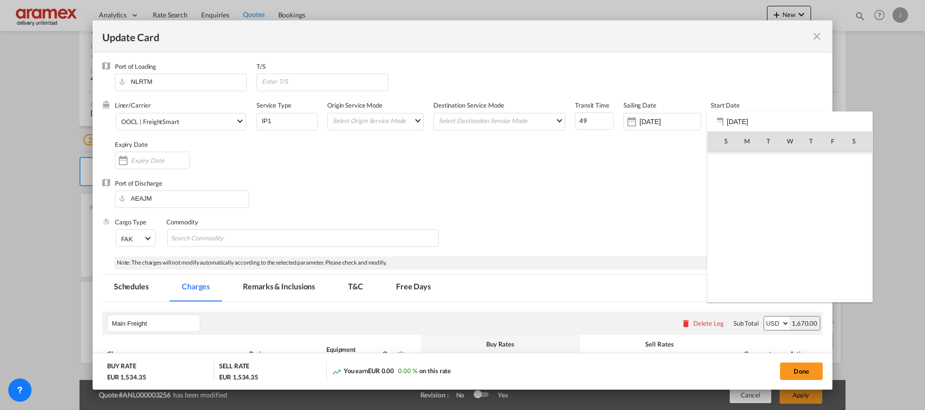
scroll to position [224584, 0]
click at [750, 202] on span "13" at bounding box center [746, 204] width 19 height 19
type input "[DATE]"
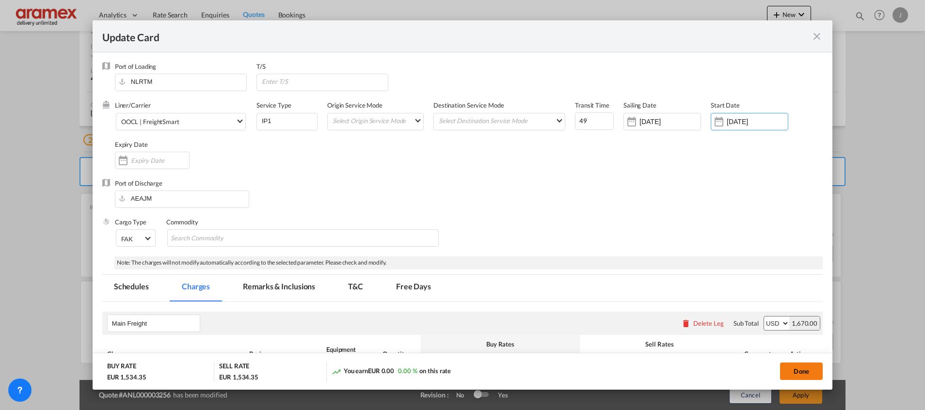
click at [803, 369] on button "Done" at bounding box center [801, 370] width 43 height 17
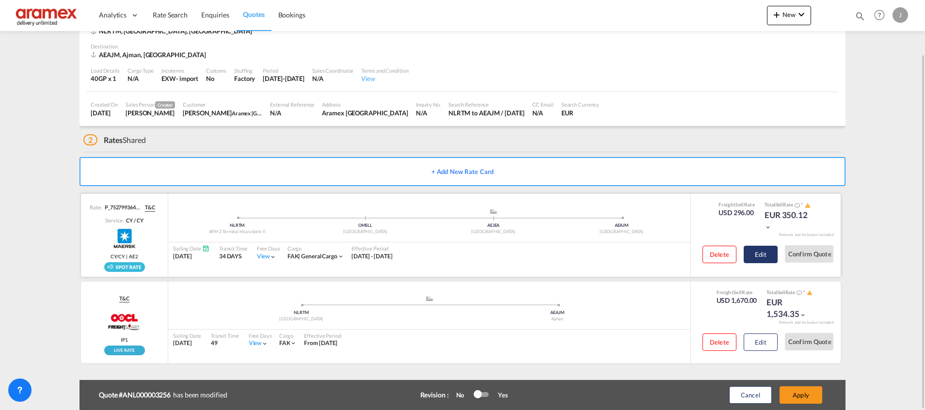
scroll to position [0, 0]
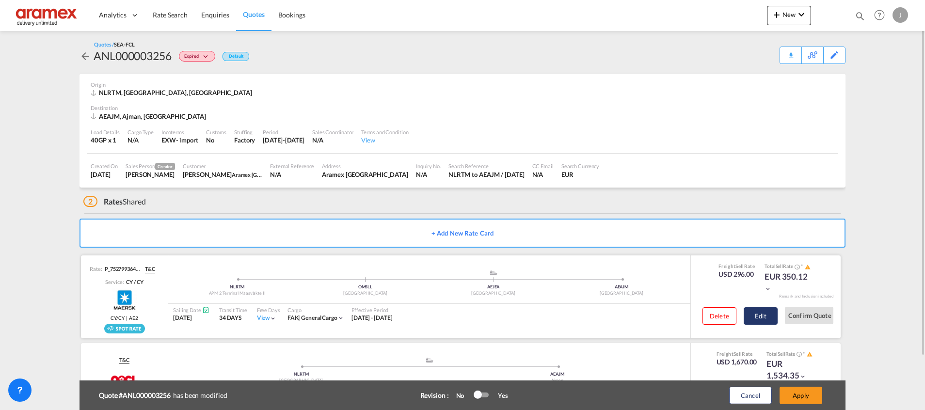
click at [769, 318] on button "Edit" at bounding box center [760, 315] width 34 height 17
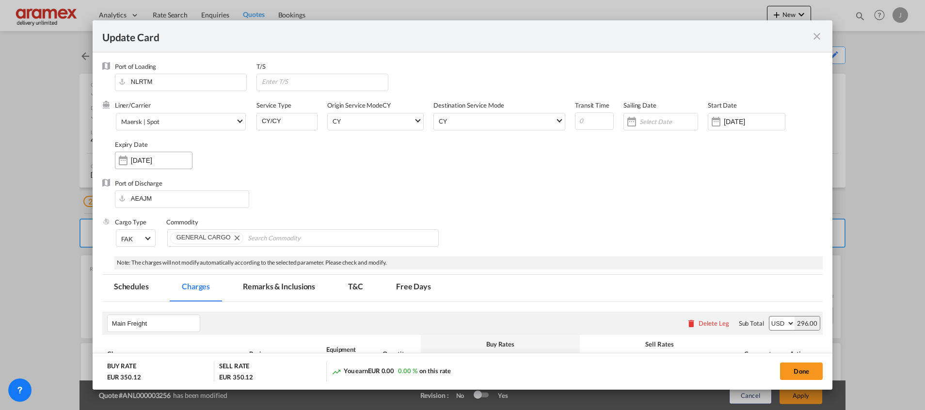
click at [173, 159] on input "[DATE]" at bounding box center [161, 161] width 61 height 8
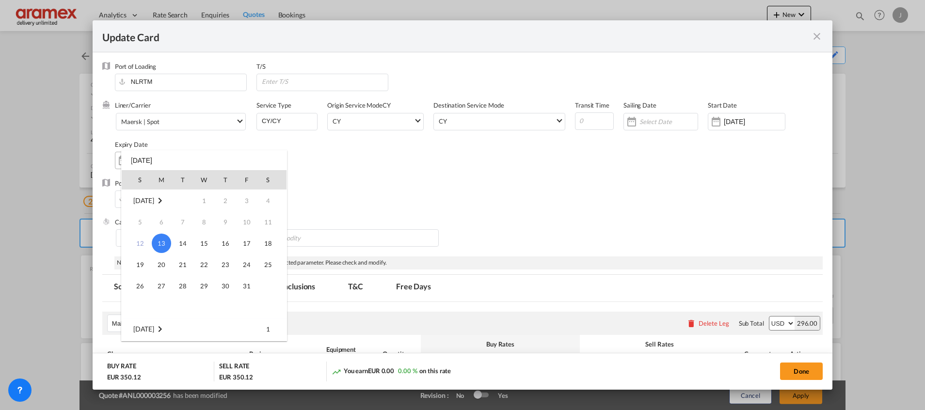
click at [173, 159] on div "S M T W T F S [DATE] 1 2 3 4 5 6 7 8 9 10 11 12 13 14 15 16 17 18 19 20 21 22 2…" at bounding box center [204, 245] width 166 height 191
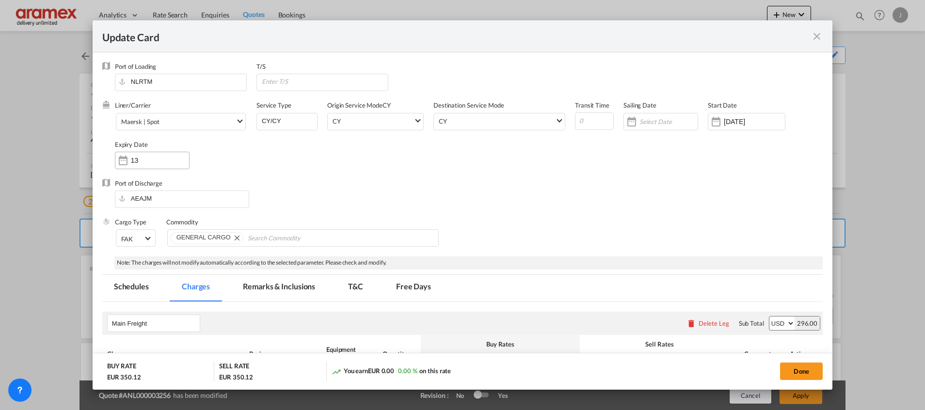
type input "1"
click at [582, 225] on div "Cargo Type FAK FAK GCR GDSM General Cargo Hazardous Cargo Ambient Foodstuff Chi…" at bounding box center [468, 237] width 707 height 39
click at [797, 367] on button "Done" at bounding box center [801, 370] width 43 height 17
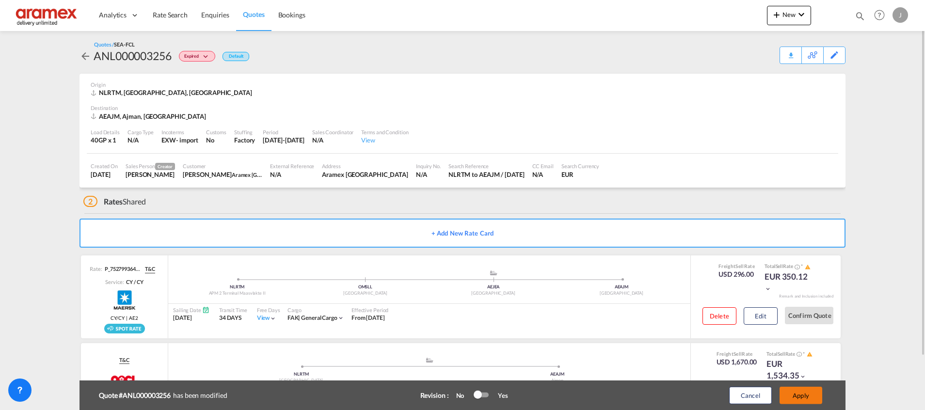
click at [794, 395] on button "Apply" at bounding box center [800, 395] width 43 height 17
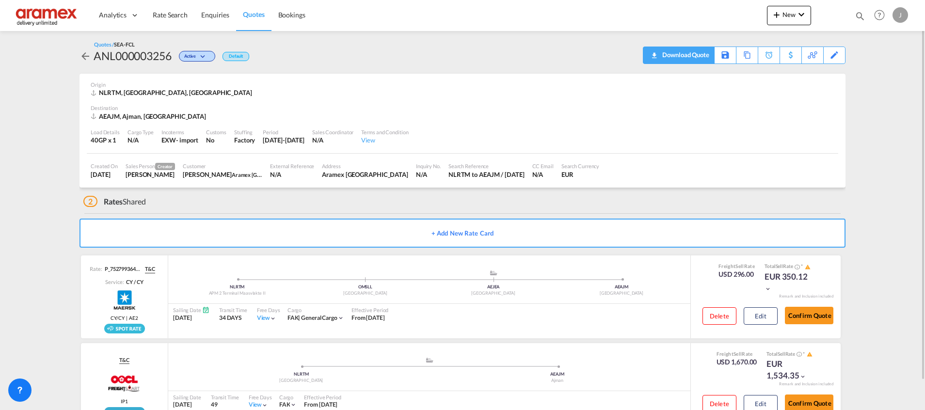
click at [695, 58] on div "Download Quote" at bounding box center [683, 55] width 49 height 16
click at [759, 317] on button "Edit" at bounding box center [760, 315] width 34 height 17
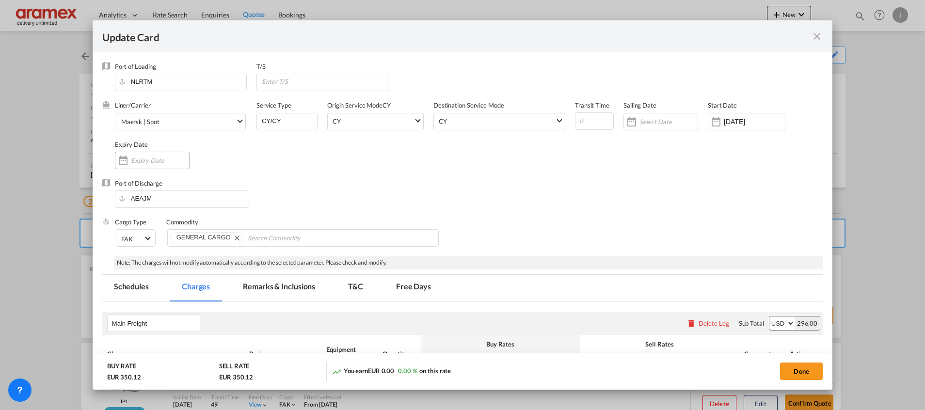
click at [147, 161] on input "Update Card Port ..." at bounding box center [160, 161] width 58 height 8
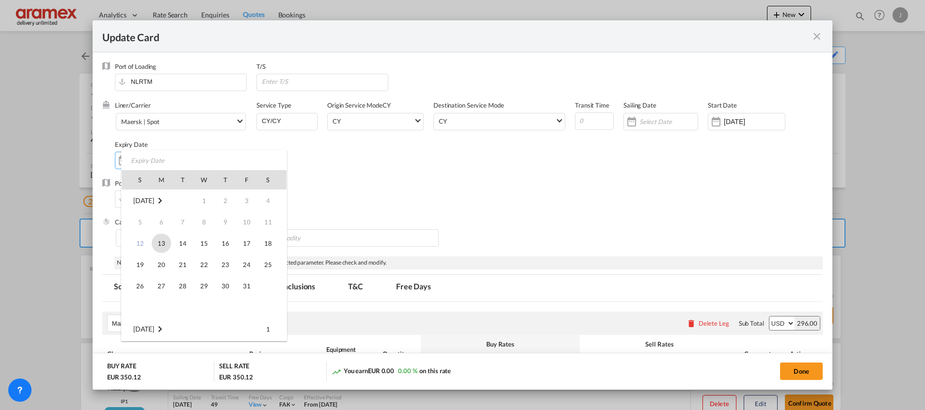
click at [167, 240] on span "13" at bounding box center [161, 243] width 19 height 19
type input "[DATE]"
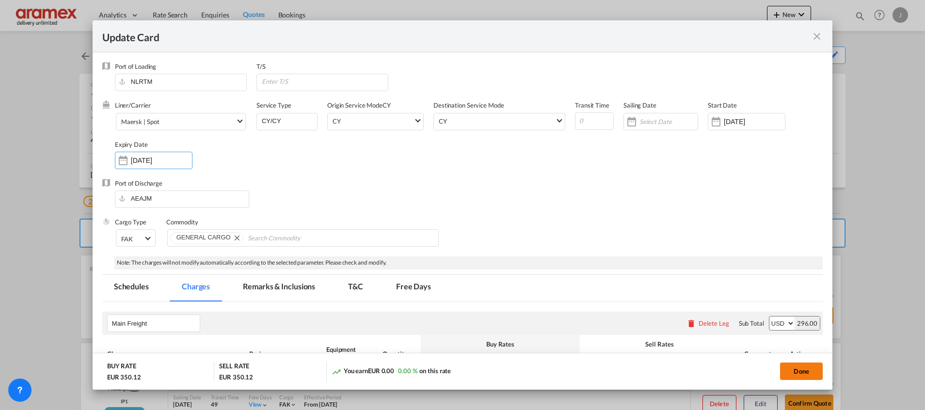
click at [795, 369] on button "Done" at bounding box center [801, 370] width 43 height 17
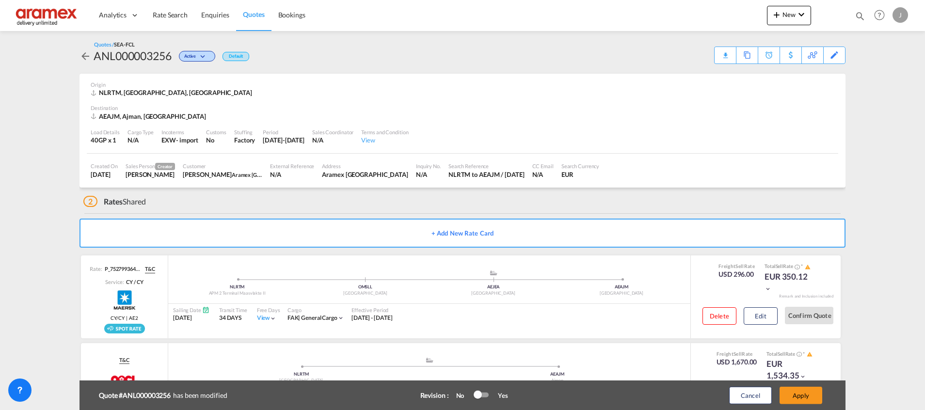
scroll to position [62, 0]
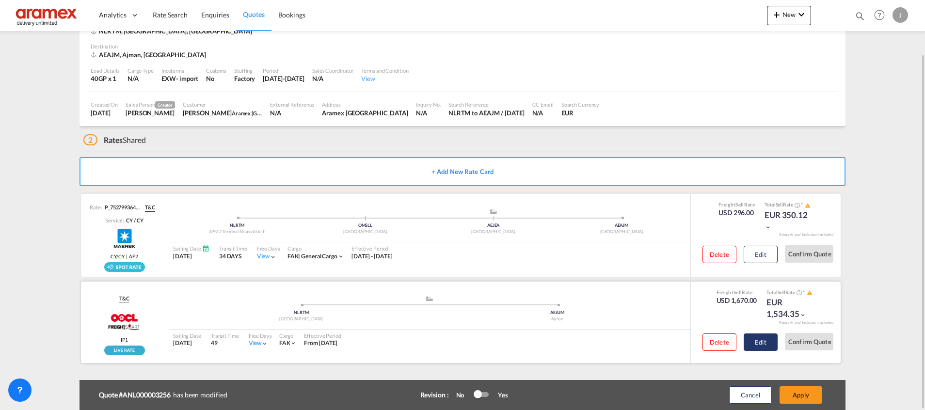
click at [763, 344] on button "Edit" at bounding box center [760, 341] width 34 height 17
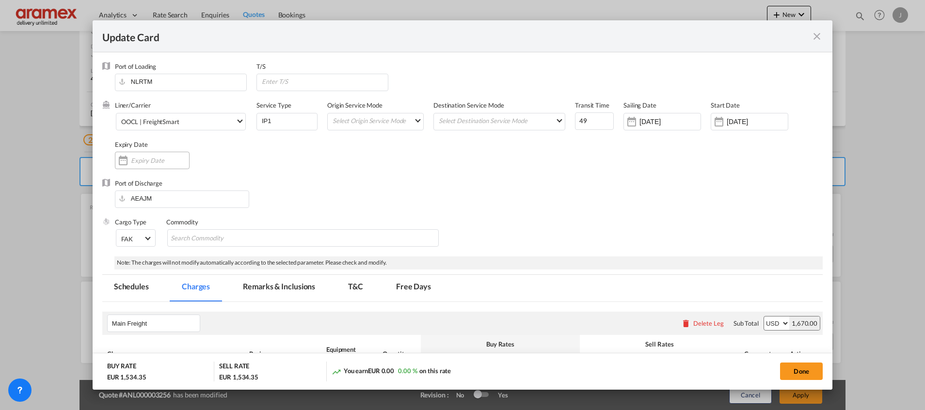
click at [134, 161] on input "Update Card Port ..." at bounding box center [160, 161] width 58 height 8
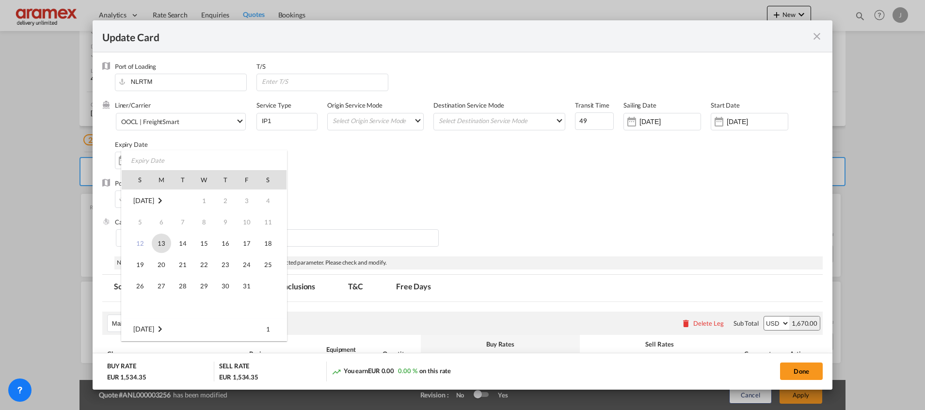
click at [166, 241] on span "13" at bounding box center [161, 243] width 19 height 19
type input "[DATE]"
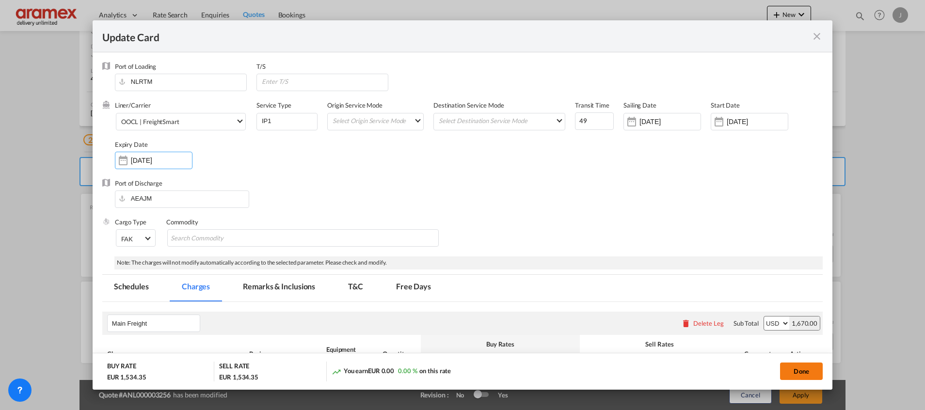
click at [793, 369] on button "Done" at bounding box center [801, 370] width 43 height 17
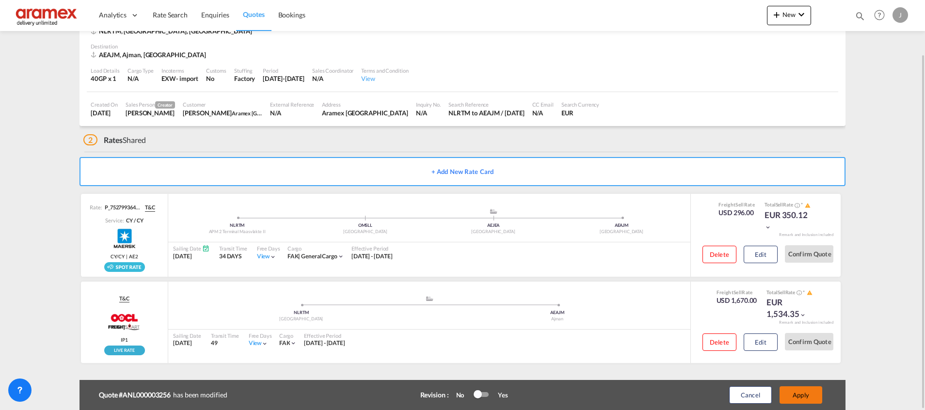
click at [800, 391] on button "Apply" at bounding box center [800, 394] width 43 height 17
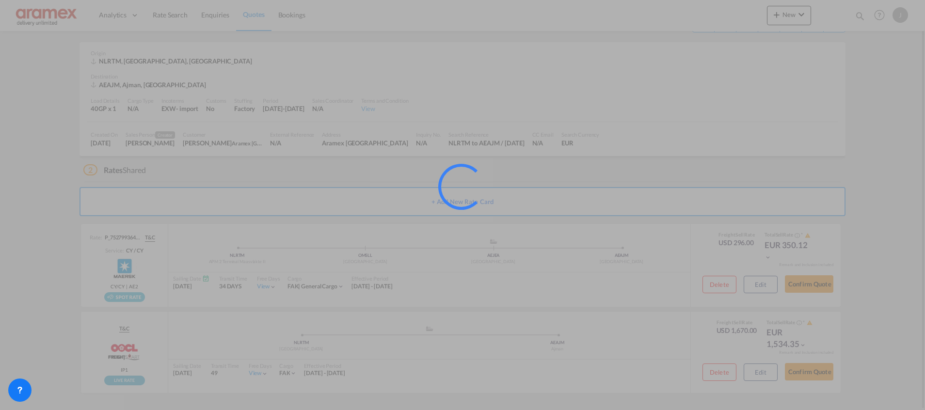
scroll to position [31, 0]
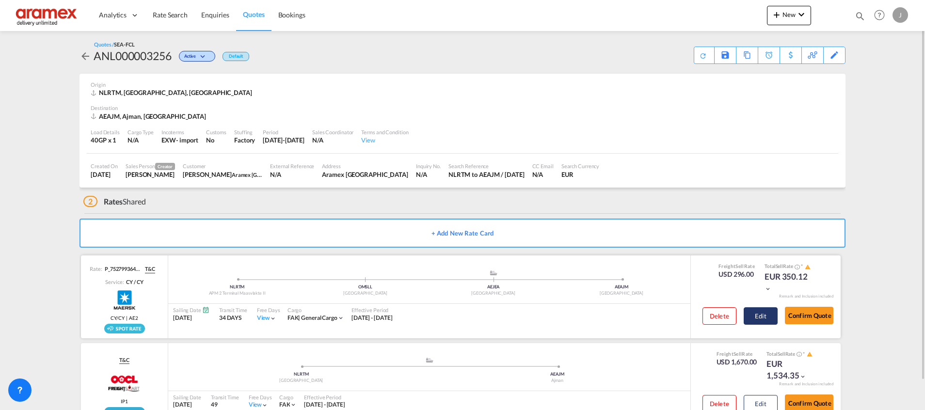
click at [757, 317] on button "Edit" at bounding box center [760, 315] width 34 height 17
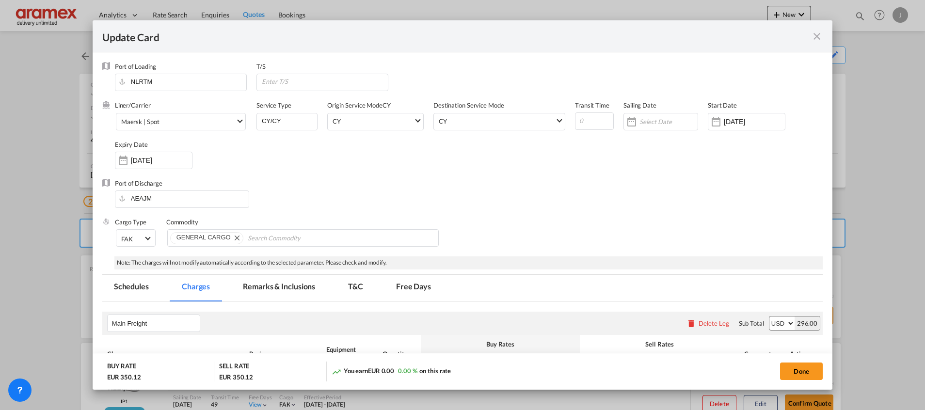
scroll to position [319, 0]
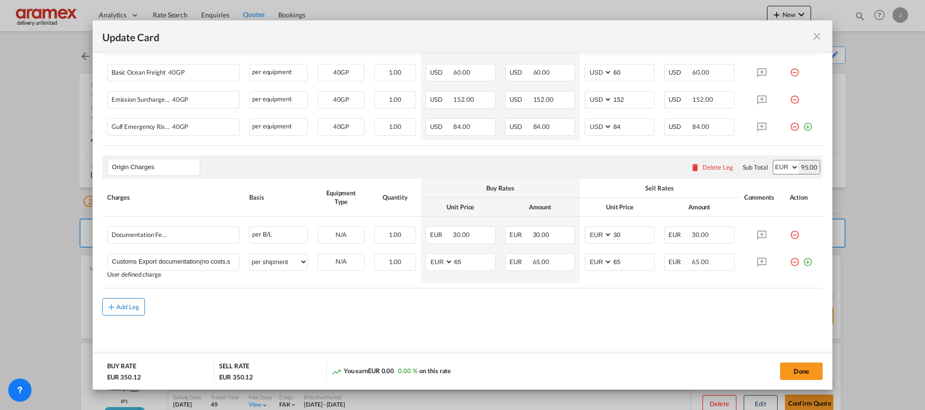
click at [123, 302] on button "Add Leg" at bounding box center [123, 306] width 43 height 17
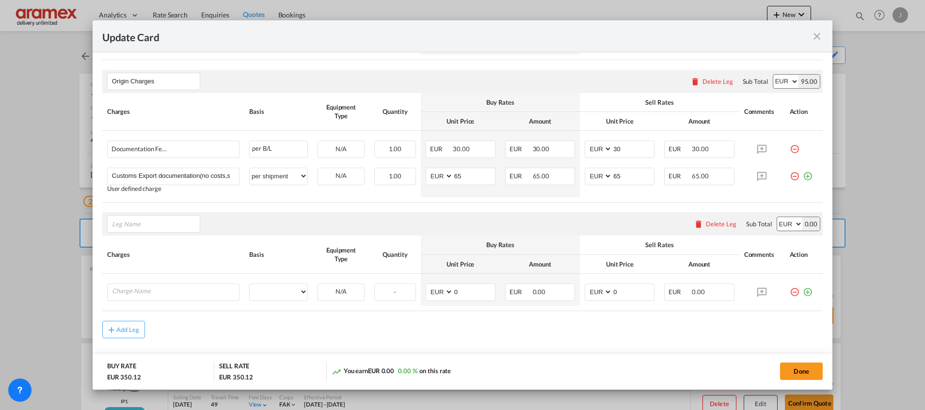
scroll to position [427, 0]
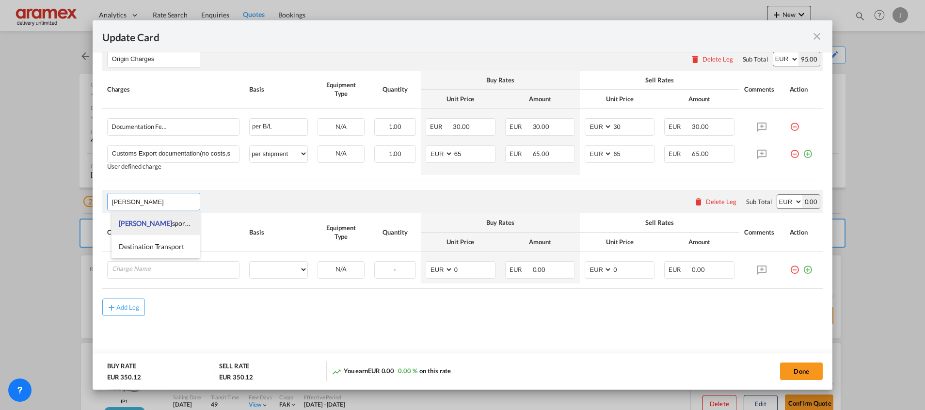
click at [155, 225] on span "Tran sport at Origin" at bounding box center [167, 223] width 96 height 8
type input "Transport at Origin"
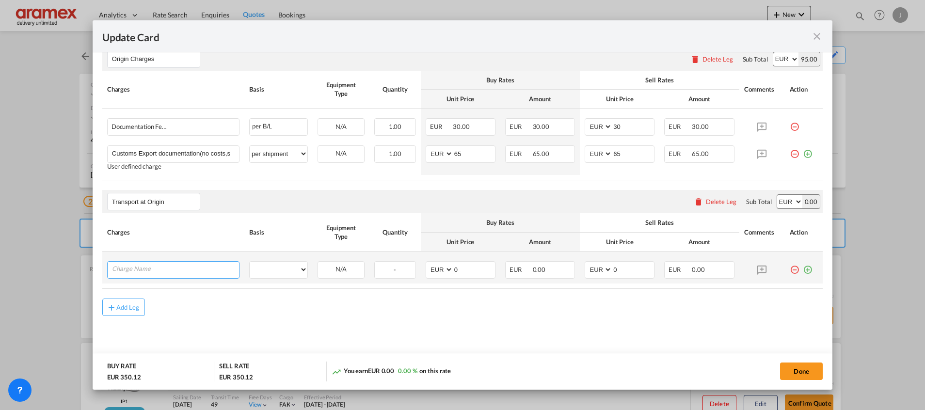
click at [148, 269] on input "Charge Name" at bounding box center [175, 269] width 127 height 15
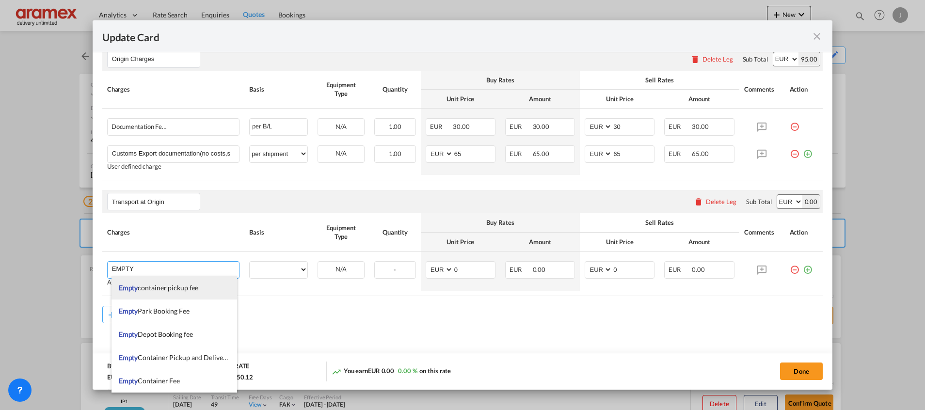
click at [150, 286] on span "Empty container pickup fee" at bounding box center [159, 287] width 80 height 8
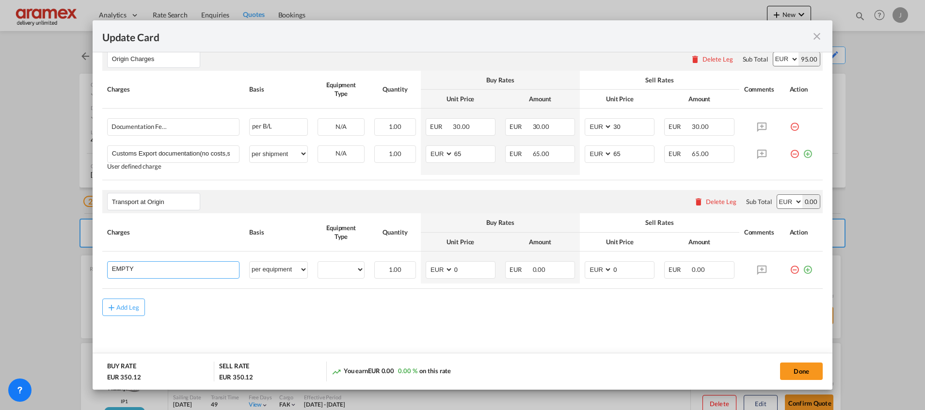
type input "Empty container pickup fee"
select select "per equipment"
click at [204, 268] on input "Empty container pickup fee" at bounding box center [175, 269] width 127 height 15
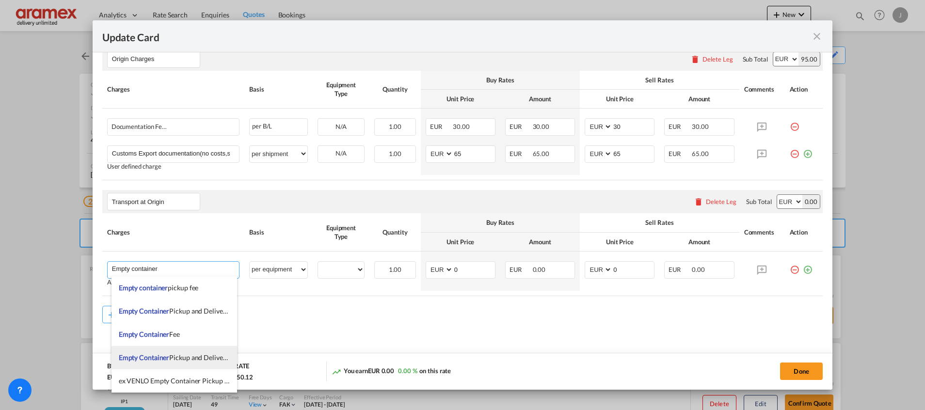
click at [192, 353] on span "Empty Container Pickup and Delivery Charge" at bounding box center [185, 357] width 133 height 8
type input "Empty Container Pickup and Delivery Charge"
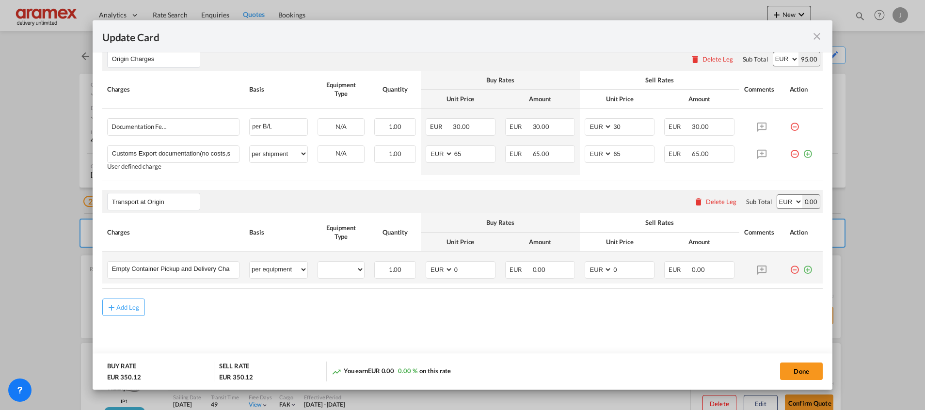
click at [179, 257] on td "Empty Container Pickup and Delivery Charge Please Enter User Defined Charges Ca…" at bounding box center [173, 267] width 142 height 32
click at [174, 275] on input "Empty Container Pickup and Delivery Charge" at bounding box center [175, 269] width 127 height 15
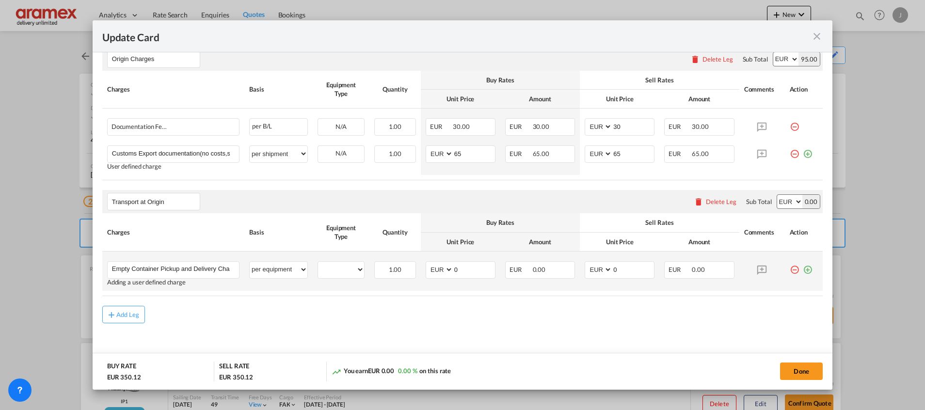
click at [802, 266] on md-icon "icon-plus-circle-outline green-400-fg" at bounding box center [807, 266] width 10 height 10
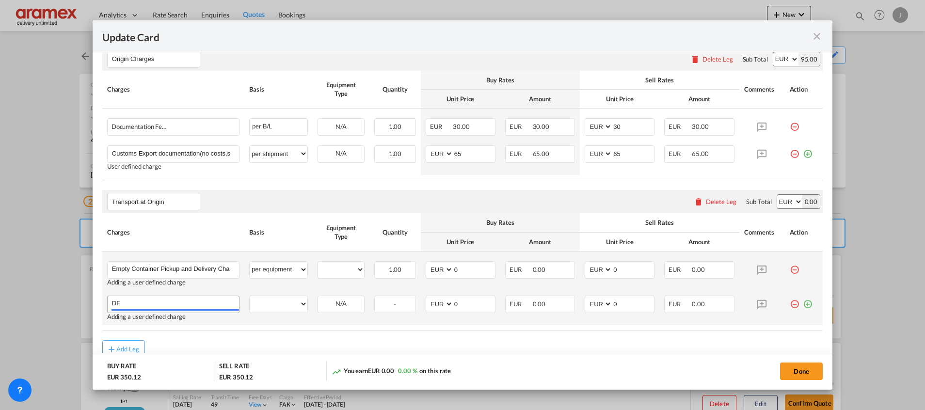
type input "D"
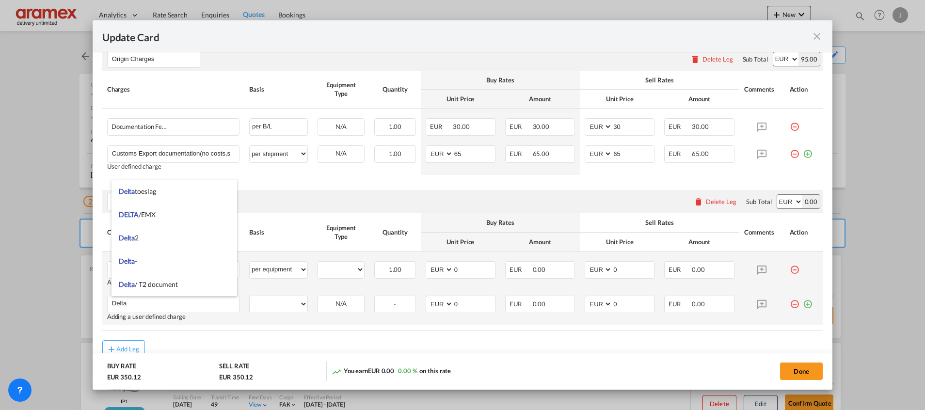
type input "Delta"
click at [802, 305] on md-icon "icon-plus-circle-outline green-400-fg" at bounding box center [807, 301] width 10 height 10
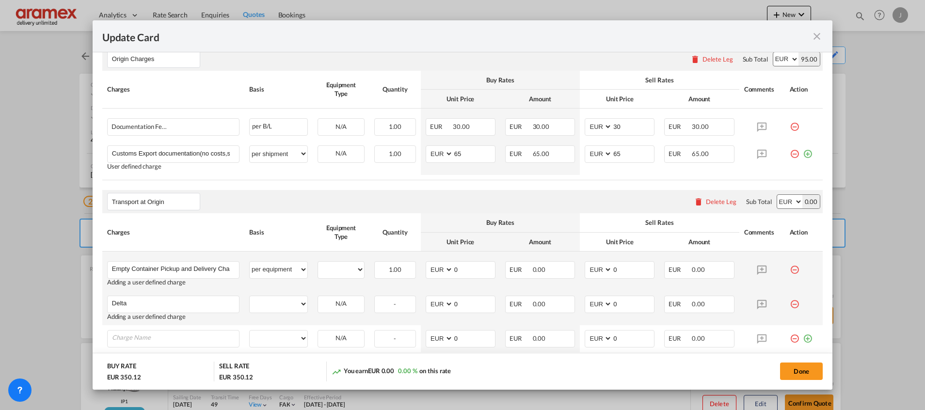
scroll to position [496, 0]
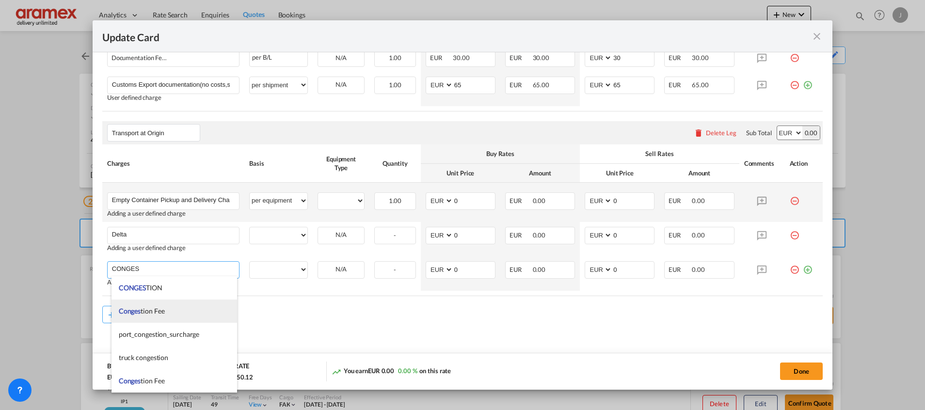
click at [167, 310] on li "Conges tion Fee" at bounding box center [174, 310] width 126 height 23
type input "Congestion Fee"
select select "per equipment"
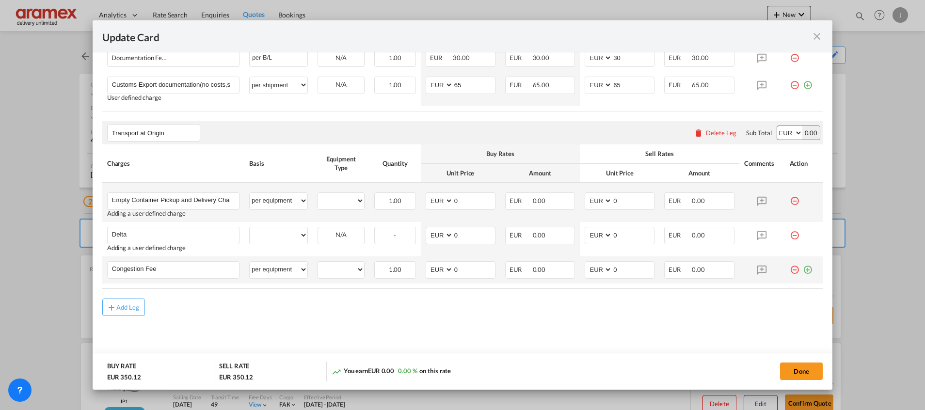
click at [802, 270] on md-icon "icon-plus-circle-outline green-400-fg" at bounding box center [807, 266] width 10 height 10
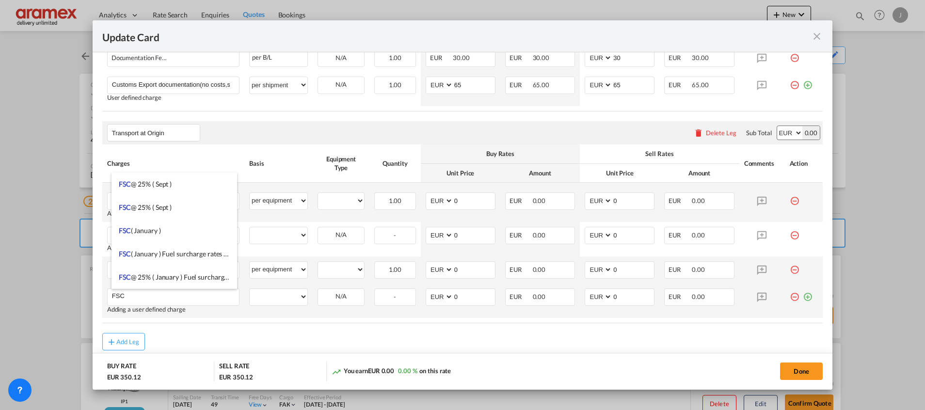
type input "FSC"
click at [802, 297] on md-icon "icon-plus-circle-outline green-400-fg" at bounding box center [807, 293] width 10 height 10
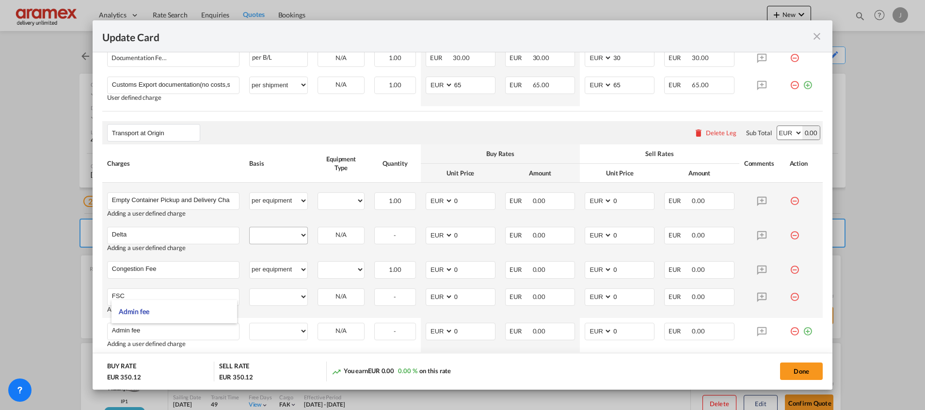
type input "Admin fee"
click at [280, 229] on select "per equipment per container per B/L per shipping bill per shipment % on pickup …" at bounding box center [279, 235] width 58 height 16
select select "per equipment"
click at [250, 227] on select "per equipment per container per B/L per shipping bill per shipment % on pickup …" at bounding box center [279, 235] width 58 height 16
drag, startPoint x: 263, startPoint y: 300, endPoint x: 266, endPoint y: 288, distance: 12.9
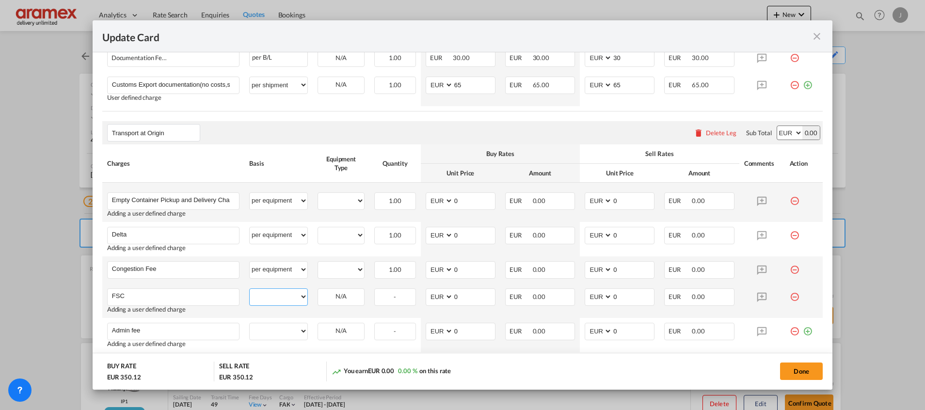
click at [263, 300] on select "per equipment per container per B/L per shipping bill per shipment % on pickup …" at bounding box center [279, 297] width 58 height 16
select select "per equipment"
click at [250, 289] on select "per equipment per container per B/L per shipping bill per shipment % on pickup …" at bounding box center [279, 297] width 58 height 16
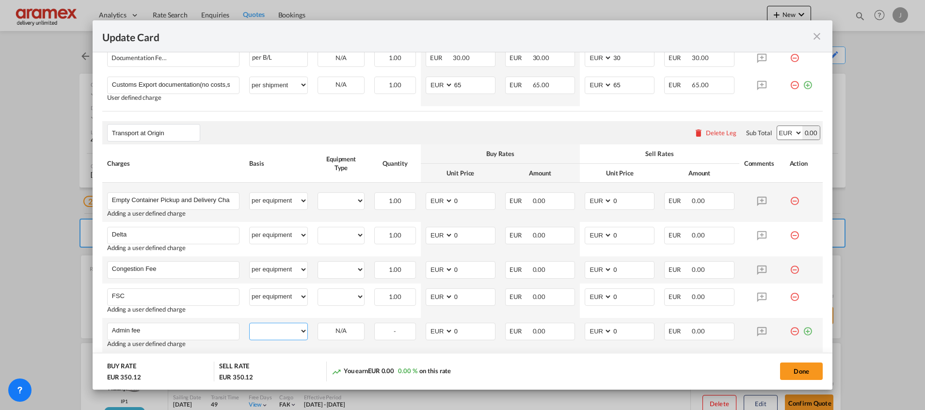
click at [275, 328] on select "per equipment per container per B/L per shipping bill per shipment % on pickup …" at bounding box center [279, 331] width 58 height 16
select select "per equipment"
click at [250, 323] on select "per equipment per container per B/L per shipping bill per shipment % on pickup …" at bounding box center [279, 331] width 58 height 16
click at [340, 200] on select "40GP" at bounding box center [341, 200] width 46 height 13
select select "40GP"
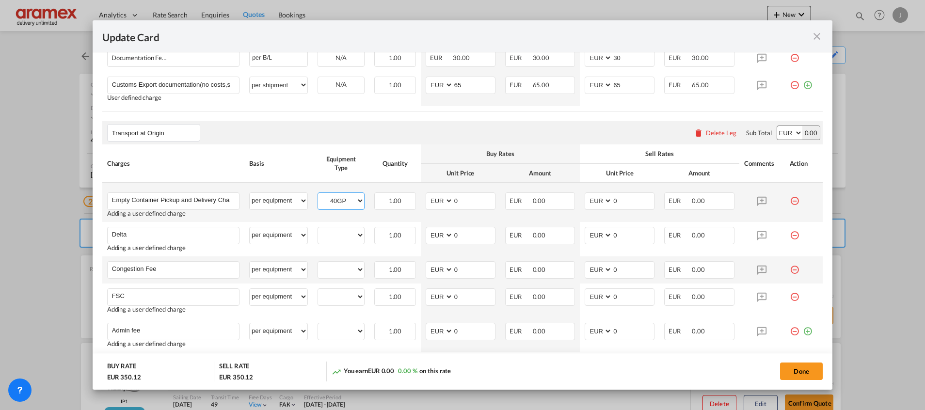
click at [318, 194] on select "40GP" at bounding box center [341, 200] width 46 height 13
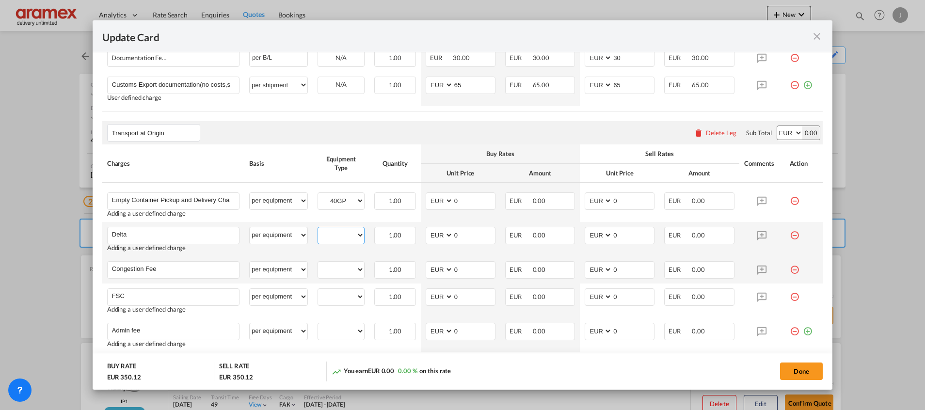
click at [341, 232] on select "40GP" at bounding box center [341, 235] width 46 height 13
select select "40GP"
click at [318, 229] on select "40GP" at bounding box center [341, 235] width 46 height 13
click at [337, 266] on select "40GP" at bounding box center [341, 269] width 46 height 13
select select "40GP"
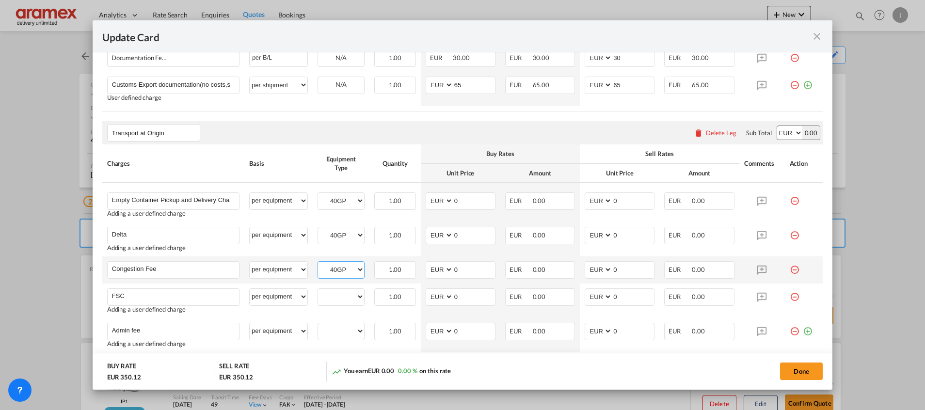
click at [318, 263] on select "40GP" at bounding box center [341, 269] width 46 height 13
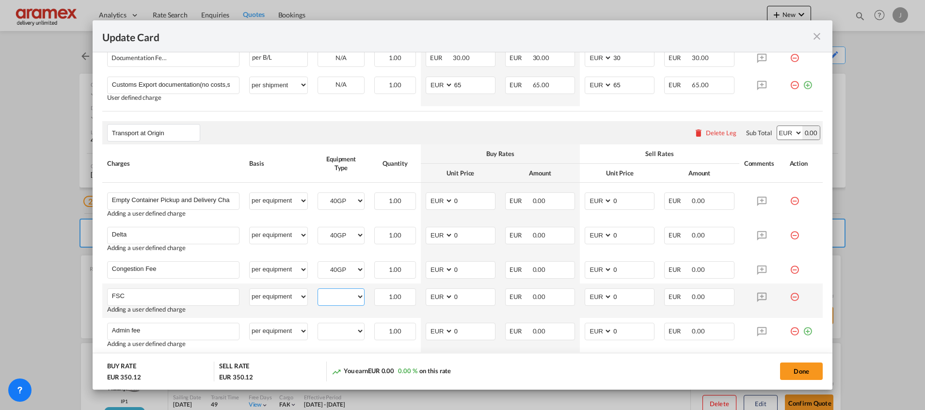
click at [333, 294] on select "40GP" at bounding box center [341, 296] width 46 height 13
select select "40GP"
click at [318, 290] on select "40GP" at bounding box center [341, 296] width 46 height 13
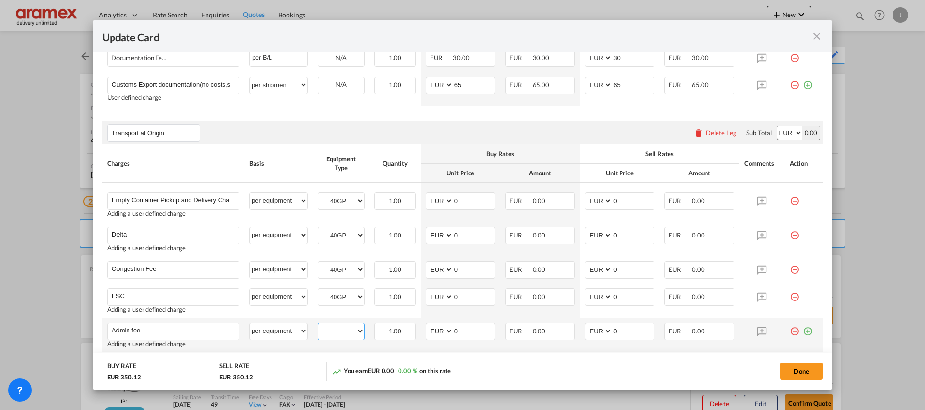
click at [332, 331] on select "40GP" at bounding box center [341, 331] width 46 height 13
select select "40GP"
click at [318, 325] on select "40GP" at bounding box center [341, 331] width 46 height 13
click at [458, 199] on input "0" at bounding box center [474, 200] width 42 height 15
click at [792, 365] on button "Done" at bounding box center [801, 370] width 43 height 17
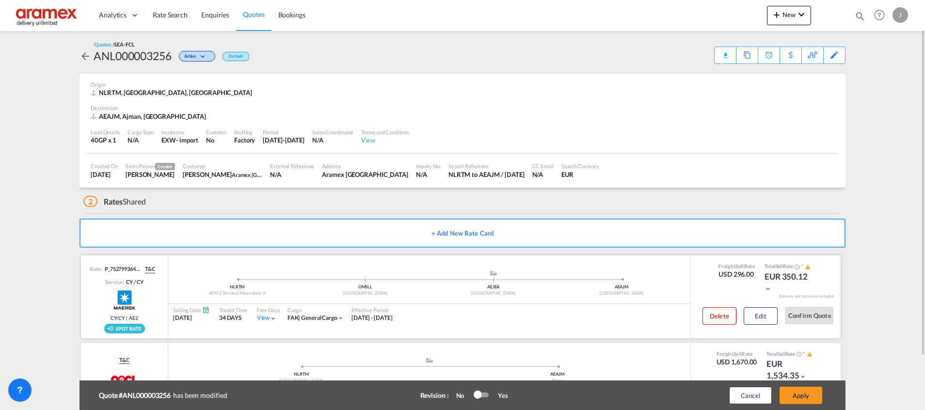
scroll to position [62, 0]
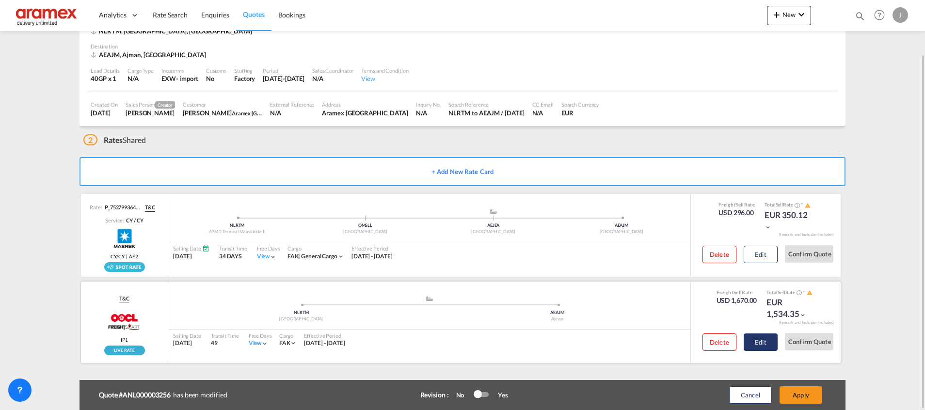
click at [761, 338] on button "Edit" at bounding box center [760, 341] width 34 height 17
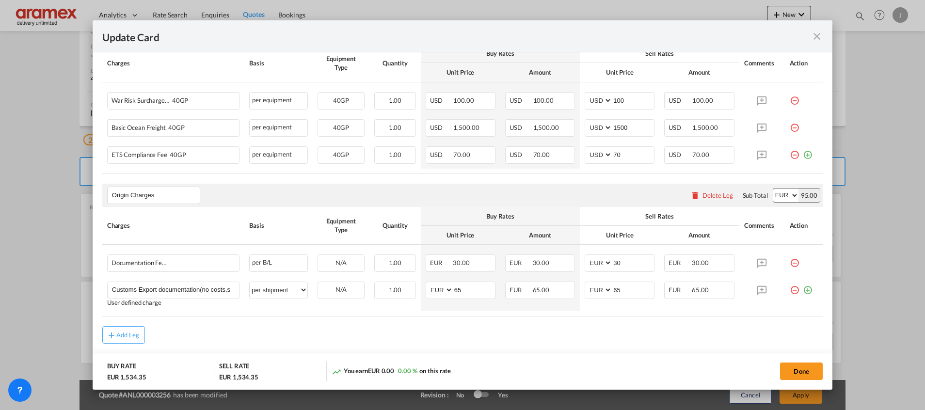
scroll to position [319, 0]
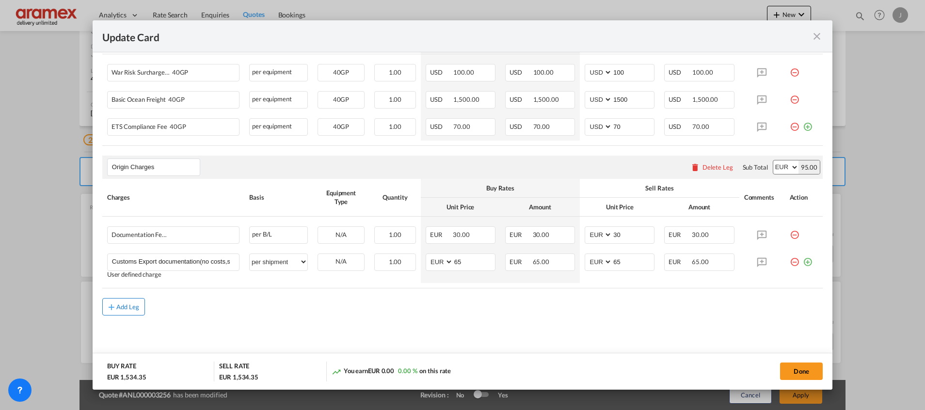
click at [117, 305] on div "Add Leg" at bounding box center [127, 307] width 23 height 6
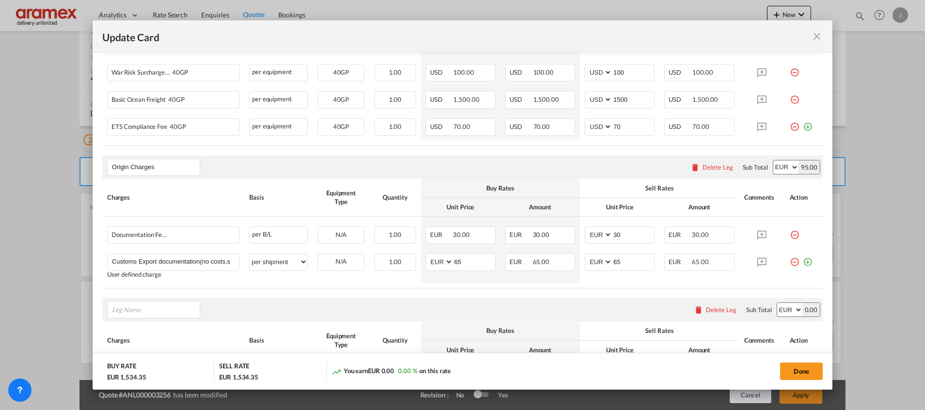
scroll to position [427, 0]
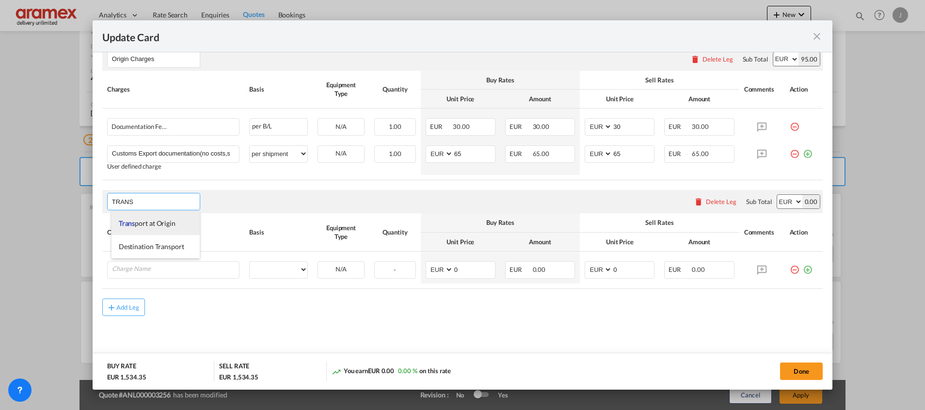
click at [142, 220] on span "Trans port at Origin" at bounding box center [147, 223] width 57 height 8
type input "Transport at Origin"
click at [155, 278] on div "Update Card Port ..." at bounding box center [173, 269] width 132 height 17
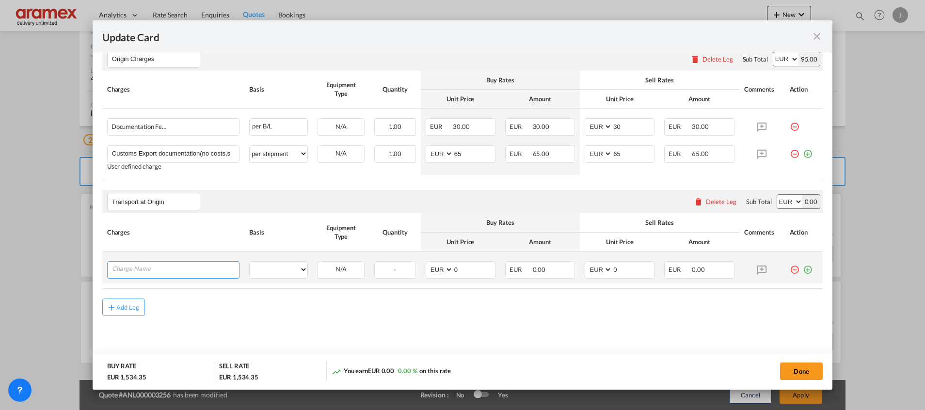
drag, startPoint x: 155, startPoint y: 269, endPoint x: 203, endPoint y: 273, distance: 48.1
click at [155, 269] on input "Charge Name" at bounding box center [175, 269] width 127 height 15
paste input "Empty Container Pickup and Delivery Charge"
type input "Empty Container Pickup and Delivery Charge"
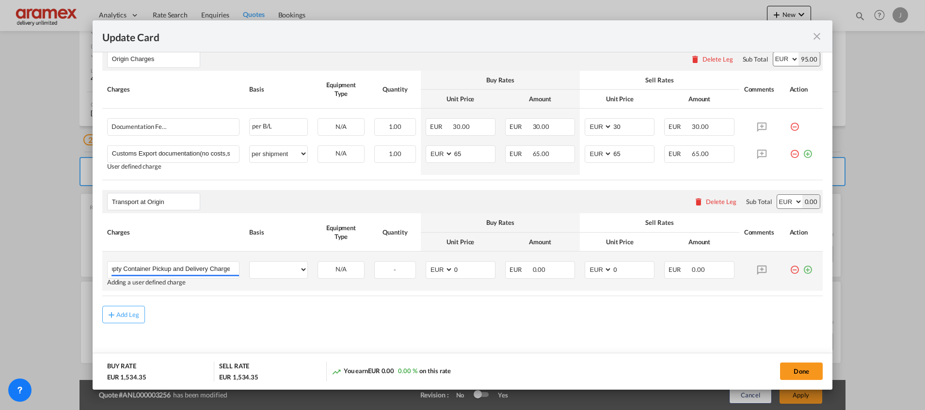
click at [802, 271] on md-icon "icon-plus-circle-outline green-400-fg" at bounding box center [807, 266] width 10 height 10
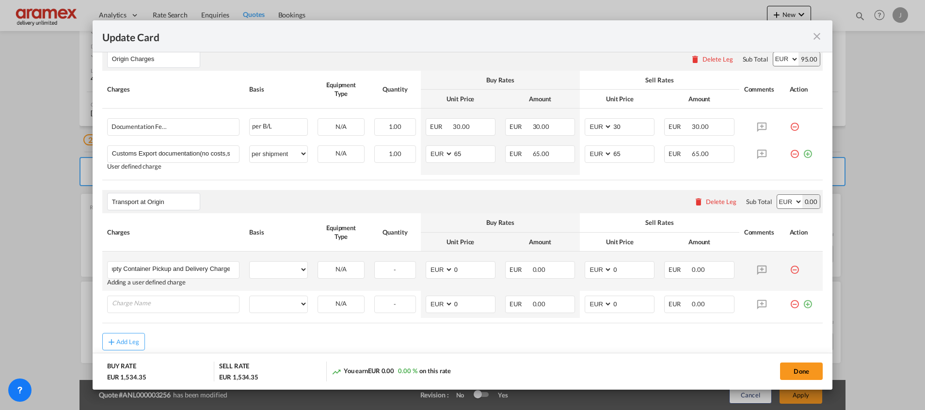
scroll to position [0, 0]
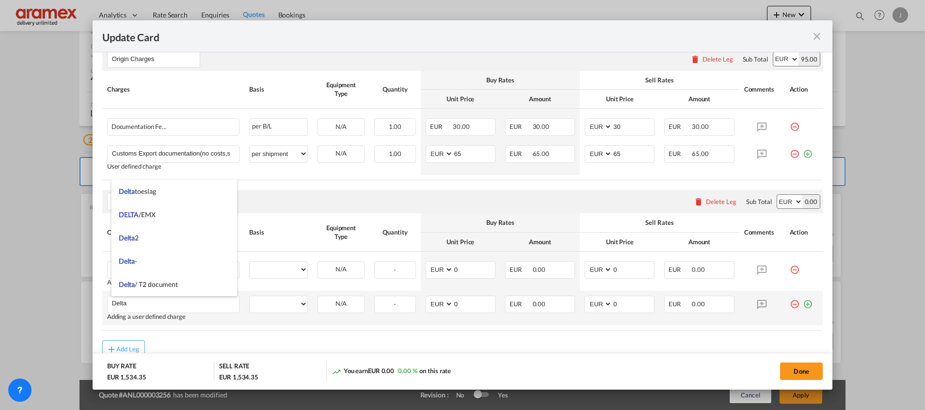
type input "Delta"
click at [802, 305] on md-icon "icon-plus-circle-outline green-400-fg" at bounding box center [807, 301] width 10 height 10
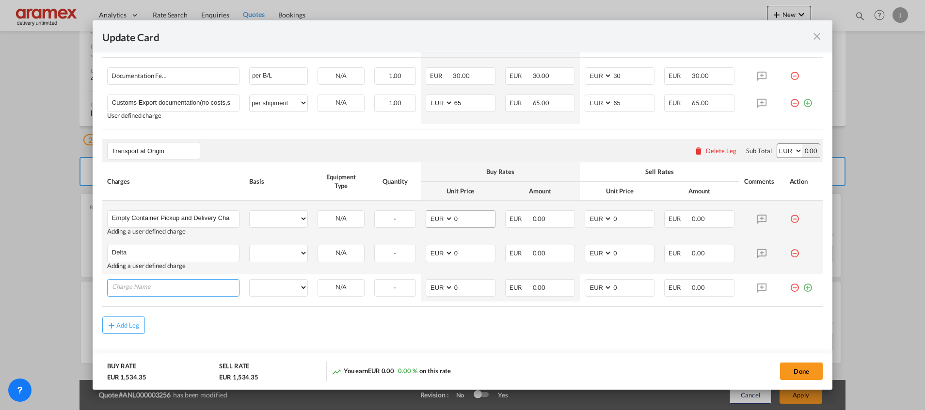
scroll to position [496, 0]
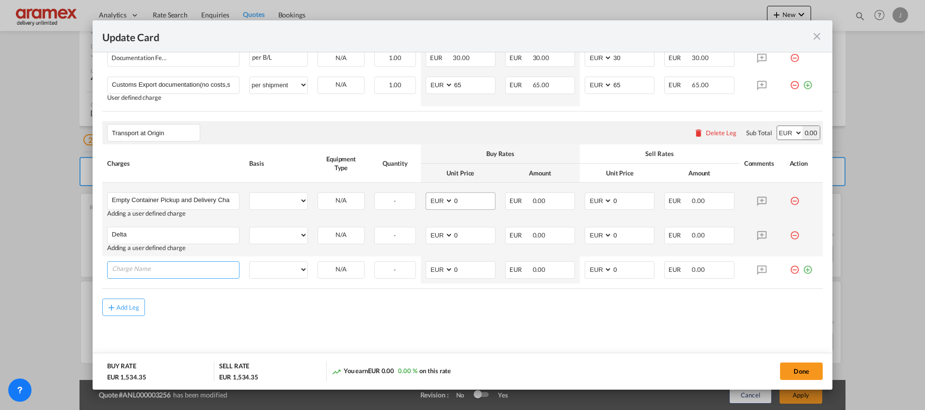
type input "D"
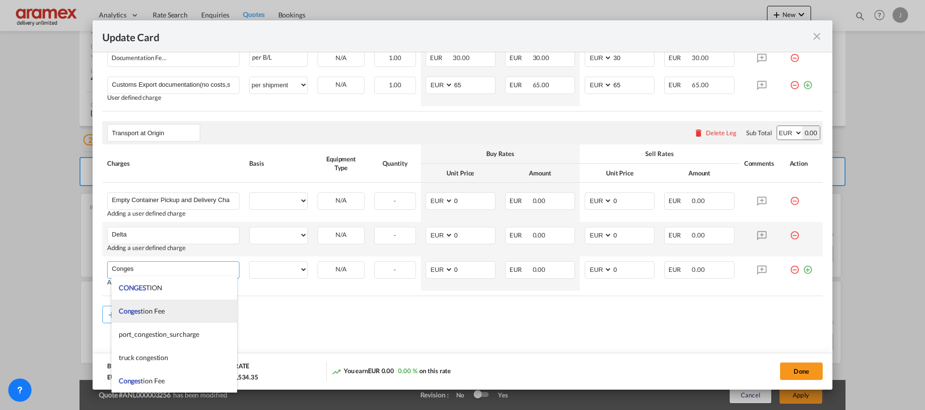
click at [147, 305] on li "Conges tion Fee" at bounding box center [174, 310] width 126 height 23
type input "Congestion Fee"
select select "per equipment"
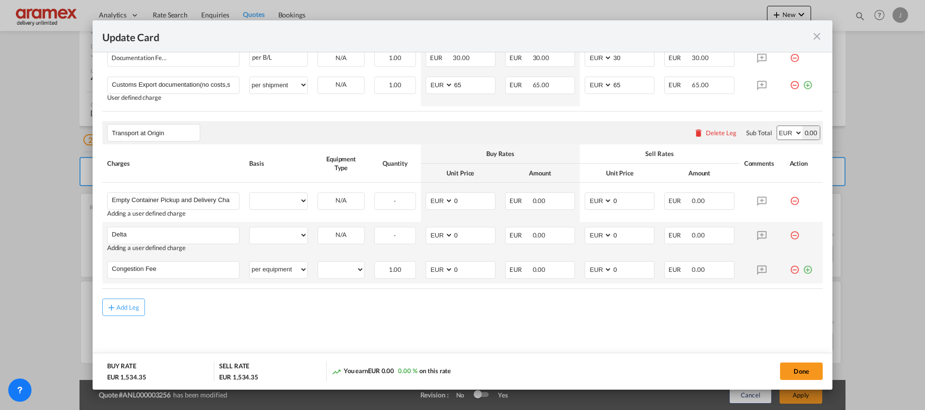
click at [802, 271] on md-icon "icon-plus-circle-outline green-400-fg" at bounding box center [807, 266] width 10 height 10
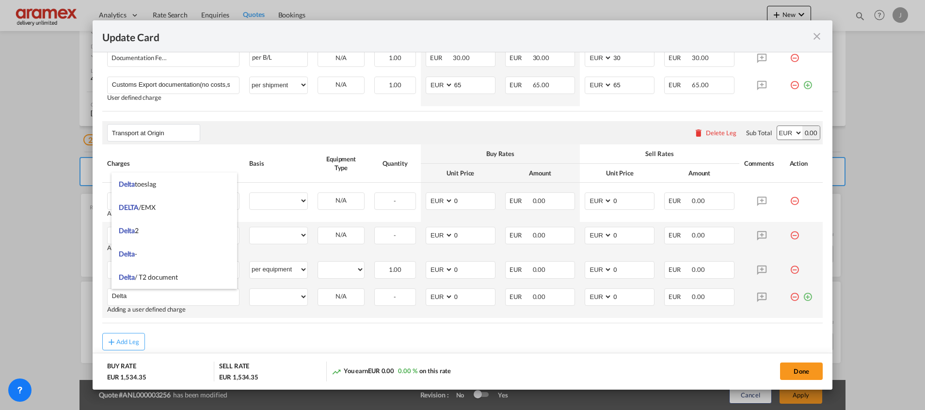
type input "Delta"
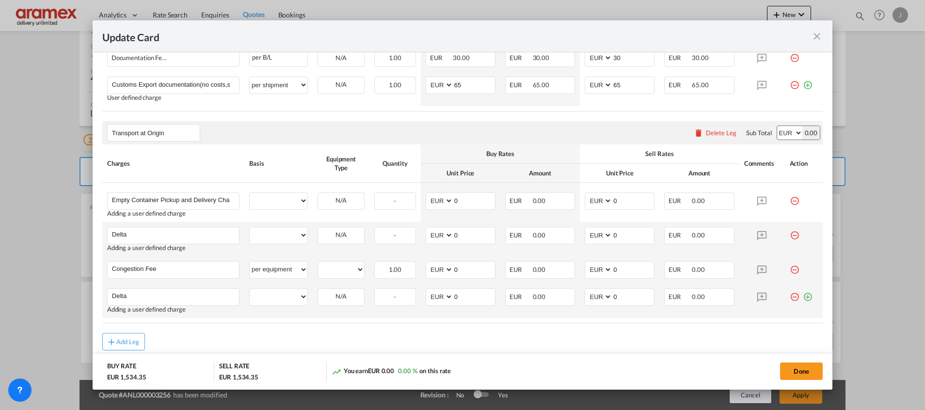
click at [802, 297] on md-icon "icon-plus-circle-outline green-400-fg" at bounding box center [807, 293] width 10 height 10
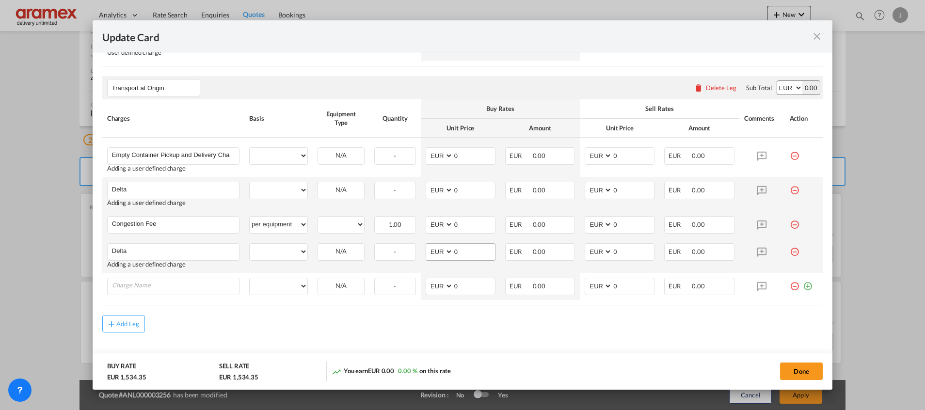
scroll to position [557, 0]
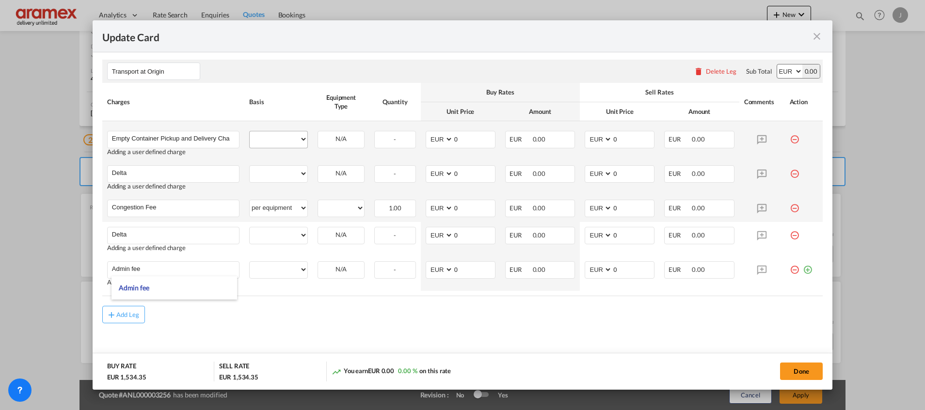
type input "Admin fee"
click at [269, 140] on select "per equipment per container per B/L per shipping bill per shipment % on pickup …" at bounding box center [279, 139] width 58 height 16
select select "per equipment"
click at [250, 131] on select "per equipment per container per B/L per shipping bill per shipment % on pickup …" at bounding box center [279, 139] width 58 height 16
click at [268, 168] on select "per equipment per container per B/L per shipping bill per shipment % on pickup …" at bounding box center [279, 174] width 58 height 16
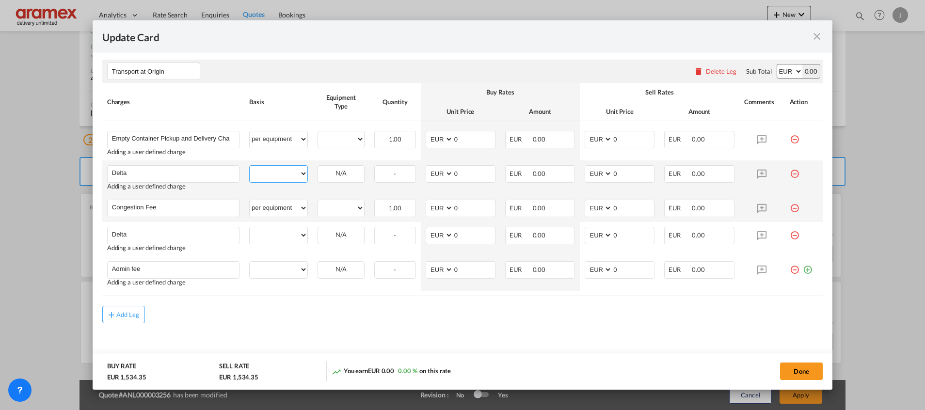
select select "per equipment"
click at [250, 166] on select "per equipment per container per B/L per shipping bill per shipment % on pickup …" at bounding box center [279, 174] width 58 height 16
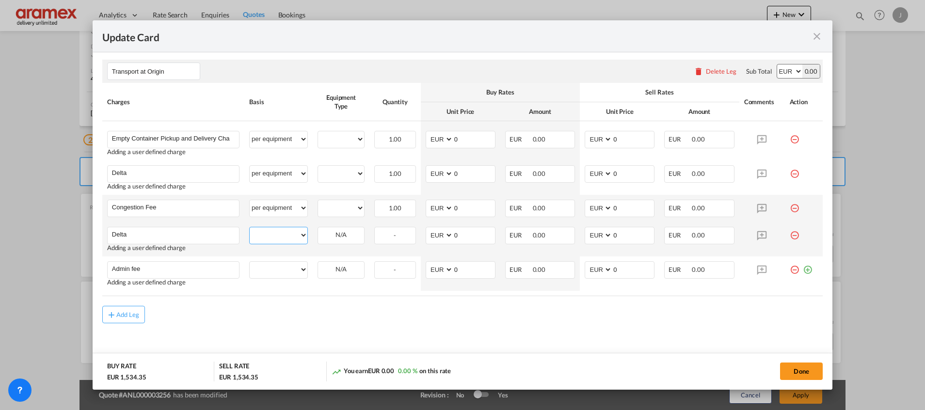
drag, startPoint x: 279, startPoint y: 239, endPoint x: 279, endPoint y: 227, distance: 11.6
click at [279, 239] on select "per equipment per container per B/L per shipping bill per shipment % on pickup …" at bounding box center [279, 235] width 58 height 16
select select "per equipment"
click at [250, 227] on select "per equipment per container per B/L per shipping bill per shipment % on pickup …" at bounding box center [279, 235] width 58 height 16
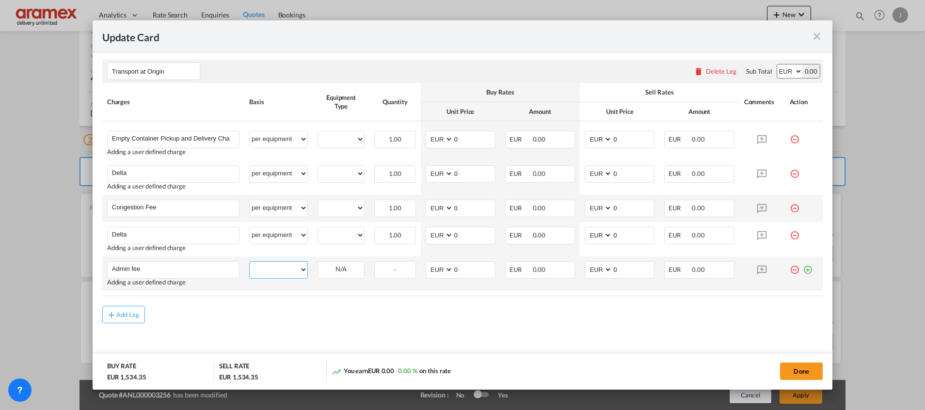
drag, startPoint x: 265, startPoint y: 272, endPoint x: 271, endPoint y: 260, distance: 13.4
click at [265, 272] on select "per equipment per container per B/L per shipping bill per shipment % on pickup …" at bounding box center [279, 270] width 58 height 16
select select "per equipment"
click at [250, 262] on select "per equipment per container per B/L per shipping bill per shipment % on pickup …" at bounding box center [279, 270] width 58 height 16
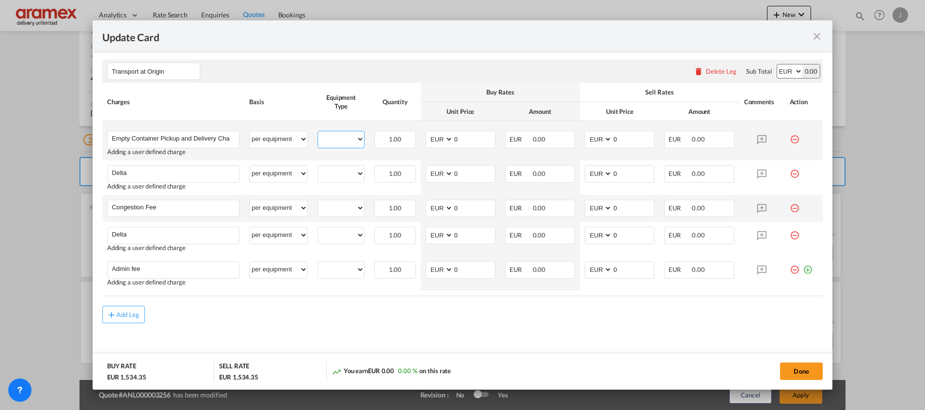
drag, startPoint x: 331, startPoint y: 136, endPoint x: 331, endPoint y: 146, distance: 10.2
click at [331, 136] on select "40GP" at bounding box center [341, 139] width 46 height 13
select select "40GP"
click at [318, 133] on select "40GP" at bounding box center [341, 139] width 46 height 13
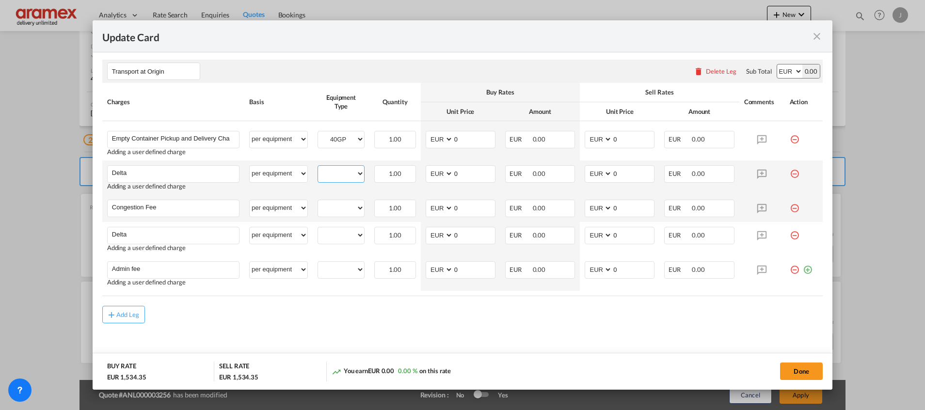
click at [329, 180] on select "40GP" at bounding box center [341, 173] width 46 height 13
select select "40GP"
click at [318, 167] on select "40GP" at bounding box center [341, 173] width 46 height 13
click at [331, 212] on select "40GP" at bounding box center [341, 208] width 46 height 13
select select "40GP"
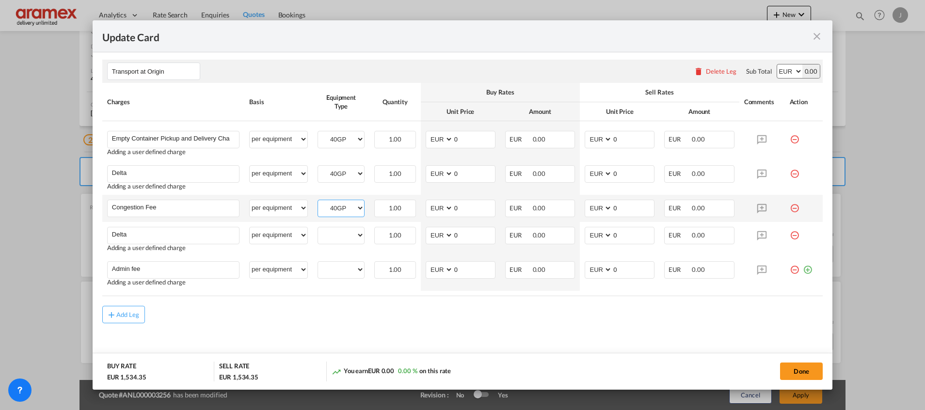
click at [318, 202] on select "40GP" at bounding box center [341, 208] width 46 height 13
click at [334, 243] on div "40GP" at bounding box center [340, 235] width 47 height 17
click at [335, 239] on select "40GP" at bounding box center [341, 235] width 46 height 13
click at [318, 229] on select "40GP" at bounding box center [341, 235] width 46 height 13
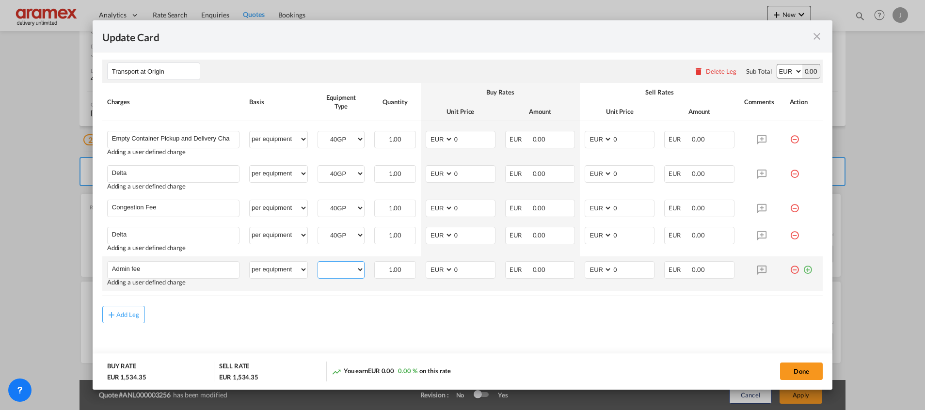
select select "? string: ?"
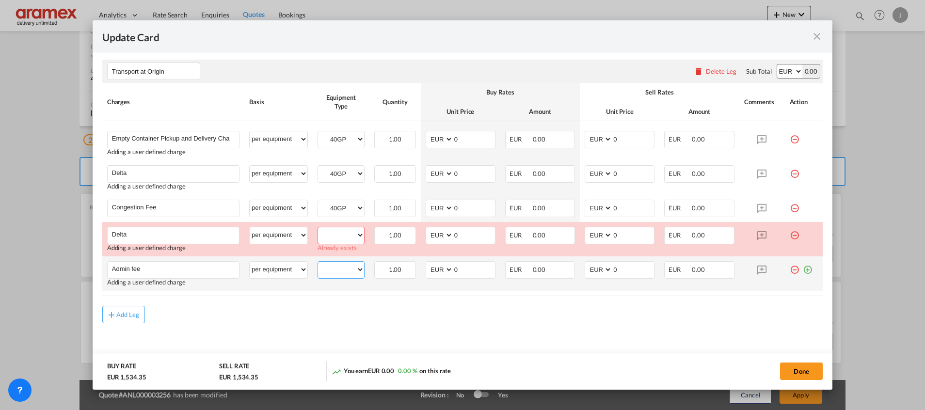
click at [335, 269] on select "40GP" at bounding box center [341, 269] width 46 height 13
select select "40GP"
click at [318, 263] on select "40GP" at bounding box center [341, 269] width 46 height 13
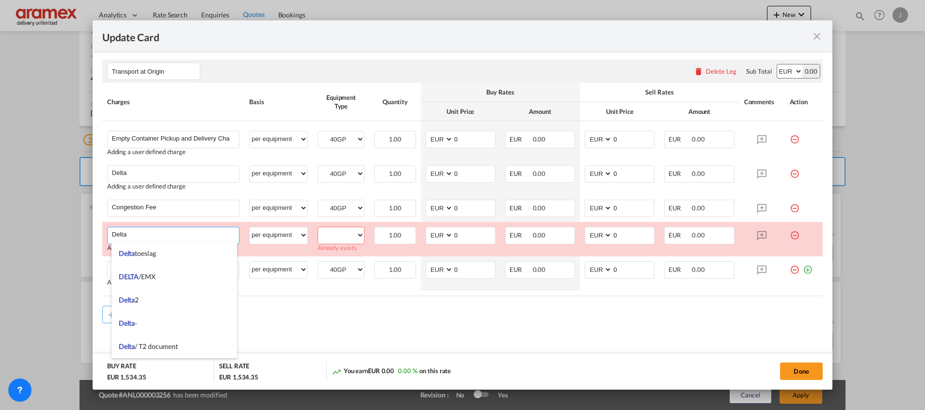
drag, startPoint x: 146, startPoint y: 234, endPoint x: 85, endPoint y: 233, distance: 60.6
click at [85, 233] on div "Update Card Port of [GEOGRAPHIC_DATA] NLRTM T/S Liner/Carrier OOCL | FreightSma…" at bounding box center [462, 205] width 925 height 410
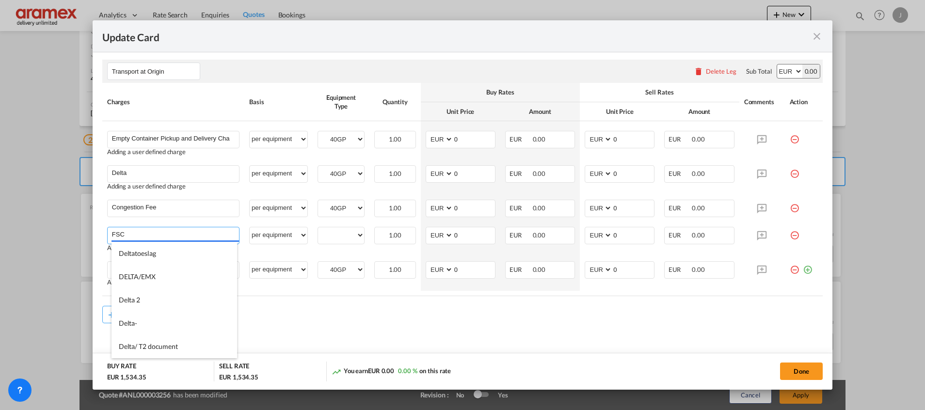
type input "FSC"
click at [349, 327] on md-content "Main Freight Please enter leg name Leg Name Already Exists Delete Leg Sub Total…" at bounding box center [462, 59] width 720 height 629
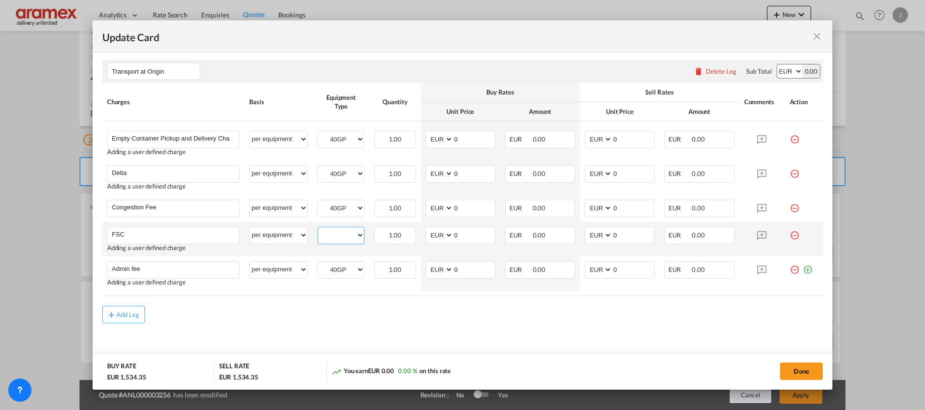
click at [334, 240] on select "40GP" at bounding box center [341, 235] width 46 height 13
select select "40GP"
click at [318, 229] on select "40GP" at bounding box center [341, 235] width 46 height 13
click at [456, 319] on div "Add Leg" at bounding box center [462, 314] width 720 height 17
click at [802, 368] on button "Done" at bounding box center [801, 370] width 43 height 17
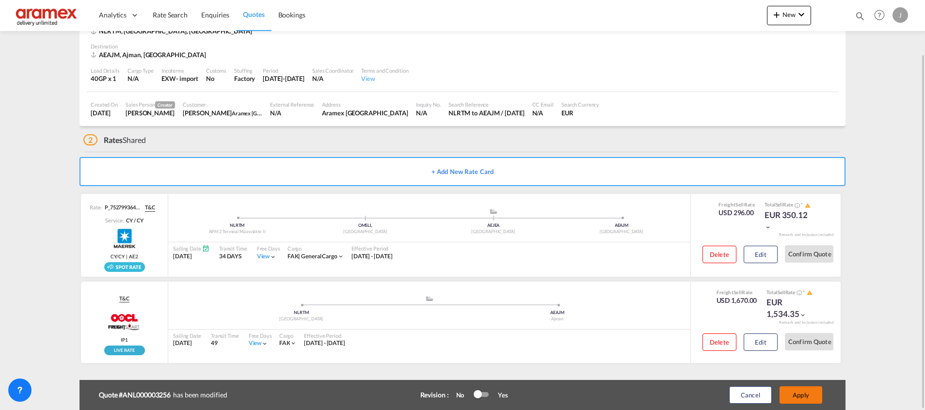
click at [796, 390] on button "Apply" at bounding box center [800, 394] width 43 height 17
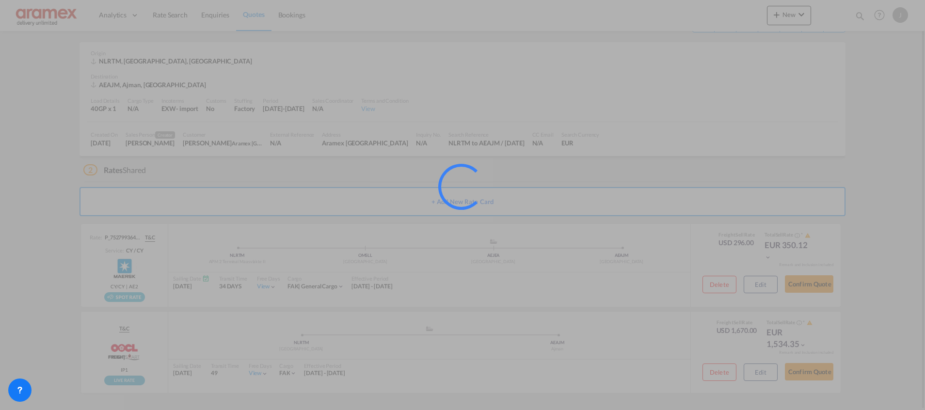
scroll to position [31, 0]
